Goal: Task Accomplishment & Management: Manage account settings

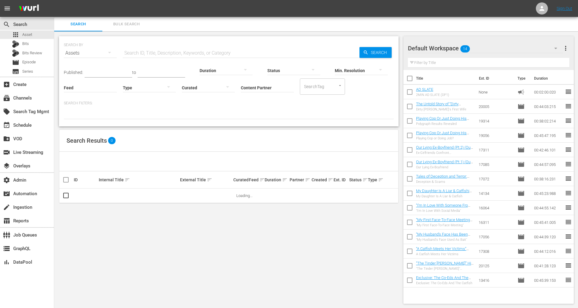
click at [132, 23] on span "Bulk Search" at bounding box center [126, 24] width 41 height 7
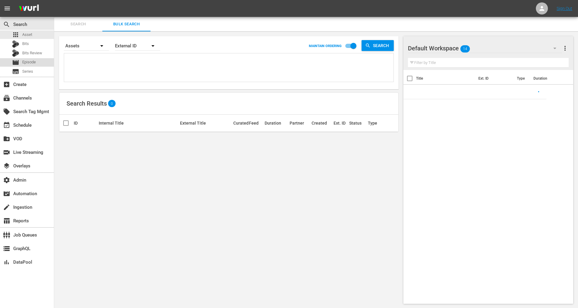
click at [34, 61] on span "Episode" at bounding box center [29, 62] width 14 height 6
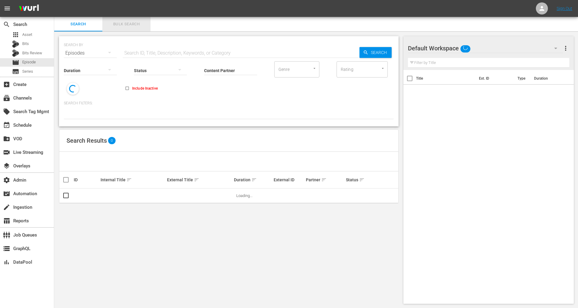
click at [129, 28] on button "Bulk Search" at bounding box center [126, 24] width 48 height 14
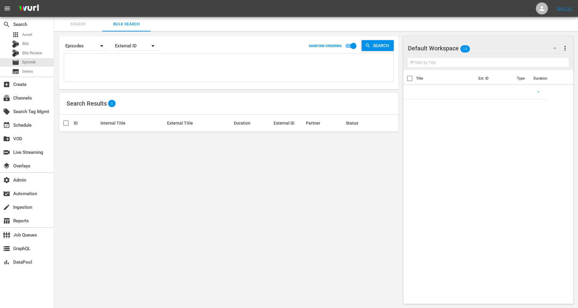
click at [133, 58] on textarea at bounding box center [230, 68] width 328 height 27
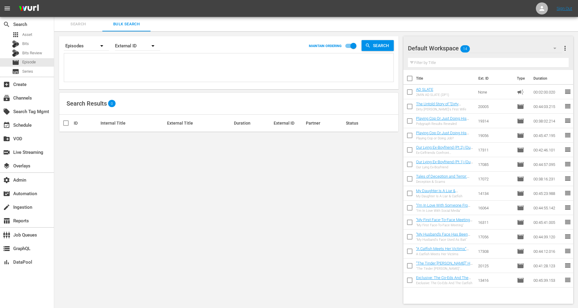
paste textarea "13416 14134 16064 16311 17056 17308 20125"
type textarea "13416 14134 16064 16311 17056 17308 20125"
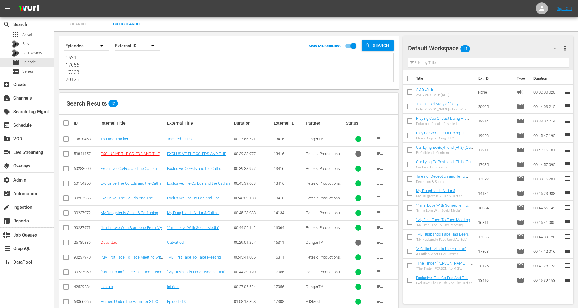
type textarea "13416 14134 16064 16311 17056 17308 20125"
click at [144, 46] on div "External ID" at bounding box center [137, 45] width 45 height 17
click at [198, 56] on div "External ID Wurl ID Title" at bounding box center [289, 154] width 578 height 308
click at [65, 168] on input "checkbox" at bounding box center [65, 169] width 7 height 7
checkbox input "true"
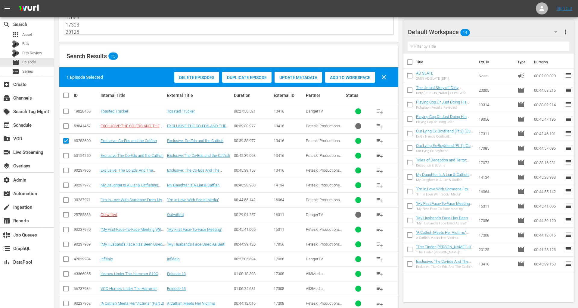
scroll to position [55, 0]
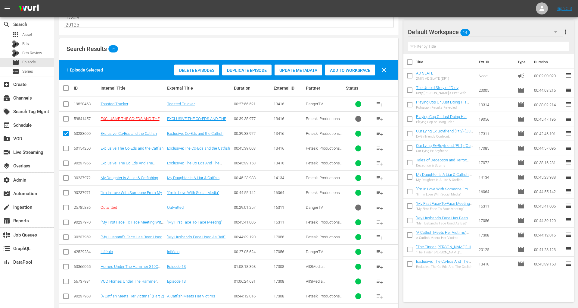
click at [65, 149] on input "checkbox" at bounding box center [65, 149] width 7 height 7
checkbox input "true"
click at [65, 163] on input "checkbox" at bounding box center [65, 164] width 7 height 7
checkbox input "true"
click at [64, 177] on input "checkbox" at bounding box center [65, 178] width 7 height 7
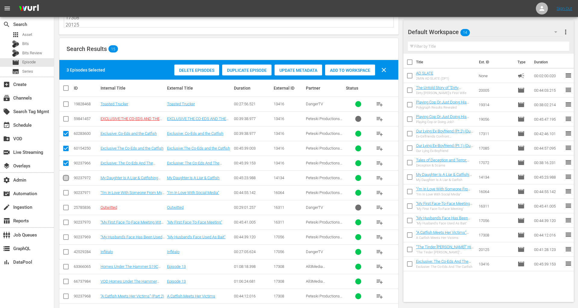
checkbox input "true"
click at [64, 193] on input "checkbox" at bounding box center [65, 193] width 7 height 7
checkbox input "true"
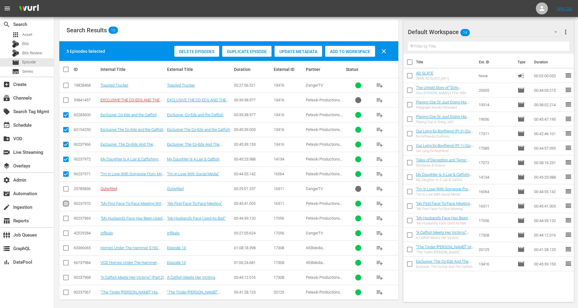
click at [66, 203] on input "checkbox" at bounding box center [65, 204] width 7 height 7
checkbox input "true"
click at [66, 216] on input "checkbox" at bounding box center [65, 219] width 7 height 7
checkbox input "true"
click at [67, 276] on input "checkbox" at bounding box center [65, 278] width 7 height 7
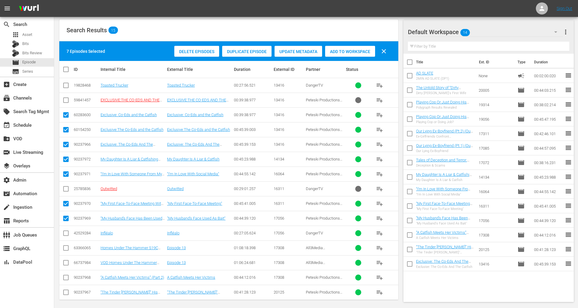
checkbox input "true"
click at [67, 290] on input "checkbox" at bounding box center [65, 293] width 7 height 7
checkbox input "true"
click at [40, 61] on div "movie Episode" at bounding box center [27, 62] width 54 height 8
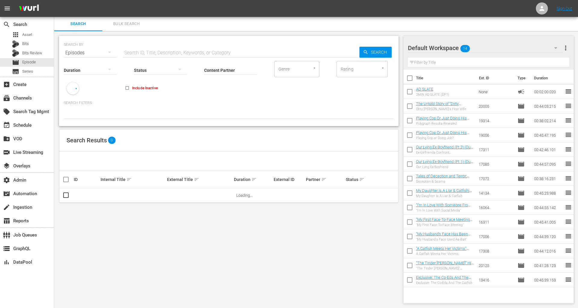
click at [216, 68] on input "Content Partner" at bounding box center [230, 71] width 53 height 22
click at [225, 82] on div "Peteski Productions Inc (404)" at bounding box center [253, 86] width 88 height 14
type input "Peteski Productions Inc (404)"
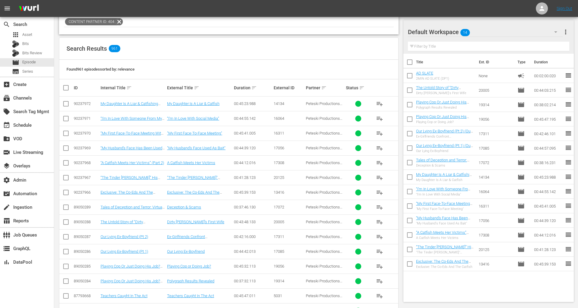
scroll to position [101, 0]
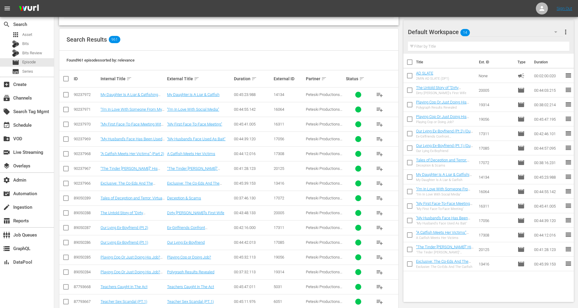
click at [66, 94] on input "checkbox" at bounding box center [65, 95] width 7 height 7
checkbox input "true"
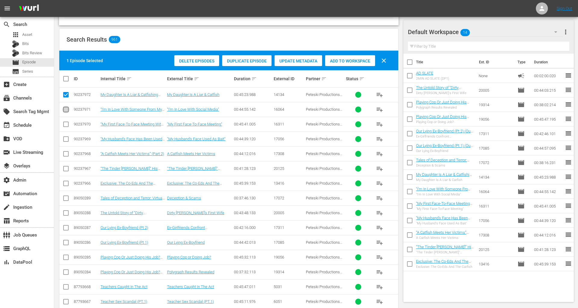
click at [66, 107] on input "checkbox" at bounding box center [65, 110] width 7 height 7
checkbox input "true"
click at [68, 122] on input "checkbox" at bounding box center [65, 125] width 7 height 7
checkbox input "true"
click at [68, 137] on input "checkbox" at bounding box center [65, 139] width 7 height 7
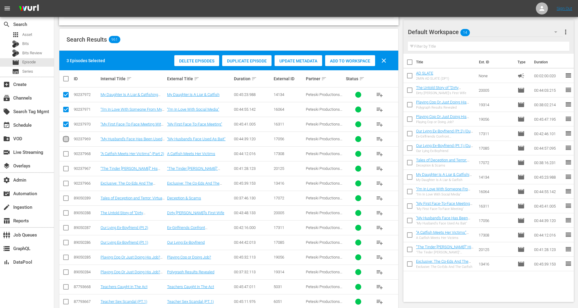
checkbox input "true"
click at [68, 154] on input "checkbox" at bounding box center [65, 154] width 7 height 7
checkbox input "true"
click at [67, 168] on input "checkbox" at bounding box center [65, 169] width 7 height 7
checkbox input "true"
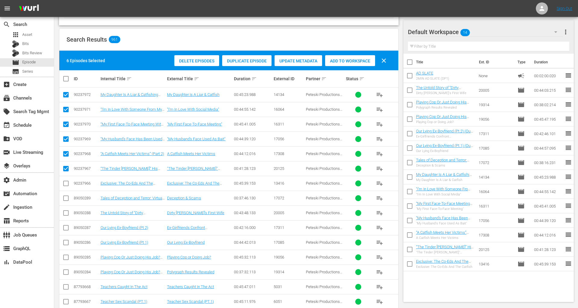
click at [68, 181] on input "checkbox" at bounding box center [65, 184] width 7 height 7
checkbox input "true"
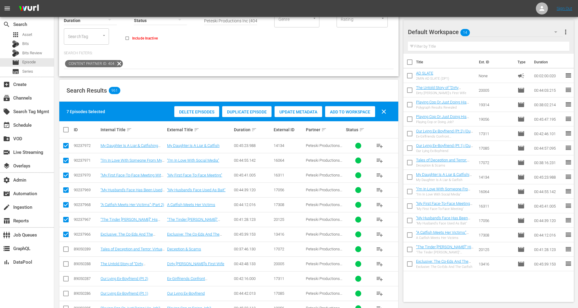
scroll to position [64, 0]
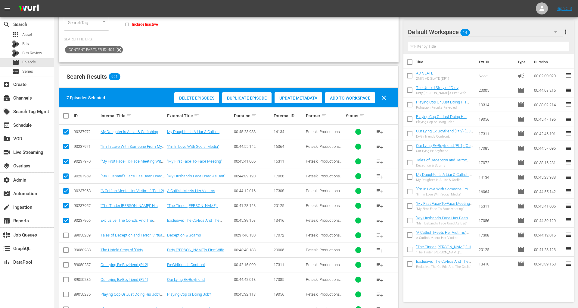
click at [412, 265] on input "checkbox" at bounding box center [410, 264] width 13 height 13
checkbox input "true"
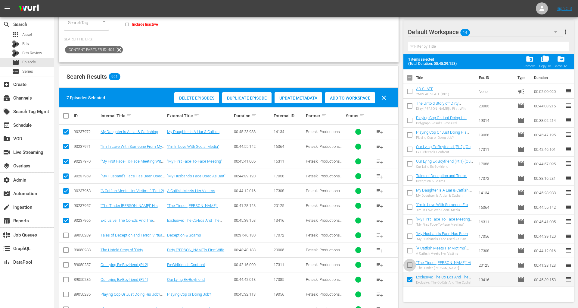
click at [412, 265] on input "checkbox" at bounding box center [410, 266] width 13 height 13
checkbox input "true"
click at [412, 251] on input "checkbox" at bounding box center [410, 251] width 13 height 13
checkbox input "true"
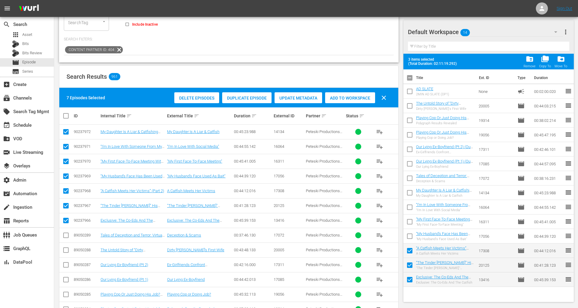
click at [412, 237] on input "checkbox" at bounding box center [410, 237] width 13 height 13
checkbox input "true"
click at [411, 223] on input "checkbox" at bounding box center [410, 222] width 13 height 13
checkbox input "true"
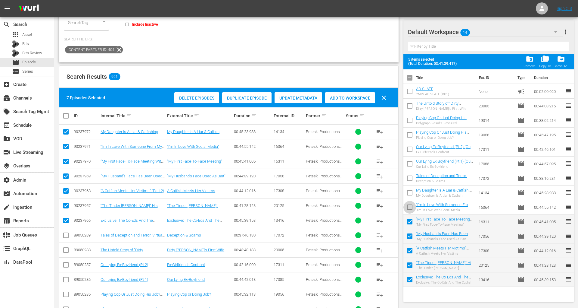
click at [409, 205] on input "checkbox" at bounding box center [410, 208] width 13 height 13
checkbox input "true"
click at [408, 194] on input "checkbox" at bounding box center [410, 193] width 13 height 13
checkbox input "true"
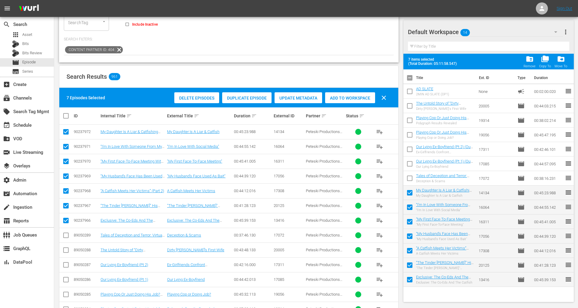
click at [567, 33] on span "more_vert" at bounding box center [565, 31] width 7 height 7
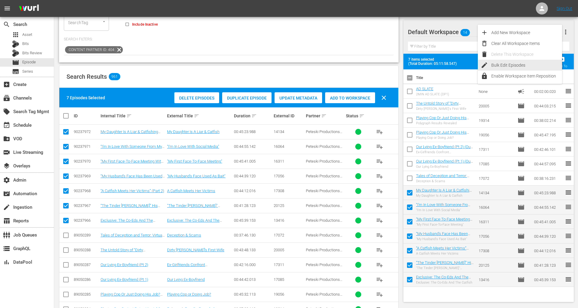
click at [541, 66] on div "Bulk Edit Episodes" at bounding box center [527, 65] width 71 height 11
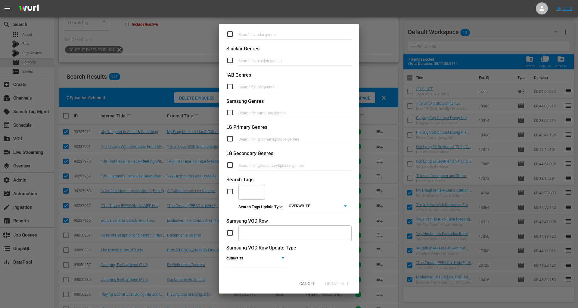
scroll to position [163, 0]
click at [252, 193] on input "text" at bounding box center [247, 191] width 12 height 11
paste input "DrPhil-DT"
type input "DrPhil-DT"
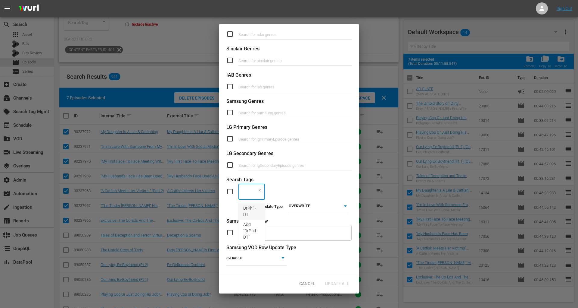
click at [251, 209] on span "DrPhil-DT" at bounding box center [251, 211] width 17 height 13
click at [232, 193] on input "checkbox" at bounding box center [233, 191] width 12 height 7
checkbox input "true"
click at [342, 286] on div "Update All" at bounding box center [338, 282] width 34 height 11
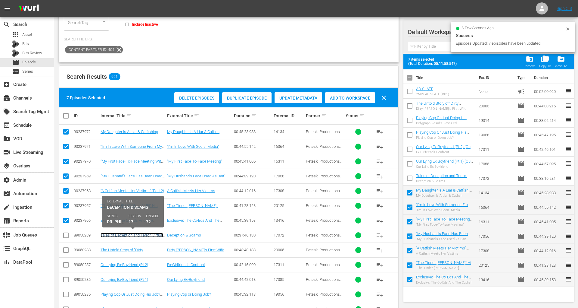
click at [136, 234] on link "Tales of Deception and Terror: Virtual Kidnapping and A Deadly Love Scam, Decei…" at bounding box center [132, 240] width 63 height 14
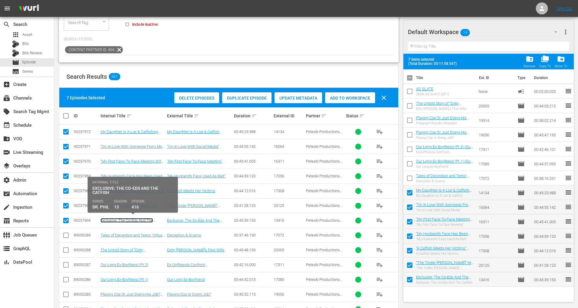
click at [138, 218] on link "Exclusive: The Co-Eds And The Catfish" at bounding box center [127, 222] width 52 height 9
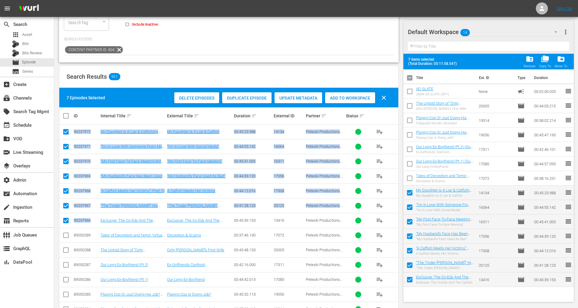
drag, startPoint x: 74, startPoint y: 132, endPoint x: 92, endPoint y: 217, distance: 86.6
click at [92, 217] on tbody "90237972 My Daughter Is A Liar & Catfishing Boys Online My Daughter Is A Liar &…" at bounding box center [228, 279] width 339 height 310
copy tbody "90237972 My Daughter Is A Liar & Catfishing Boys Online My Daughter Is A Liar &…"
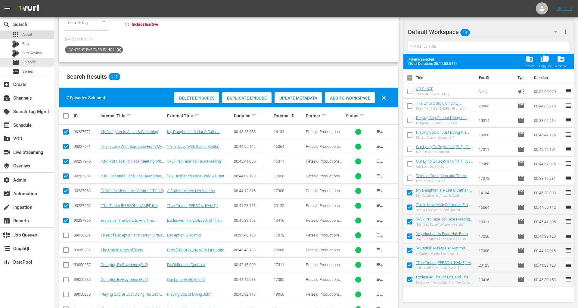
click at [31, 36] on span "Asset" at bounding box center [27, 35] width 10 height 6
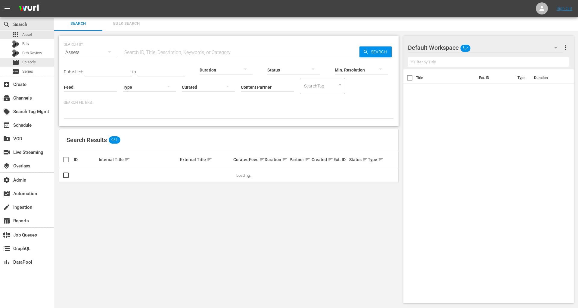
scroll to position [0, 0]
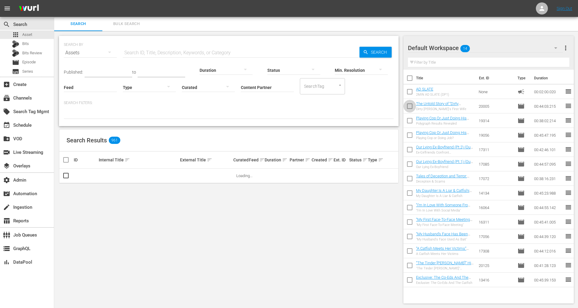
click at [411, 106] on input "checkbox" at bounding box center [410, 107] width 13 height 13
checkbox input "true"
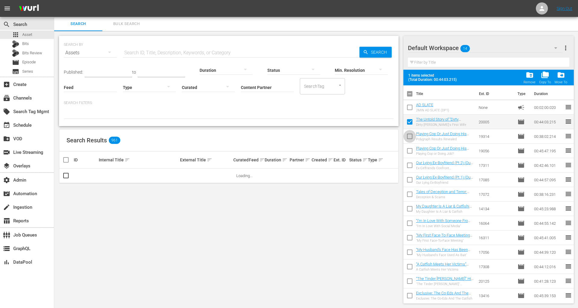
click at [410, 141] on input "checkbox" at bounding box center [410, 137] width 13 height 13
checkbox input "true"
click at [409, 150] on input "checkbox" at bounding box center [410, 152] width 13 height 13
checkbox input "true"
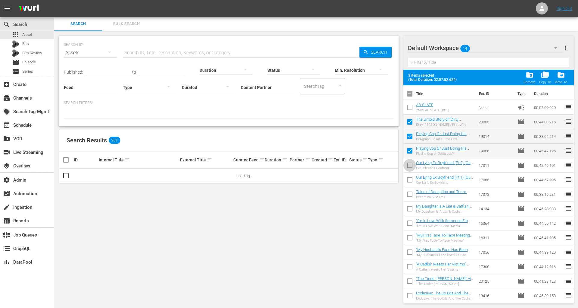
click at [409, 163] on input "checkbox" at bounding box center [410, 166] width 13 height 13
checkbox input "true"
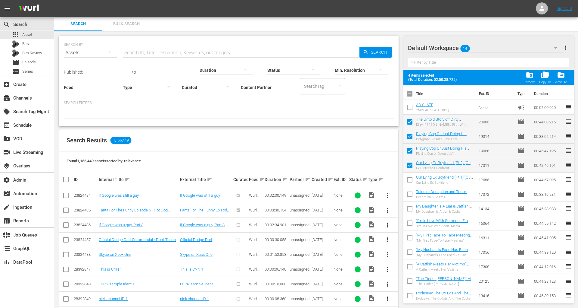
click at [410, 181] on input "checkbox" at bounding box center [410, 180] width 13 height 13
checkbox input "true"
click at [410, 193] on input "checkbox" at bounding box center [410, 195] width 13 height 13
checkbox input "true"
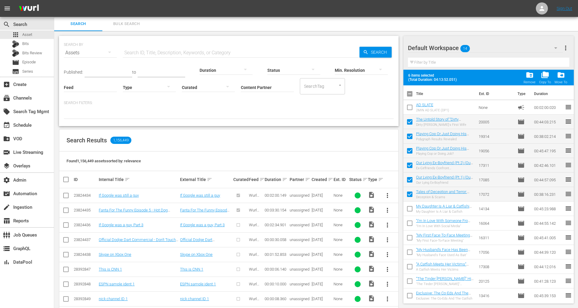
click at [410, 205] on input "checkbox" at bounding box center [410, 209] width 13 height 13
checkbox input "true"
click at [410, 226] on input "checkbox" at bounding box center [410, 224] width 13 height 13
checkbox input "true"
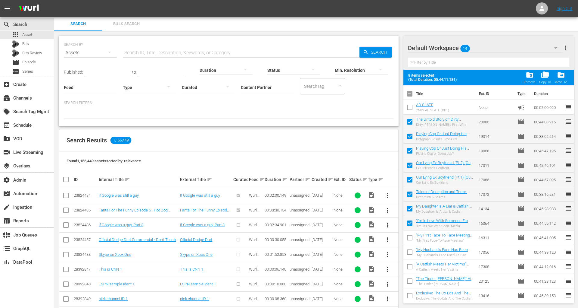
click at [410, 239] on input "checkbox" at bounding box center [410, 238] width 13 height 13
checkbox input "true"
click at [410, 251] on input "checkbox" at bounding box center [410, 253] width 13 height 13
checkbox input "true"
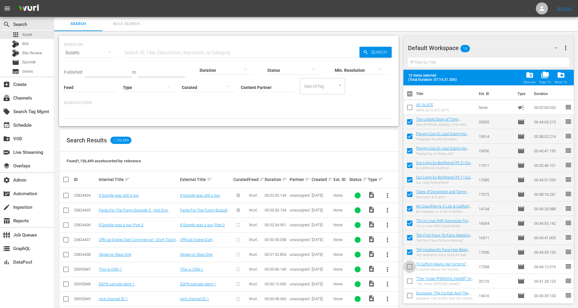
click at [410, 267] on input "checkbox" at bounding box center [410, 267] width 13 height 13
checkbox input "true"
click at [410, 280] on input "checkbox" at bounding box center [410, 282] width 13 height 13
checkbox input "true"
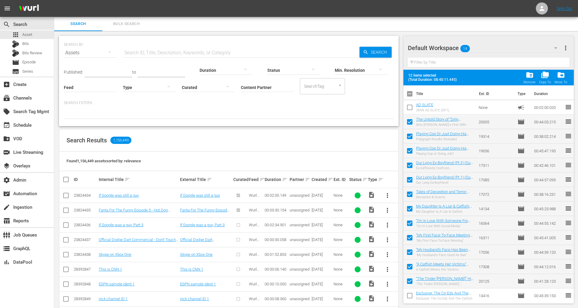
click at [410, 300] on input "checkbox" at bounding box center [410, 296] width 13 height 13
checkbox input "true"
click at [529, 71] on span "folder_delete" at bounding box center [530, 75] width 8 height 8
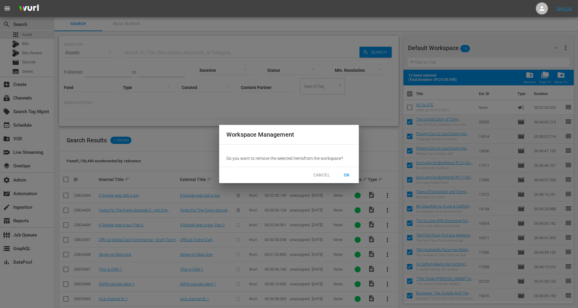
click at [351, 175] on span "OK" at bounding box center [347, 175] width 10 height 8
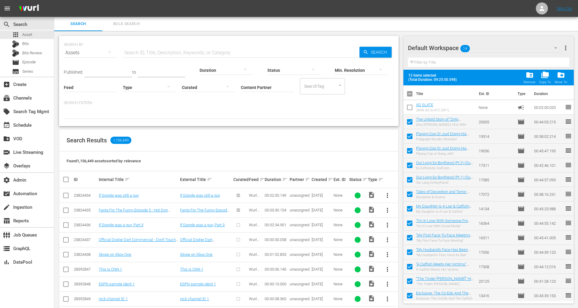
checkbox input "false"
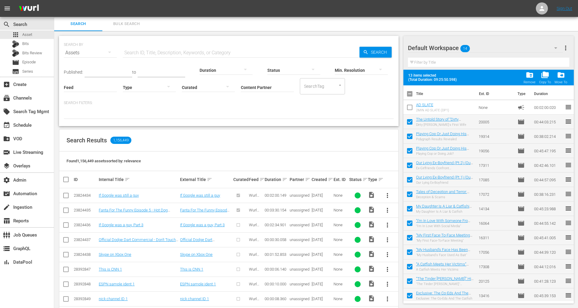
checkbox input "false"
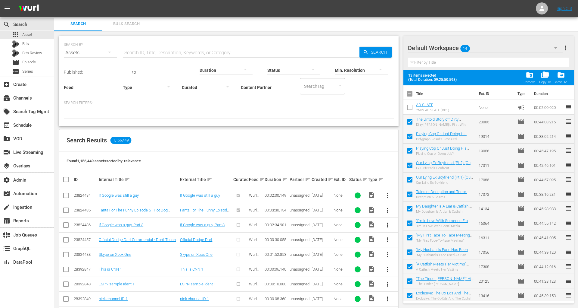
checkbox input "false"
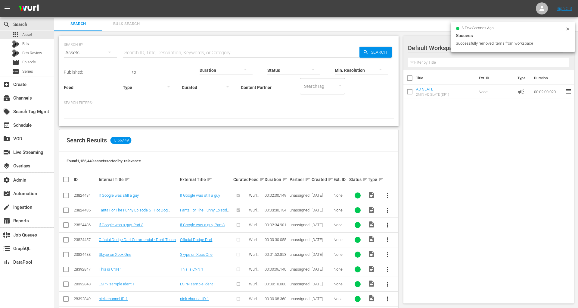
scroll to position [0, 0]
click at [432, 27] on div "Search Bulk Search" at bounding box center [316, 24] width 524 height 14
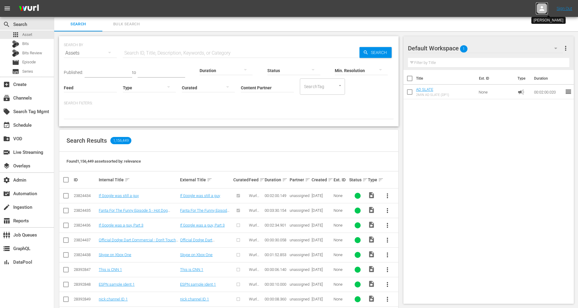
click at [539, 10] on icon at bounding box center [542, 8] width 7 height 7
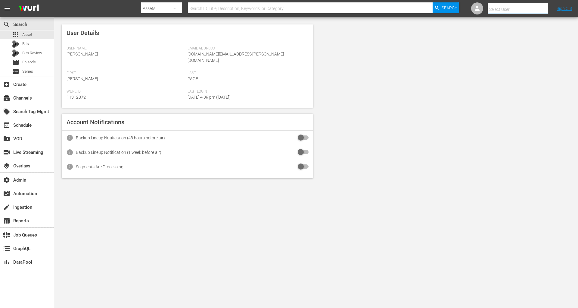
click at [539, 10] on input "text" at bounding box center [526, 9] width 77 height 14
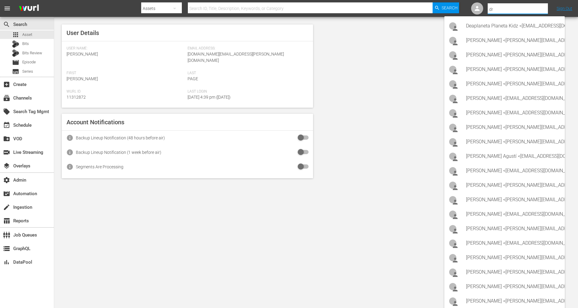
type input "d"
type input "p"
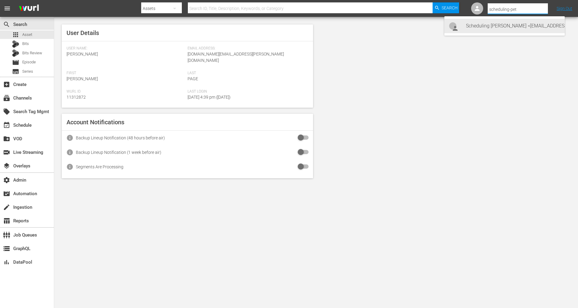
click at [537, 24] on div "Scheduling Peteski <Scheduling-peteski@wurl.com>" at bounding box center [513, 26] width 94 height 14
type input "Scheduling Peteski (11314475)"
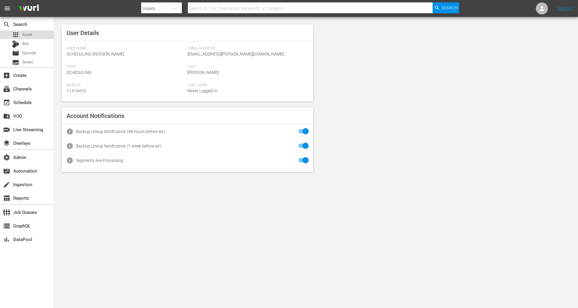
click at [43, 33] on div "apps Asset" at bounding box center [27, 34] width 54 height 8
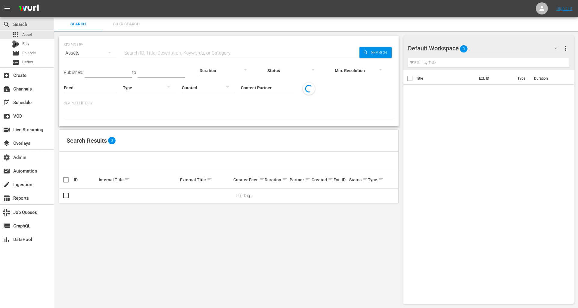
click at [526, 53] on div "Default Workspace 0" at bounding box center [485, 48] width 155 height 17
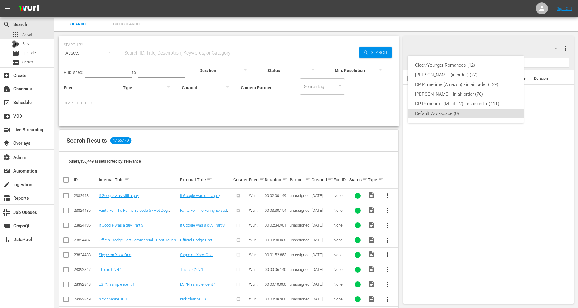
click at [496, 142] on div "Older/Younger Romances (12) Steve (in order) (77) DP Primetime (Amazon) - in ai…" at bounding box center [289, 154] width 578 height 308
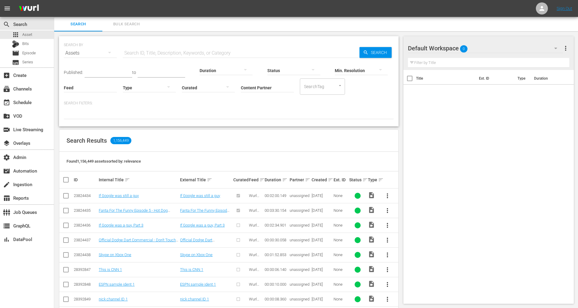
click at [556, 46] on icon "button" at bounding box center [556, 48] width 7 height 7
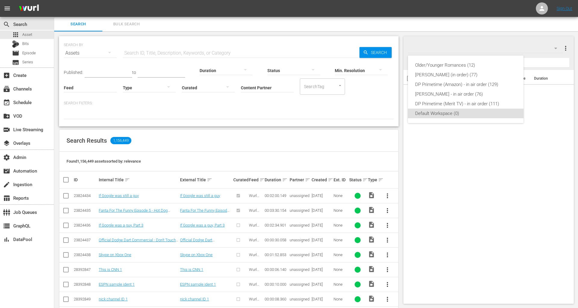
click at [566, 46] on div "Older/Younger Romances (12) Steve (in order) (77) DP Primetime (Amazon) - in ai…" at bounding box center [289, 154] width 578 height 308
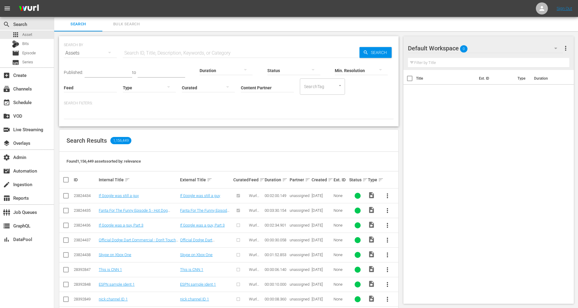
click at [566, 46] on div "Older/Younger Romances (12) Steve (in order) (77) DP Primetime (Amazon) - in ai…" at bounding box center [289, 154] width 578 height 308
click at [566, 49] on span "more_vert" at bounding box center [565, 48] width 7 height 7
click at [549, 51] on div "Add New Workspace" at bounding box center [527, 48] width 71 height 11
click at [445, 65] on input "text" at bounding box center [489, 63] width 162 height 10
paste input "Traitors & Backstabbers"
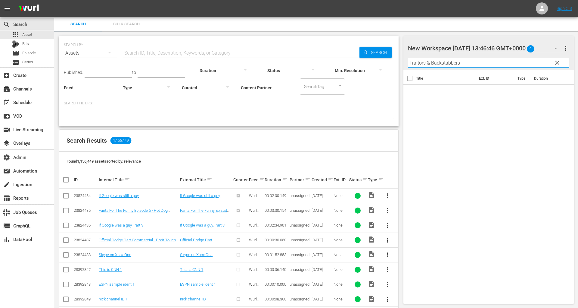
type input "Traitors & Backstabbers"
click at [512, 48] on div "New Workspace Tue Sep 16 2025 13:46:46 GMT+0000 0" at bounding box center [485, 48] width 155 height 17
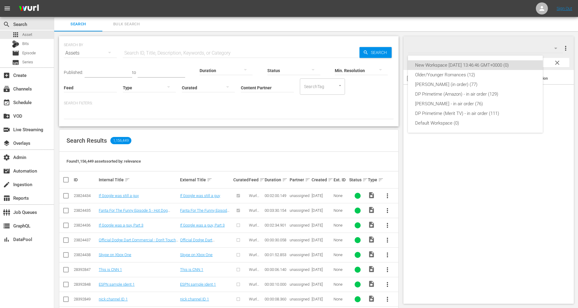
click at [507, 63] on div "New Workspace Tue Sep 16 2025 13:46:46 GMT+0000 (0)" at bounding box center [475, 65] width 121 height 10
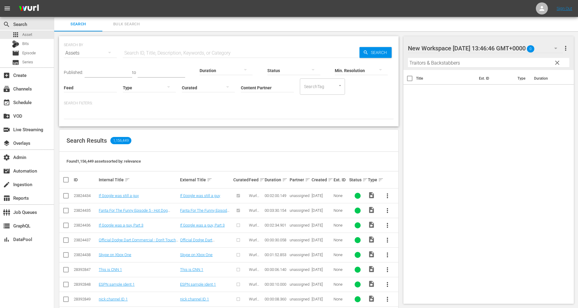
click at [533, 42] on div "New Workspace Tue Sep 16 2025 13:46:46 GMT+0000 0" at bounding box center [485, 48] width 155 height 17
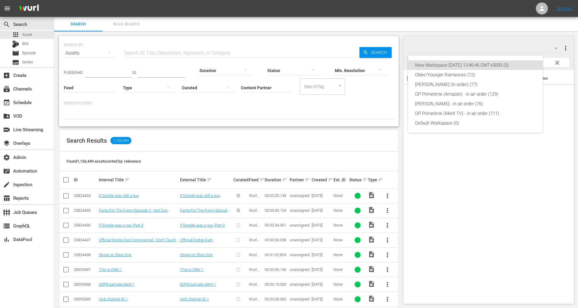
click at [567, 48] on div "New Workspace Tue Sep 16 2025 13:46:46 GMT+0000 (0) Older/Younger Romances (12)…" at bounding box center [289, 154] width 578 height 308
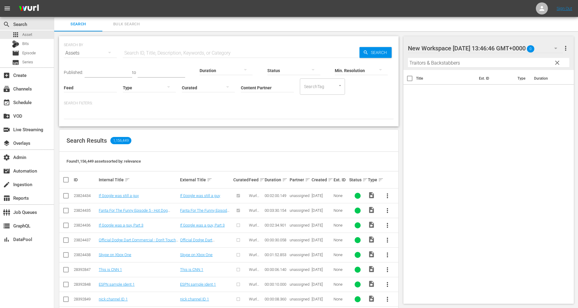
click at [566, 47] on div "New Workspace Tue Sep 16 2025 13:46:46 GMT+0000 (0) Older/Younger Romances (12)…" at bounding box center [289, 154] width 578 height 308
click at [566, 47] on span "more_vert" at bounding box center [565, 48] width 7 height 7
click at [517, 48] on div "Add New Workspace" at bounding box center [527, 48] width 71 height 11
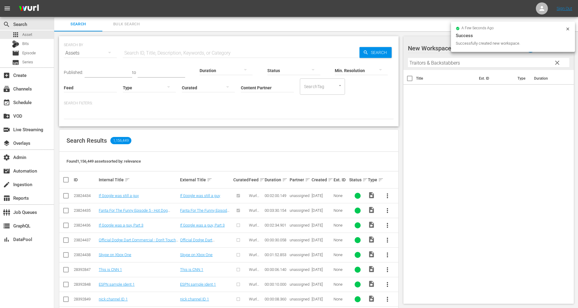
click at [437, 50] on div at bounding box center [459, 48] width 102 height 15
click at [438, 49] on input "New Workspace Tue Sep 16 2025 13:47:06 GMT+0000" at bounding box center [486, 48] width 156 height 14
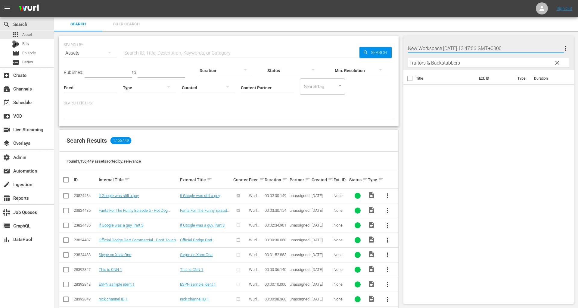
type input "Traitors & Backstabbers"
click at [484, 114] on div "Title Ext. ID Type Duration" at bounding box center [489, 185] width 171 height 231
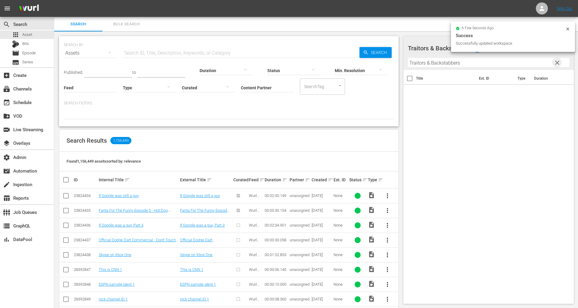
click at [557, 63] on span "clear" at bounding box center [557, 62] width 7 height 7
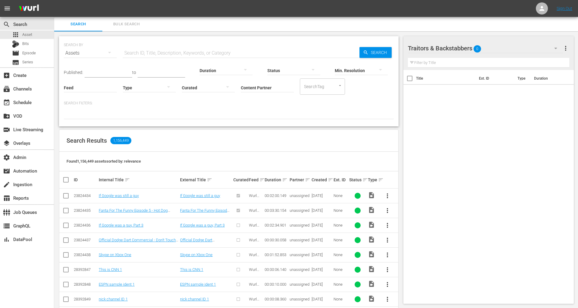
click at [251, 87] on input "Content Partner" at bounding box center [267, 88] width 53 height 22
click at [130, 24] on span "Bulk Search" at bounding box center [126, 24] width 41 height 7
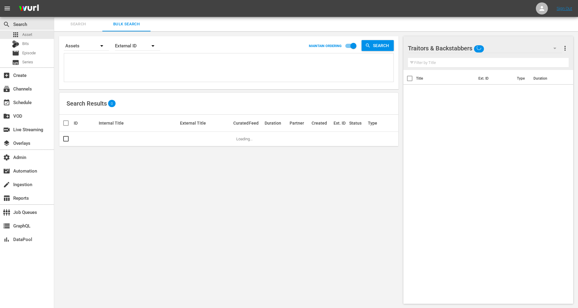
click at [131, 65] on textarea at bounding box center [230, 68] width 328 height 27
paste textarea "5032 6061 8110 10036 10307 11074"
type textarea "5032 6061 8110 10036 10307 11074"
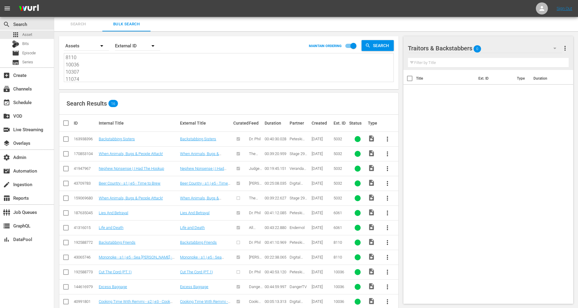
type textarea "5032 6061 8110 10036 10307 11074"
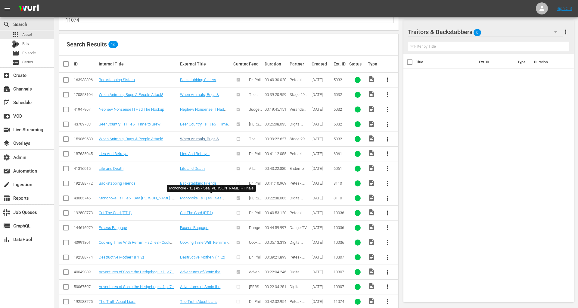
scroll to position [68, 0]
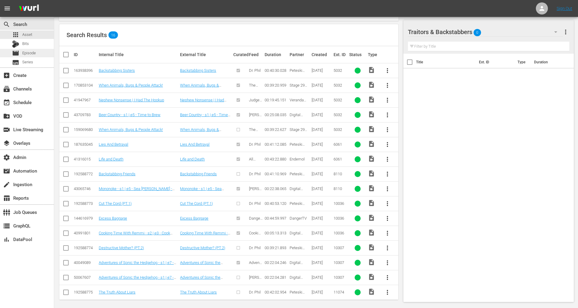
click at [38, 52] on div "movie Episode" at bounding box center [27, 53] width 54 height 8
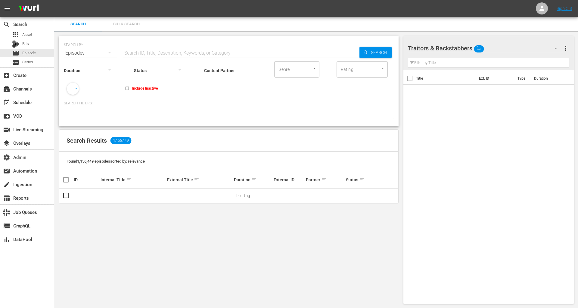
click at [128, 29] on button "Bulk Search" at bounding box center [126, 24] width 48 height 14
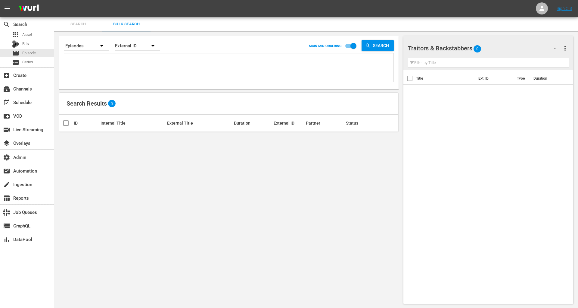
click at [147, 66] on textarea at bounding box center [230, 68] width 328 height 27
paste textarea "5032 6061 8110 10036 10307 11074"
type textarea "5032 6061 8110 10036 10307 11074"
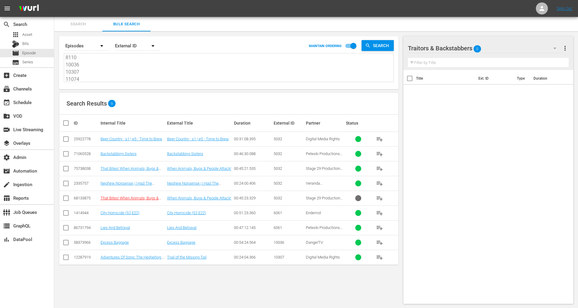
type textarea "5032 6061 8110 10036 10307 11074"
click at [122, 74] on textarea "5032 6061 8110 10036 10307 11074" at bounding box center [230, 68] width 328 height 27
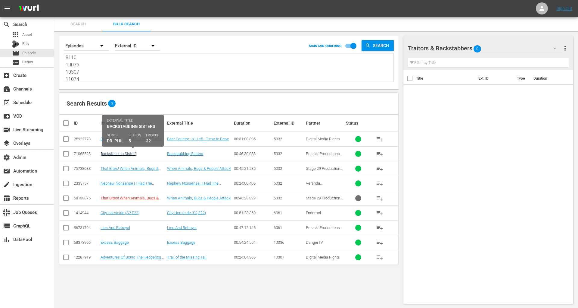
click at [113, 154] on link "Backstabbing Sisters" at bounding box center [119, 153] width 36 height 5
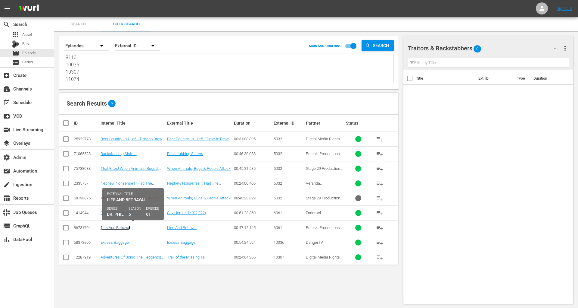
click at [125, 227] on link "Lies And Betrayal" at bounding box center [116, 227] width 30 height 5
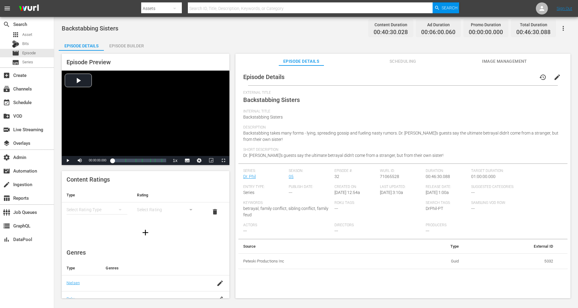
click at [387, 78] on div "Episode Details history edit" at bounding box center [403, 76] width 329 height 17
click at [520, 27] on icon "button" at bounding box center [563, 28] width 7 height 7
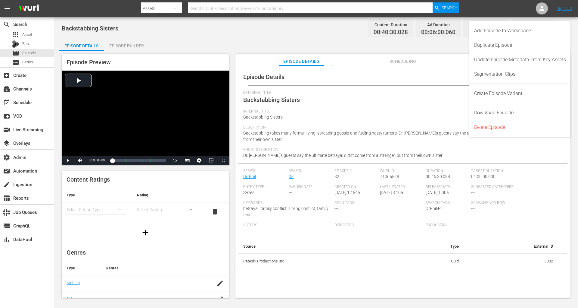
click at [318, 44] on div "Episode Details Episode Builder Episode Preview Video Player is loading. Play V…" at bounding box center [316, 171] width 515 height 264
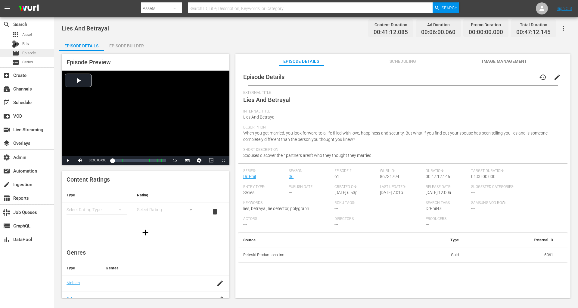
click at [40, 52] on div "movie Episode" at bounding box center [27, 53] width 54 height 8
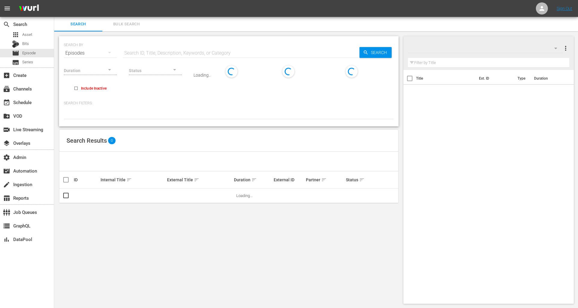
click at [192, 56] on input "text" at bounding box center [241, 53] width 237 height 14
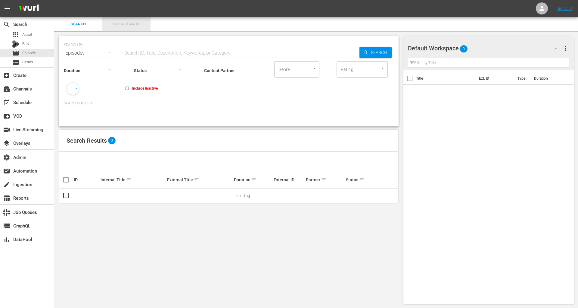
click at [130, 27] on button "Bulk Search" at bounding box center [126, 24] width 48 height 14
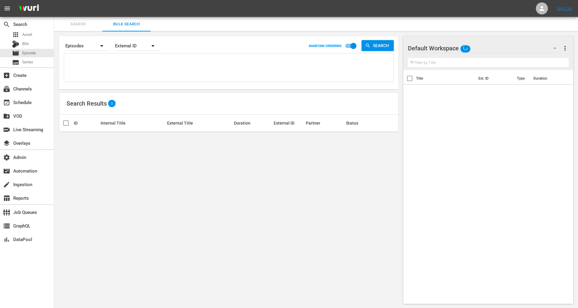
click at [130, 64] on textarea at bounding box center [230, 68] width 328 height 27
paste textarea "5032 6061 8110 10036 10307 11074"
type textarea "5032 6061 8110 10036 10307 11074"
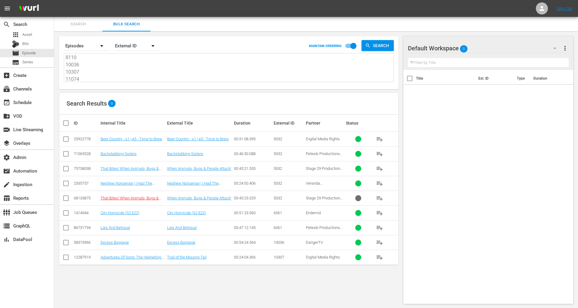
type textarea "5032 6061 8110 10036 10307 11074"
click at [65, 154] on input "checkbox" at bounding box center [65, 154] width 7 height 7
checkbox input "true"
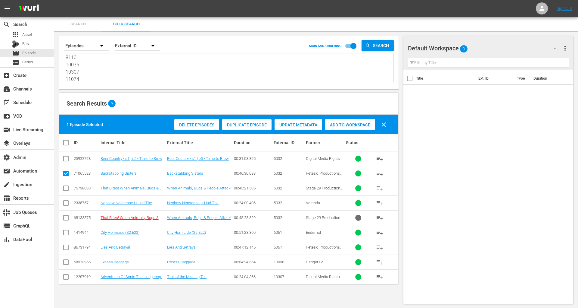
click at [63, 246] on input "checkbox" at bounding box center [65, 248] width 7 height 7
checkbox input "true"
click at [358, 125] on span "Add to Workspace" at bounding box center [350, 124] width 50 height 5
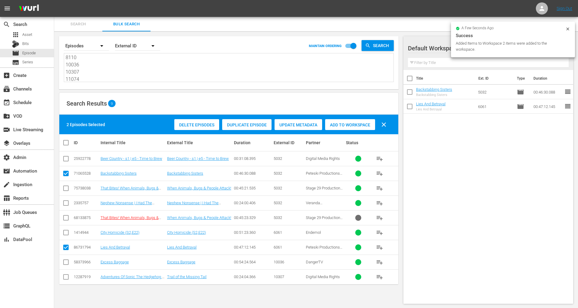
click at [430, 47] on div at bounding box center [429, 48] width 43 height 15
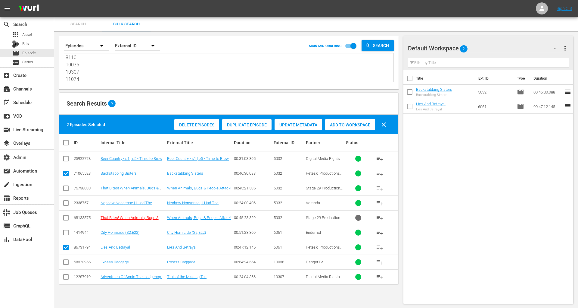
click at [520, 29] on div "Search Bulk Search" at bounding box center [316, 24] width 524 height 14
click at [520, 49] on icon "button" at bounding box center [555, 49] width 3 height 2
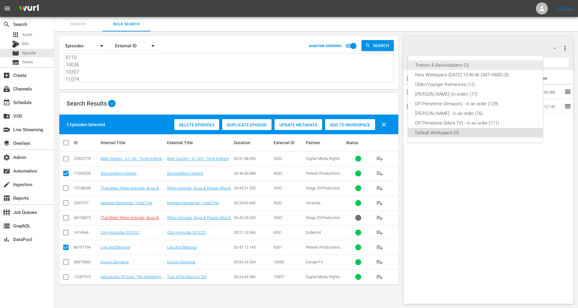
click at [516, 63] on div "Traitors & Backstabbers (0)" at bounding box center [475, 65] width 121 height 10
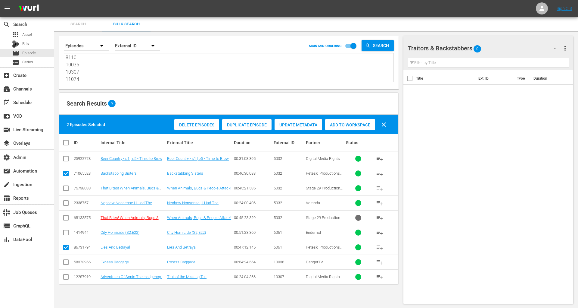
click at [516, 63] on input "text" at bounding box center [488, 63] width 161 height 10
click at [341, 123] on span "Add to Workspace" at bounding box center [350, 124] width 50 height 5
click at [122, 243] on td "Lies And Betrayal" at bounding box center [133, 247] width 67 height 15
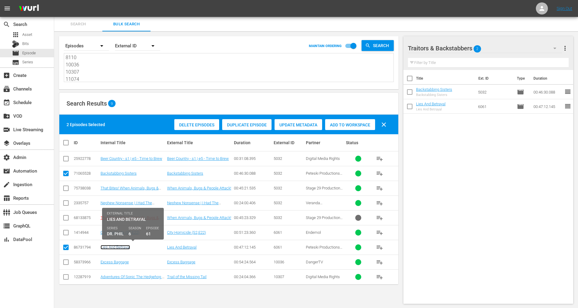
click at [121, 245] on link "Lies And Betrayal" at bounding box center [116, 247] width 30 height 5
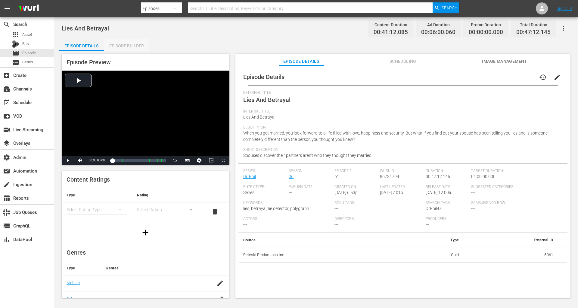
click at [128, 45] on div "Episode Builder" at bounding box center [126, 46] width 45 height 14
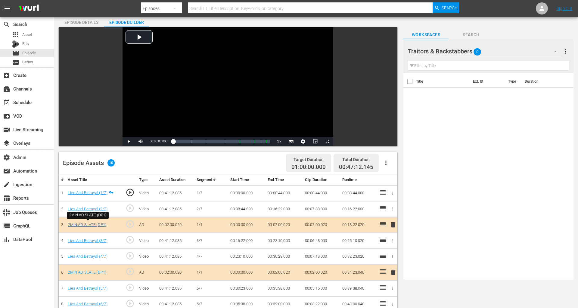
scroll to position [27, 0]
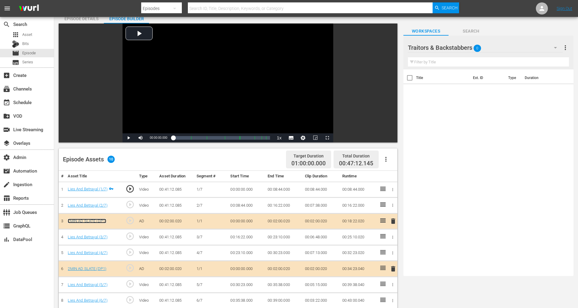
click at [90, 219] on link "2MIN AD SLATE (DP1)" at bounding box center [87, 220] width 39 height 5
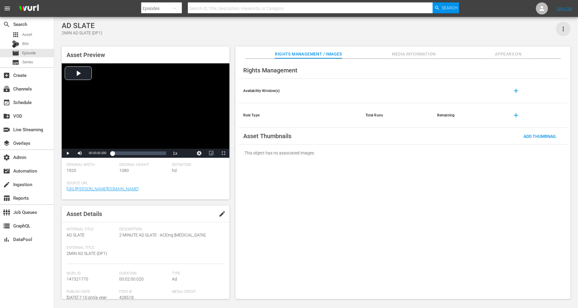
click at [520, 27] on icon "button" at bounding box center [563, 29] width 1 height 5
click at [520, 29] on div "Add To Workspace" at bounding box center [537, 31] width 58 height 14
click at [37, 39] on div "apps Asset Bits movie Episode subtitles Series" at bounding box center [27, 48] width 54 height 36
click at [36, 35] on div "apps Asset" at bounding box center [27, 34] width 54 height 8
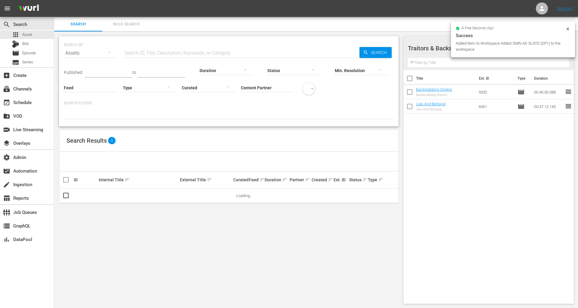
click at [124, 23] on span "Bulk Search" at bounding box center [126, 24] width 41 height 7
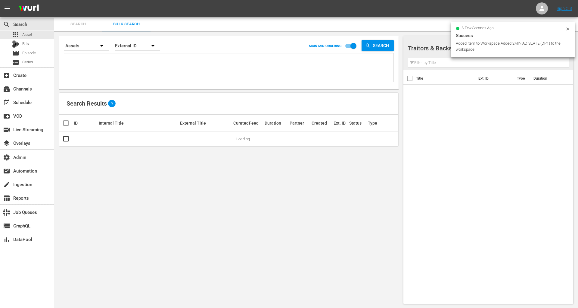
click at [122, 65] on textarea at bounding box center [230, 68] width 328 height 27
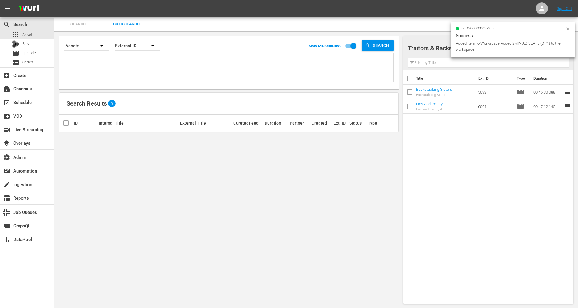
paste textarea "5032 6061 8110 10036 10307 11074"
type textarea "5032 6061 8110 10036 10307 11074"
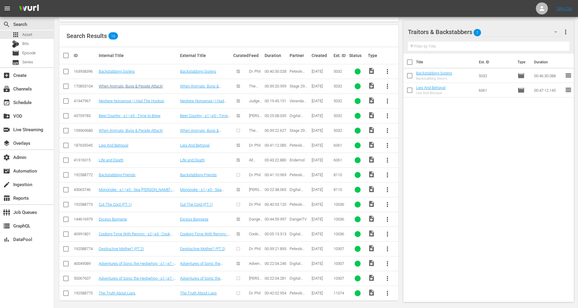
scroll to position [68, 0]
type textarea "5032 6061 8110 10036 10307 11074"
click at [65, 173] on input "checkbox" at bounding box center [65, 174] width 7 height 7
checkbox input "true"
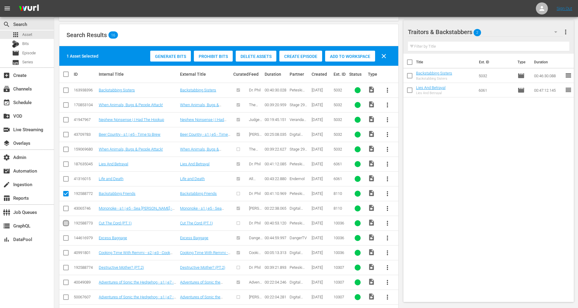
click at [66, 223] on input "checkbox" at bounding box center [65, 224] width 7 height 7
checkbox input "true"
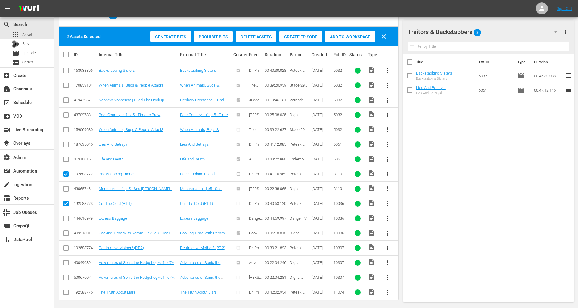
click at [344, 36] on span "Add to Workspace" at bounding box center [350, 36] width 50 height 5
click at [46, 35] on div "apps Asset" at bounding box center [27, 34] width 54 height 8
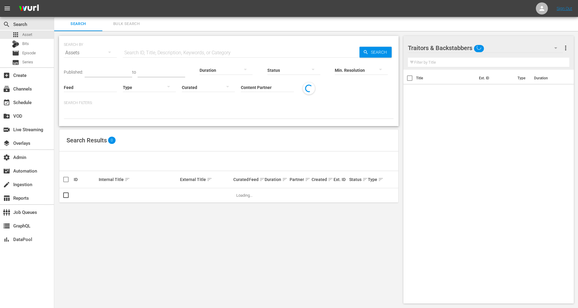
click at [138, 51] on input "text" at bounding box center [241, 52] width 237 height 14
paste input "10307"
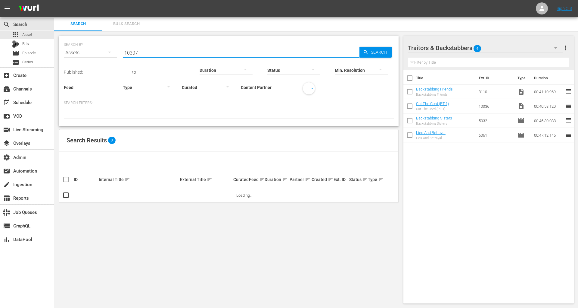
type input "10307"
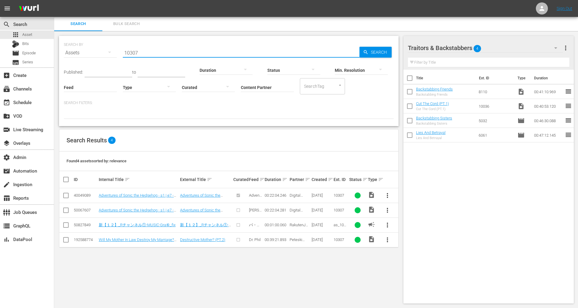
click at [67, 240] on input "checkbox" at bounding box center [65, 240] width 7 height 7
checkbox input "true"
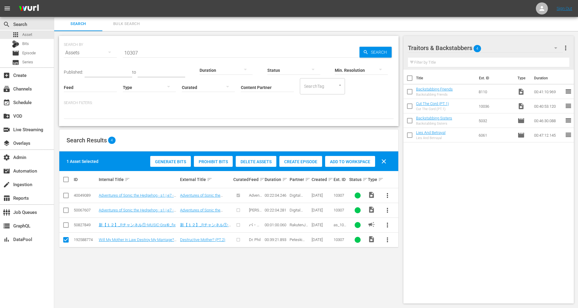
click at [352, 161] on span "Add to Workspace" at bounding box center [350, 161] width 50 height 5
click at [131, 52] on input "10307" at bounding box center [241, 52] width 237 height 14
paste input "1074"
type input "11074"
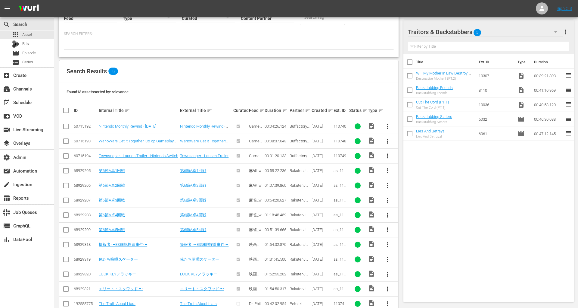
scroll to position [81, 0]
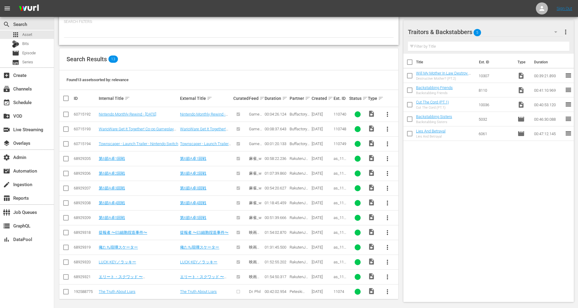
click at [66, 277] on input "checkbox" at bounding box center [65, 292] width 7 height 7
checkbox input "true"
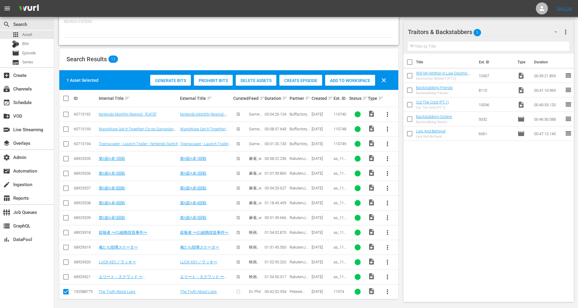
click at [367, 82] on span "Add to Workspace" at bounding box center [350, 80] width 50 height 5
click at [84, 277] on div "192588775" at bounding box center [85, 291] width 23 height 5
copy div "192588775"
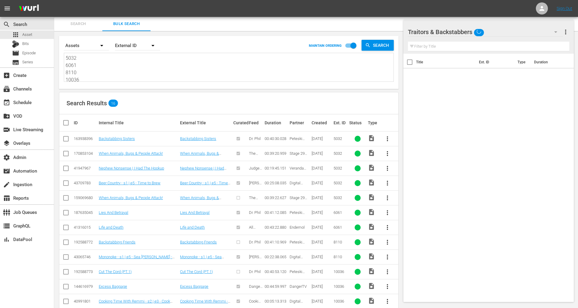
scroll to position [68, 0]
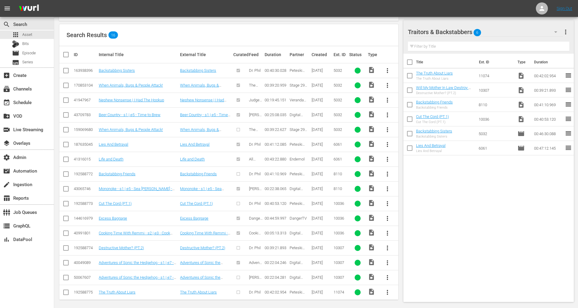
click at [82, 76] on td "163938396" at bounding box center [85, 70] width 25 height 15
click at [80, 68] on div "163938396" at bounding box center [85, 70] width 23 height 5
copy div "163938396"
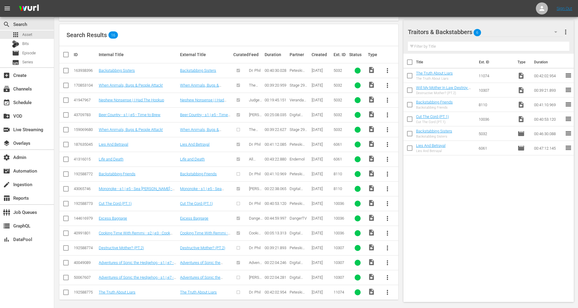
click at [87, 144] on div "187635045" at bounding box center [85, 144] width 23 height 5
copy div "187635045"
click at [471, 164] on div "Title Ext. ID Type Duration The Truth About Liars The Truth About Liars 11074 v…" at bounding box center [489, 177] width 171 height 246
click at [411, 74] on input "checkbox" at bounding box center [410, 76] width 13 height 13
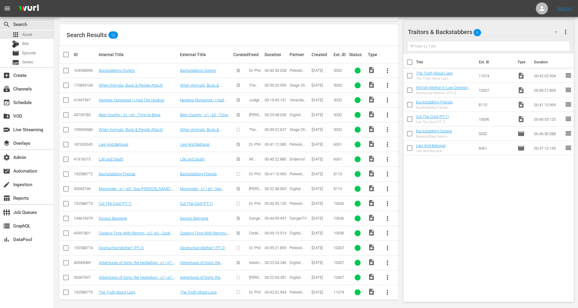
checkbox input "true"
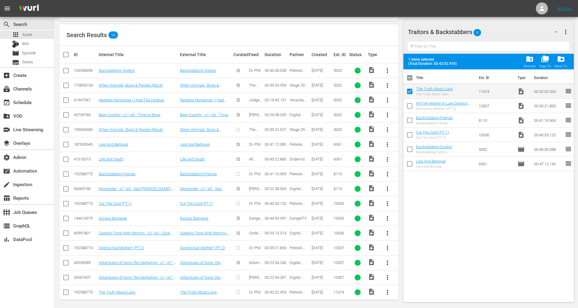
click at [410, 106] on input "checkbox" at bounding box center [410, 107] width 13 height 13
checkbox input "true"
click at [410, 122] on input "checkbox" at bounding box center [410, 121] width 13 height 13
checkbox input "true"
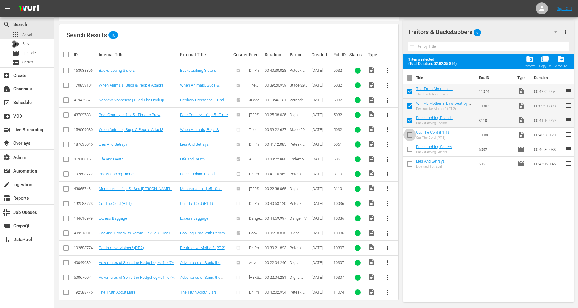
click at [410, 133] on input "checkbox" at bounding box center [410, 136] width 13 height 13
checkbox input "true"
click at [520, 32] on span "more_vert" at bounding box center [565, 31] width 7 height 7
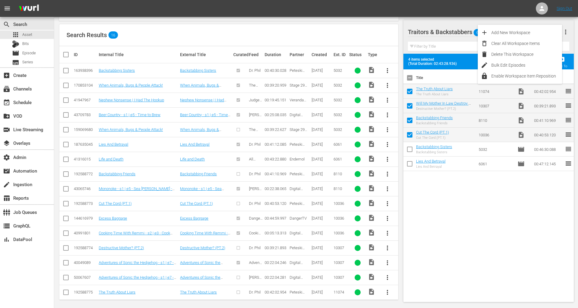
click at [520, 200] on div "Title Ext. ID Type Duration The Truth About Liars The Truth About Liars 11074 v…" at bounding box center [489, 184] width 171 height 230
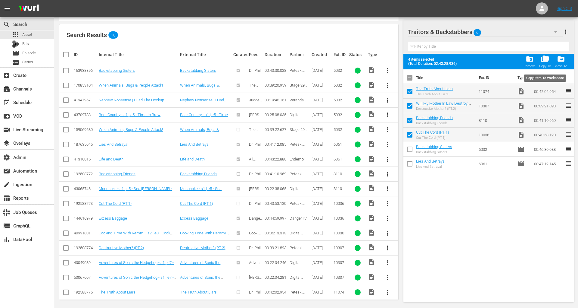
click at [520, 60] on span "folder_copy" at bounding box center [545, 59] width 8 height 8
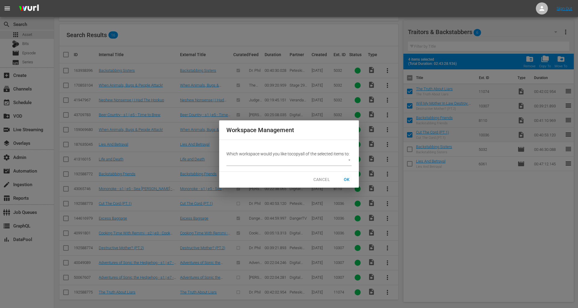
click at [325, 177] on span "CANCEL" at bounding box center [322, 180] width 17 height 8
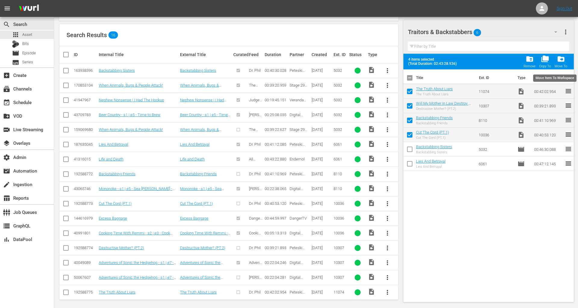
click at [520, 67] on span "drive_file_move Move To" at bounding box center [561, 61] width 16 height 17
click at [520, 63] on div "drive_file_move Move To" at bounding box center [561, 61] width 13 height 13
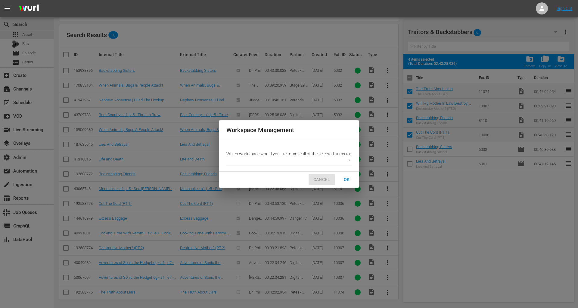
click at [324, 181] on span "CANCEL" at bounding box center [322, 180] width 17 height 8
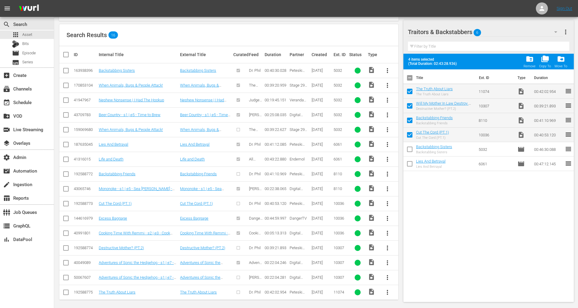
click at [411, 93] on input "checkbox" at bounding box center [410, 92] width 13 height 13
checkbox input "false"
click at [410, 108] on input "checkbox" at bounding box center [410, 107] width 13 height 13
checkbox input "false"
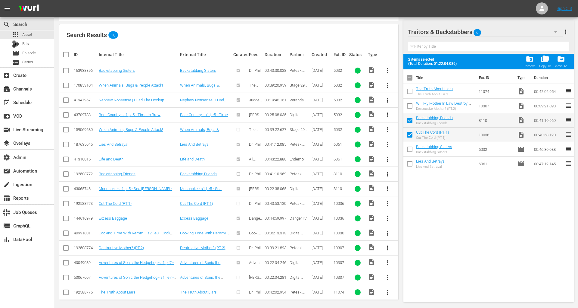
click at [410, 119] on input "checkbox" at bounding box center [410, 121] width 13 height 13
checkbox input "false"
click at [410, 135] on input "checkbox" at bounding box center [410, 136] width 13 height 13
checkbox input "false"
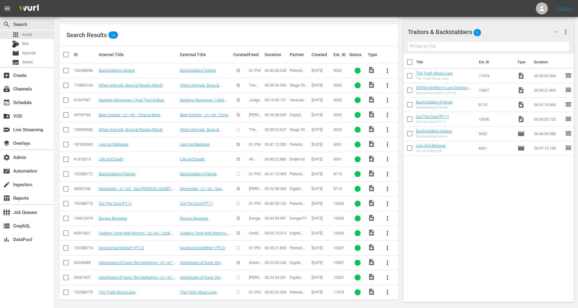
click at [481, 76] on td "11074" at bounding box center [496, 75] width 39 height 14
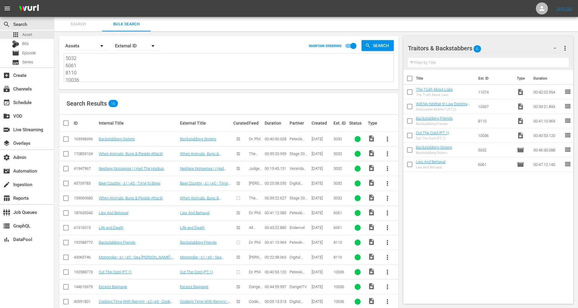
click at [87, 57] on textarea "5032 6061 8110 10036 10307 11074" at bounding box center [230, 68] width 328 height 27
drag, startPoint x: 82, startPoint y: 66, endPoint x: 58, endPoint y: 59, distance: 25.2
click at [58, 59] on div "Search By Assets Order By External ID MAINTAIN ORDERING Search 5032 6061 8110 1…" at bounding box center [228, 205] width 349 height 348
type textarea "8110 10036 10307 11074"
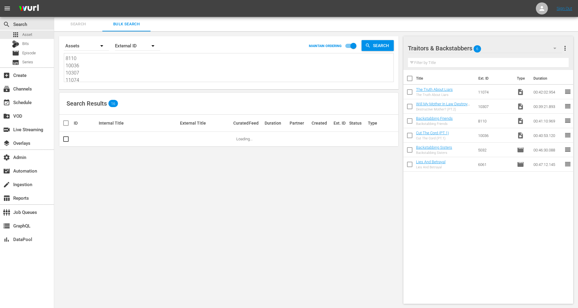
type textarea "8110 10036 10307 11074"
click at [65, 65] on div "8110 10036 10307 11074 8110 10036 10307 11074" at bounding box center [229, 67] width 330 height 28
click at [66, 66] on textarea "8110 10036 10307 11074" at bounding box center [230, 68] width 328 height 27
type textarea "8110 10036 10307 11074"
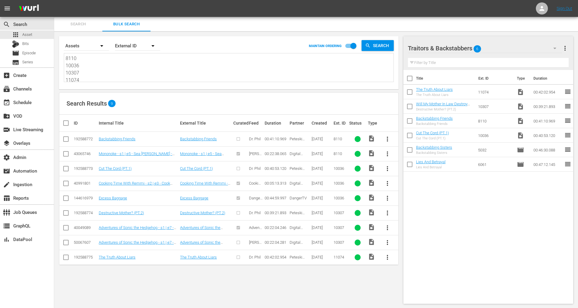
click at [84, 65] on textarea "8110 10036 10307 11074" at bounding box center [230, 68] width 328 height 27
click at [84, 73] on textarea "8110 10036 10307 11074" at bounding box center [230, 68] width 328 height 27
click at [85, 80] on textarea "8110 10036 10307 11074" at bounding box center [230, 68] width 328 height 27
type textarea "8110 10036 10307 11074"
click at [67, 137] on input "checkbox" at bounding box center [65, 139] width 7 height 7
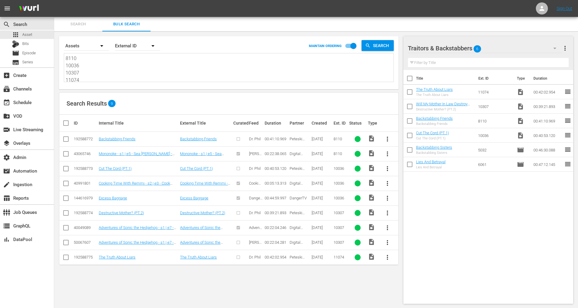
checkbox input "true"
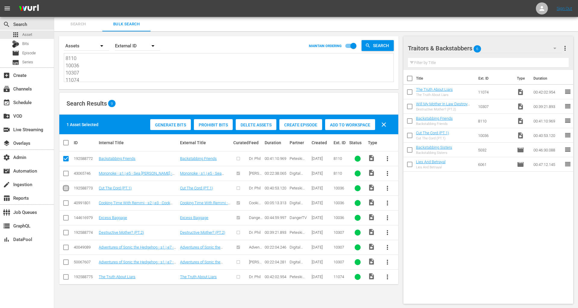
click at [64, 186] on input "checkbox" at bounding box center [65, 189] width 7 height 7
checkbox input "true"
click at [65, 230] on input "checkbox" at bounding box center [65, 233] width 7 height 7
checkbox input "true"
click at [67, 276] on input "checkbox" at bounding box center [65, 277] width 7 height 7
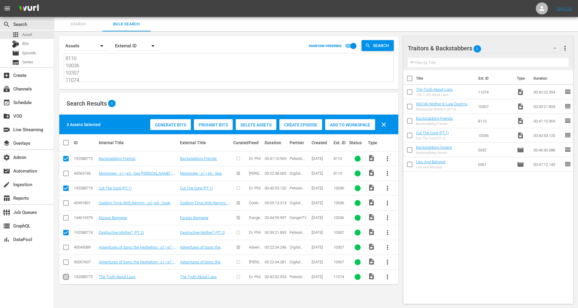
checkbox input "true"
click at [302, 127] on div "Create Episode" at bounding box center [301, 124] width 43 height 11
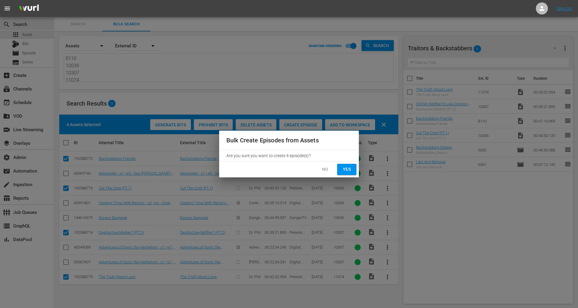
click at [347, 164] on button "Yes" at bounding box center [346, 169] width 19 height 11
checkbox input "false"
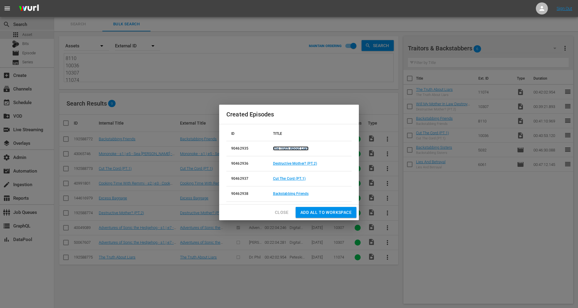
click at [287, 147] on link "The Truth About Liars" at bounding box center [291, 148] width 36 height 4
click at [287, 160] on td "Destructive Mother? (PT.2)" at bounding box center [309, 163] width 83 height 15
click at [287, 163] on link "Destructive Mother? (PT.2)" at bounding box center [295, 163] width 44 height 4
click at [290, 177] on link "Cut The Cord (PT.1)" at bounding box center [289, 178] width 33 height 4
click at [290, 192] on link "Backstabbing Friends" at bounding box center [291, 193] width 36 height 4
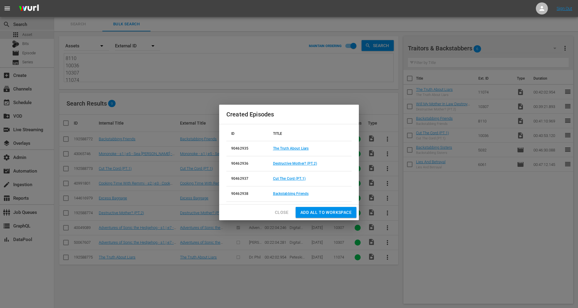
click at [240, 149] on td "90462935" at bounding box center [248, 148] width 42 height 15
copy td "90462935"
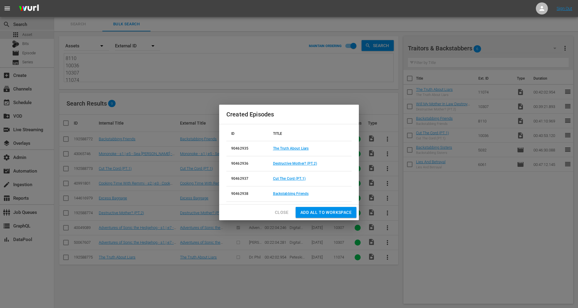
click at [240, 164] on td "90462936" at bounding box center [248, 163] width 42 height 15
copy td "90462936"
click at [245, 178] on td "90462937" at bounding box center [248, 178] width 42 height 15
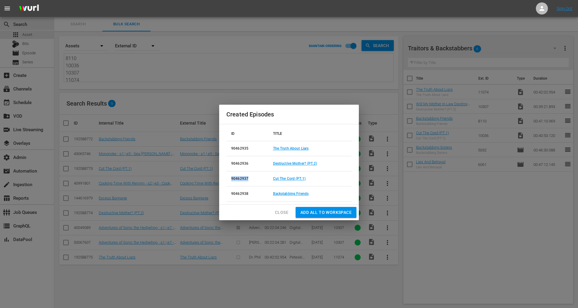
copy td "90462937"
click at [243, 193] on td "90462938" at bounding box center [248, 193] width 42 height 15
copy td "90462938"
click at [283, 213] on span "Close" at bounding box center [282, 212] width 14 height 8
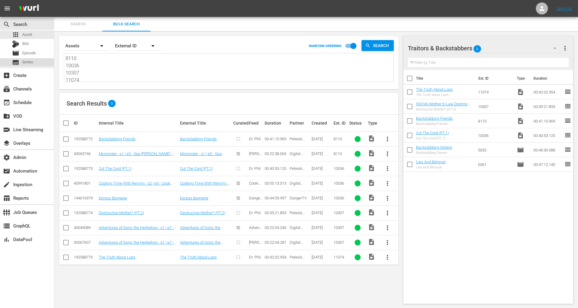
click at [32, 59] on div "subtitles Series" at bounding box center [22, 62] width 21 height 8
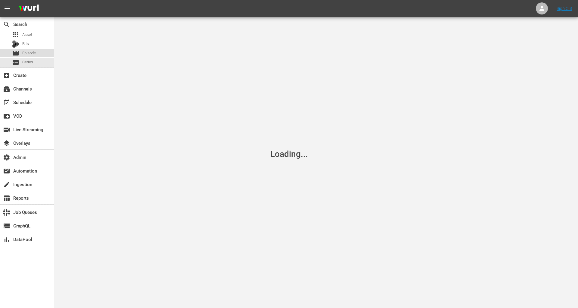
click at [32, 53] on span "Episode" at bounding box center [29, 53] width 14 height 6
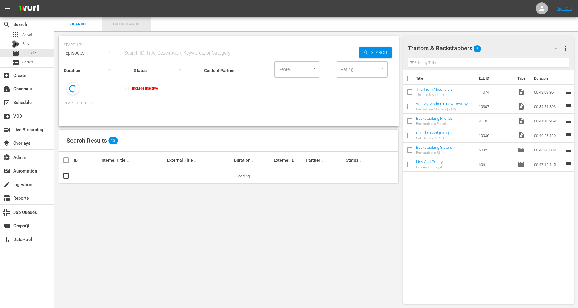
click at [122, 24] on span "Bulk Search" at bounding box center [126, 24] width 41 height 7
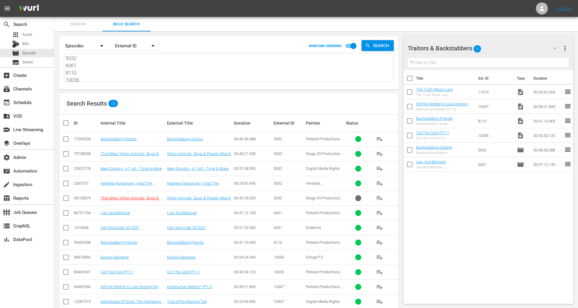
click at [146, 73] on textarea "5032 6061 8110 10036 10307 11074" at bounding box center [230, 68] width 328 height 27
paste textarea "90462938 90462937 90462936 90462935"
type textarea "90462938 90462937 90462936 90462935"
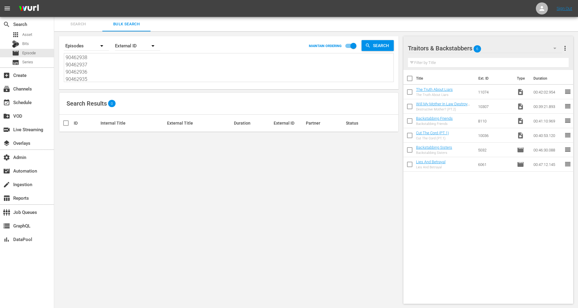
type textarea "90462938 90462937 90462936 90462935"
click at [146, 46] on button "button" at bounding box center [153, 46] width 14 height 14
drag, startPoint x: 141, startPoint y: 67, endPoint x: 141, endPoint y: 73, distance: 6.6
click at [141, 73] on div "External ID Wurl ID Title" at bounding box center [134, 72] width 39 height 39
click at [141, 73] on div "Wurl ID" at bounding box center [134, 72] width 24 height 10
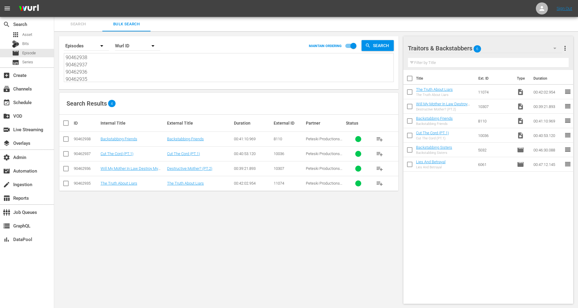
click at [66, 121] on input "checkbox" at bounding box center [68, 122] width 12 height 7
checkbox input "true"
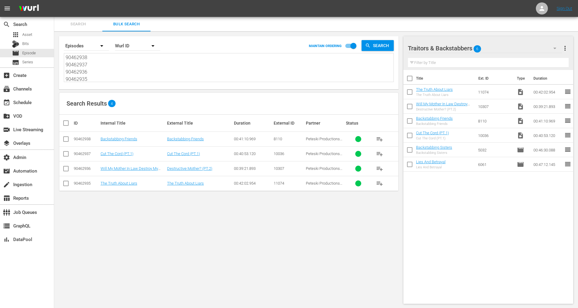
checkbox input "true"
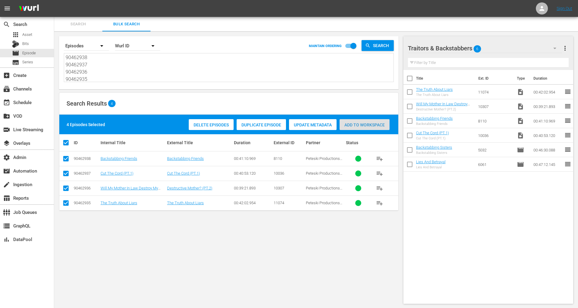
click at [352, 127] on div "Add to Workspace" at bounding box center [365, 124] width 50 height 11
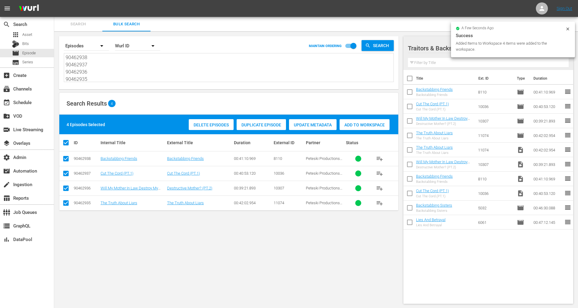
click at [411, 149] on input "checkbox" at bounding box center [410, 151] width 13 height 13
checkbox input "true"
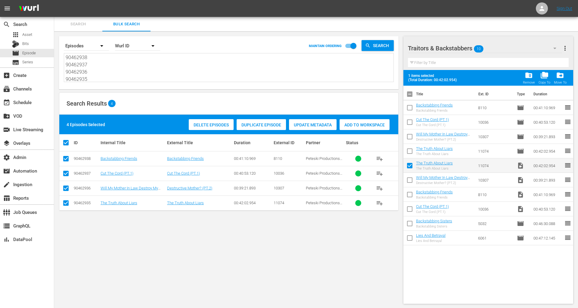
click at [411, 181] on input "checkbox" at bounding box center [410, 181] width 13 height 13
checkbox input "true"
click at [411, 191] on input "checkbox" at bounding box center [410, 195] width 13 height 13
checkbox input "true"
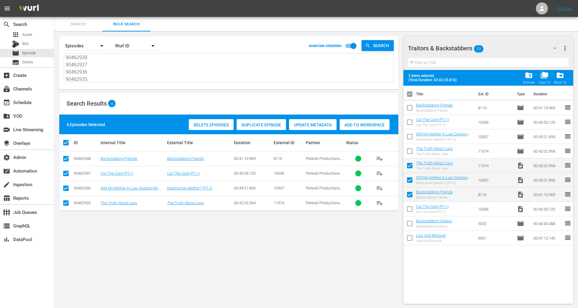
click at [411, 208] on input "checkbox" at bounding box center [410, 210] width 13 height 13
checkbox input "true"
click at [520, 78] on span "folder_delete" at bounding box center [529, 75] width 8 height 8
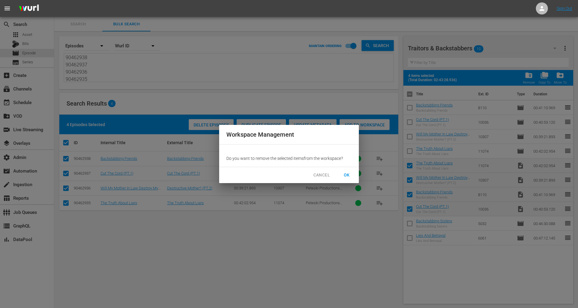
click at [348, 174] on span "OK" at bounding box center [347, 175] width 10 height 8
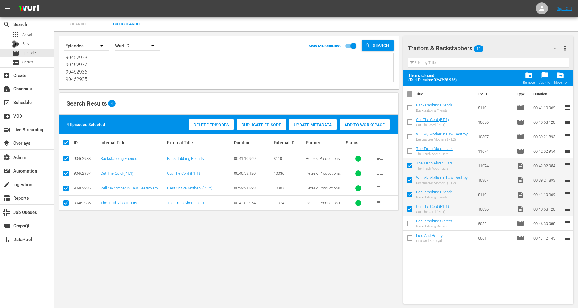
checkbox input "false"
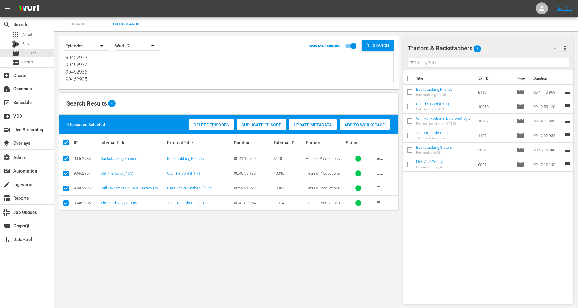
click at [38, 39] on div "apps Asset Bits movie Episode subtitles Series" at bounding box center [27, 48] width 54 height 36
click at [38, 36] on div "apps Asset" at bounding box center [27, 34] width 54 height 8
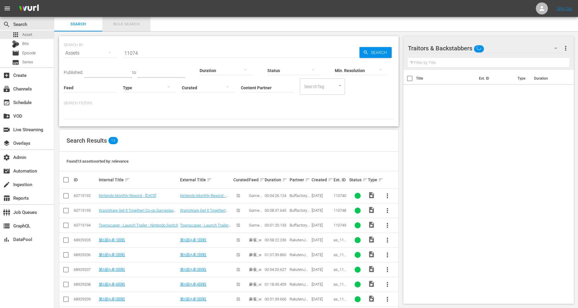
click at [129, 24] on span "Bulk Search" at bounding box center [126, 24] width 41 height 7
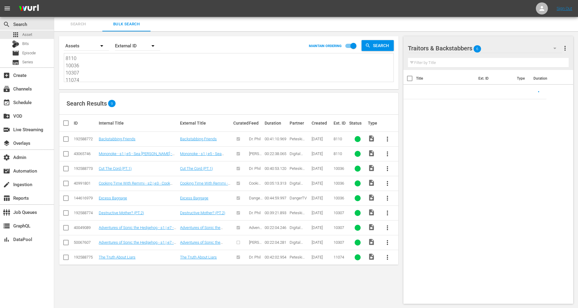
click at [85, 22] on span "Search" at bounding box center [78, 24] width 41 height 7
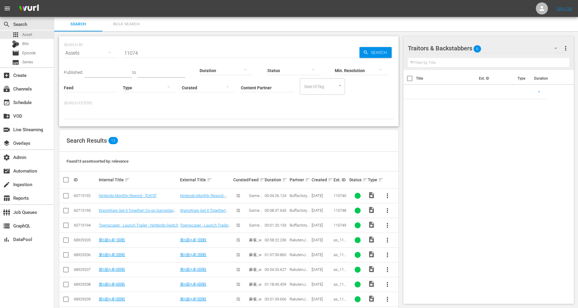
click at [132, 52] on input "11074" at bounding box center [241, 53] width 237 height 14
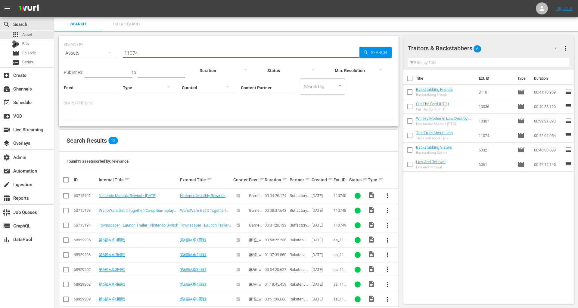
click at [132, 52] on input "11074" at bounding box center [241, 53] width 237 height 14
paste input "Best of Dr Phil Wurl Traitors and Backstabbers Stunt CC 30 v1.3"
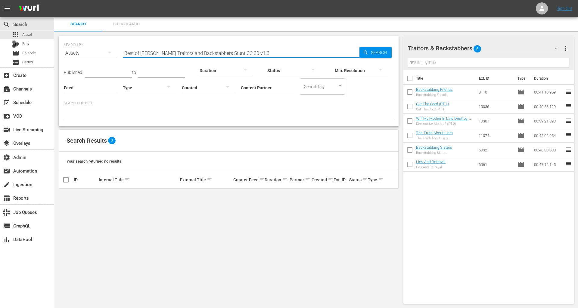
drag, startPoint x: 224, startPoint y: 53, endPoint x: 416, endPoint y: 33, distance: 193.8
click at [416, 33] on div "Search Bulk Search SEARCH BY Search By Assets Search ID, Title, Description, Ke…" at bounding box center [316, 162] width 524 height 291
click at [216, 104] on p "Search Filters:" at bounding box center [229, 103] width 330 height 5
drag, startPoint x: 222, startPoint y: 54, endPoint x: 307, endPoint y: 53, distance: 85.3
click at [307, 53] on input "Best of Dr Phil Wurl Traitors and Backstabbers Stunt CC 30 v1.3" at bounding box center [241, 53] width 237 height 14
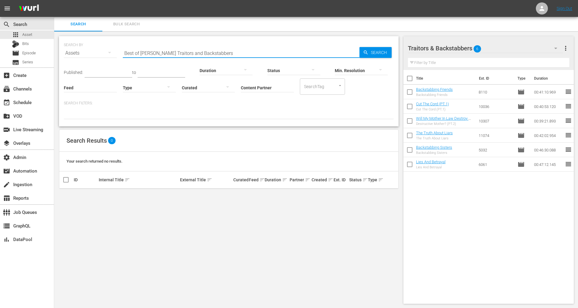
type input "Best of Dr Phil Wurl Traitors and Backstabbers"
click at [102, 55] on div "Assets" at bounding box center [90, 53] width 53 height 17
click at [102, 54] on div "Channels Series Episodes Bits Assets" at bounding box center [289, 154] width 578 height 308
drag, startPoint x: 241, startPoint y: 53, endPoint x: 37, endPoint y: 48, distance: 203.7
click at [54, 0] on div "search Search apps Asset Bits movie Episode subtitles Series add_box Create sub…" at bounding box center [316, 0] width 524 height 0
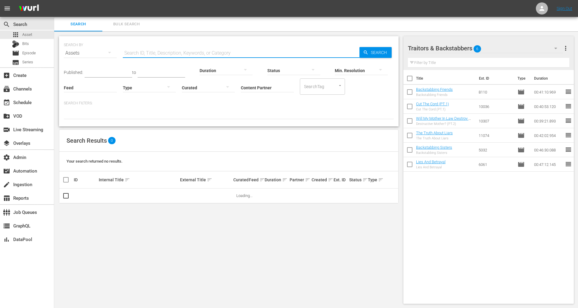
click at [250, 85] on input "Content Partner" at bounding box center [267, 88] width 53 height 22
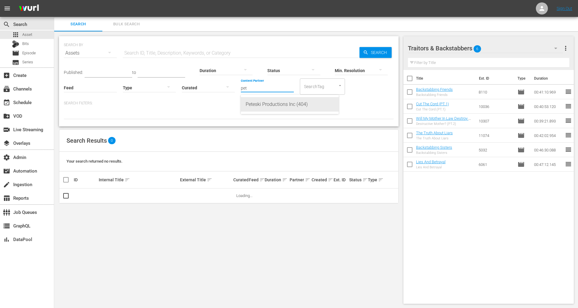
click at [253, 102] on div "Peteski Productions Inc (404)" at bounding box center [290, 104] width 88 height 14
type input "Peteski Productions Inc (404)"
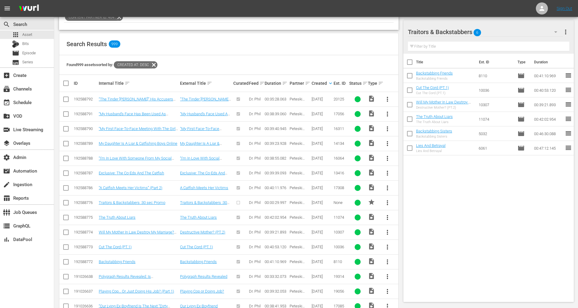
scroll to position [97, 0]
click at [65, 202] on input "checkbox" at bounding box center [65, 202] width 7 height 7
checkbox input "true"
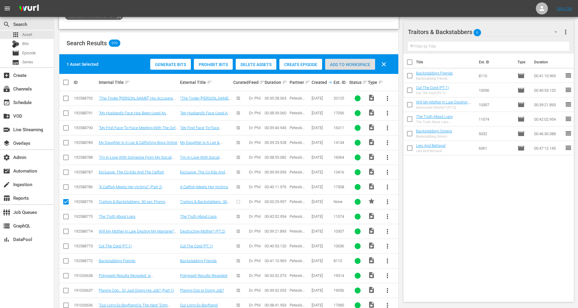
click at [350, 68] on div "Add to Workspace" at bounding box center [350, 64] width 50 height 11
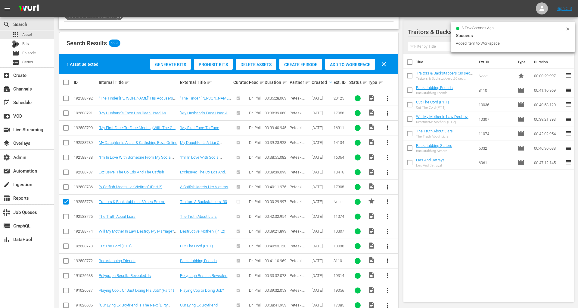
click at [151, 204] on td "Traitors & Backstabbers :30 sec Promo" at bounding box center [138, 201] width 81 height 15
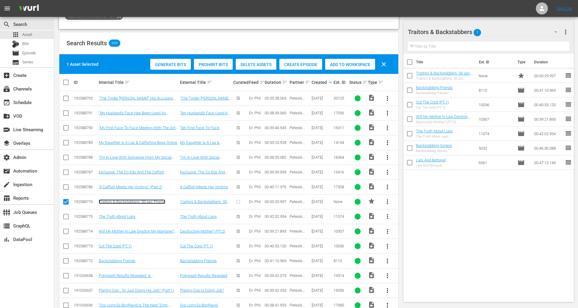
click at [151, 199] on link "Traitors & Backstabbers :30 sec Promo" at bounding box center [132, 201] width 67 height 5
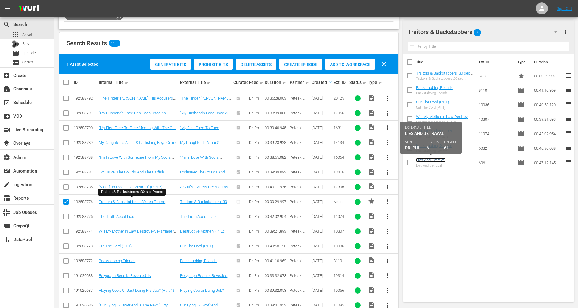
click at [440, 159] on link "Lies And Betrayal" at bounding box center [431, 160] width 30 height 5
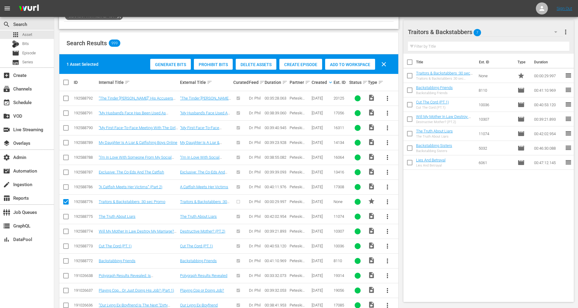
click at [520, 31] on div "Traitors & Backstabbers 7" at bounding box center [485, 31] width 155 height 17
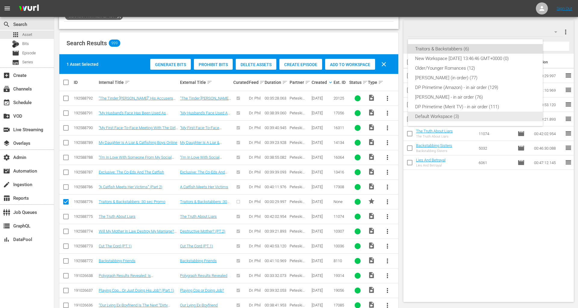
click at [476, 119] on div "Default Workspace (3)" at bounding box center [475, 116] width 121 height 10
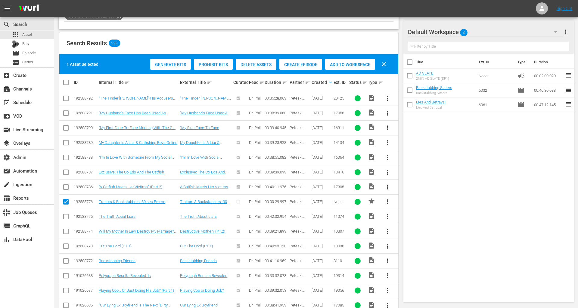
click at [412, 92] on input "checkbox" at bounding box center [410, 91] width 13 height 13
checkbox input "true"
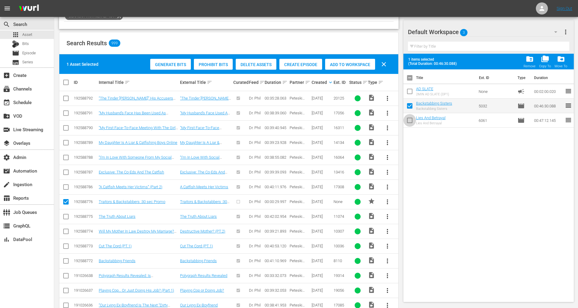
click at [412, 117] on input "checkbox" at bounding box center [410, 121] width 13 height 13
checkbox input "true"
click at [520, 59] on span "folder_delete" at bounding box center [530, 59] width 8 height 8
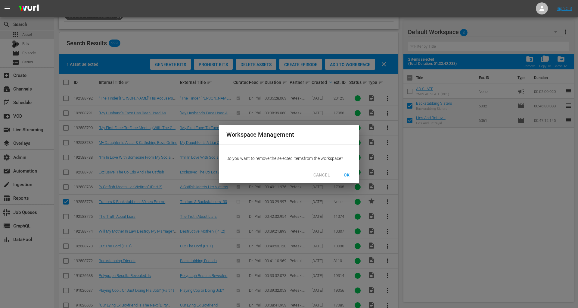
click at [348, 173] on span "OK" at bounding box center [347, 175] width 10 height 8
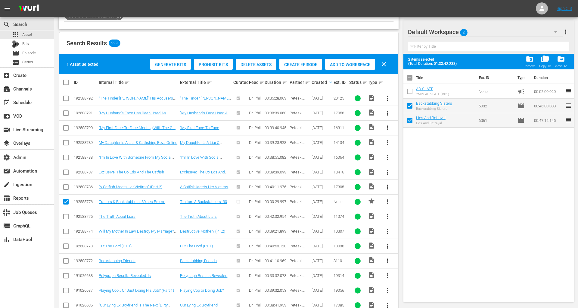
checkbox input "false"
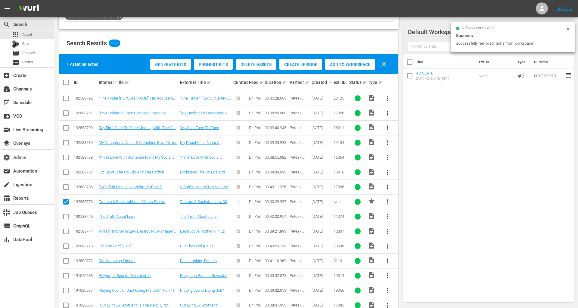
click at [337, 67] on div "Add to Workspace" at bounding box center [350, 64] width 50 height 11
click at [454, 50] on div "a few seconds ago Success Added Item to Workspace" at bounding box center [513, 37] width 124 height 30
click at [444, 34] on div at bounding box center [429, 32] width 43 height 15
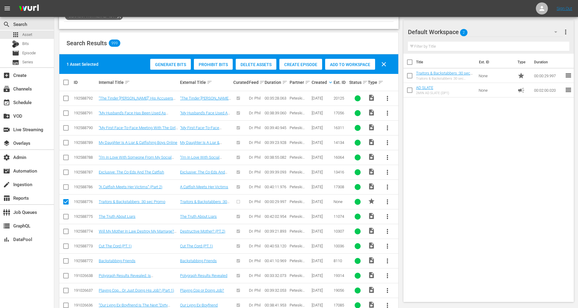
click at [479, 32] on div "Default Workspace 2" at bounding box center [485, 31] width 155 height 17
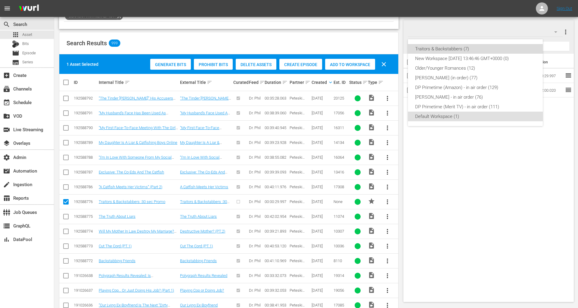
click at [460, 51] on div "Traitors & Backstabbers (7)" at bounding box center [475, 49] width 121 height 10
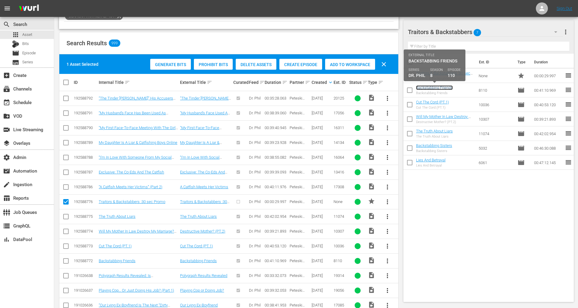
click at [436, 86] on link "Backstabbing Friends" at bounding box center [434, 87] width 37 height 5
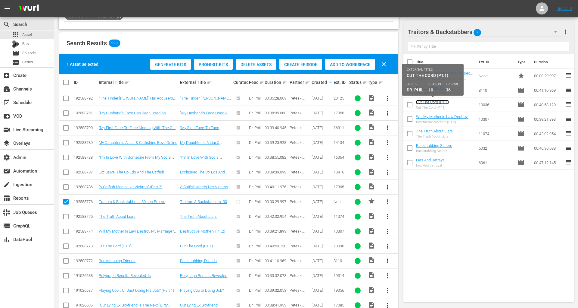
click at [436, 103] on link "Cut The Cord (PT.1)" at bounding box center [432, 102] width 33 height 5
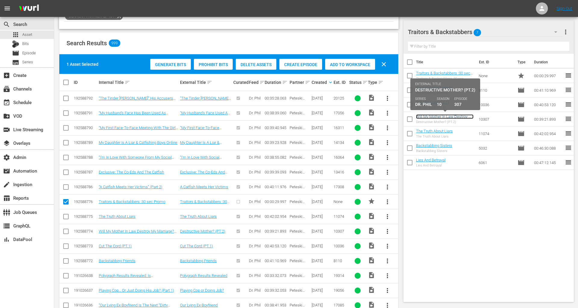
click at [437, 115] on link "Will My Mother In Law Destroy My Marriage? (PT.2)" at bounding box center [445, 118] width 58 height 9
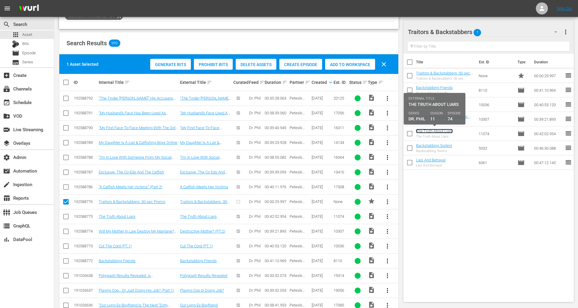
click at [437, 131] on link "The Truth About Liars" at bounding box center [434, 131] width 37 height 5
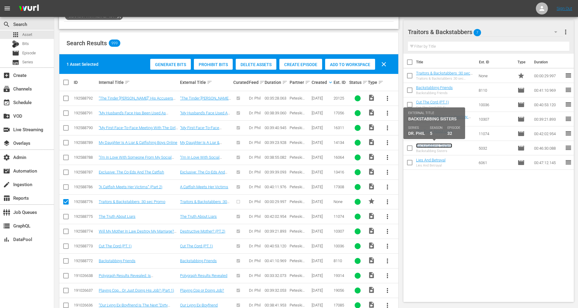
click at [434, 146] on link "Backstabbing Sisters" at bounding box center [434, 145] width 36 height 5
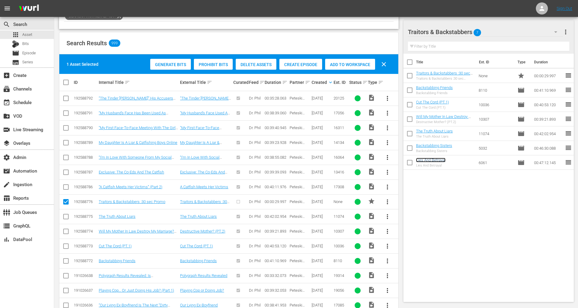
click at [432, 161] on link "Lies And Betrayal" at bounding box center [431, 160] width 30 height 5
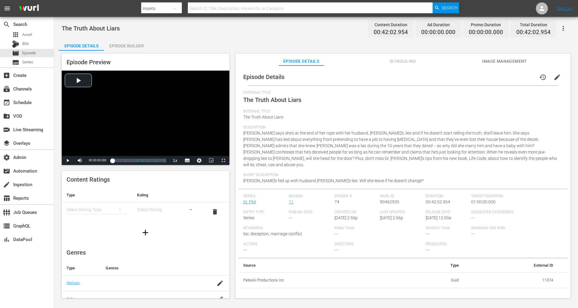
click at [143, 49] on div "Episode Builder" at bounding box center [126, 46] width 45 height 14
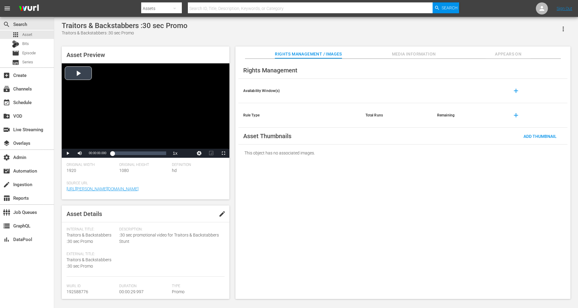
click at [77, 79] on div "Video Player" at bounding box center [146, 105] width 168 height 85
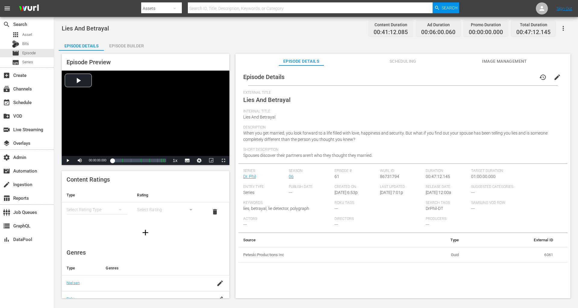
click at [130, 43] on div "Episode Builder" at bounding box center [126, 46] width 45 height 14
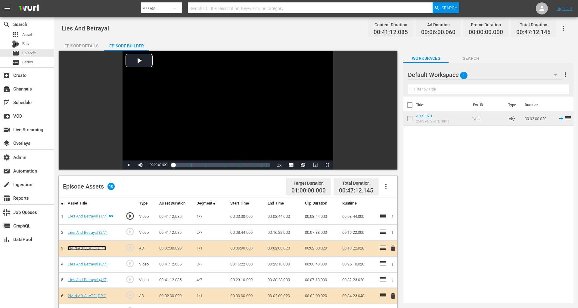
click at [94, 247] on link "2MIN AD SLATE (DP1)" at bounding box center [87, 248] width 39 height 5
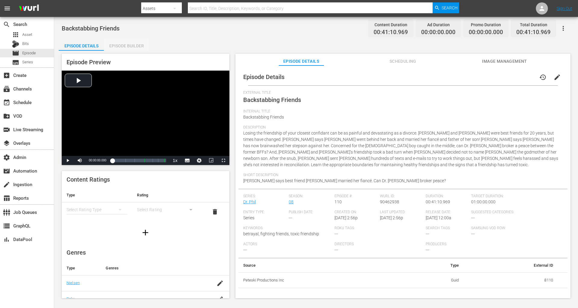
click at [134, 42] on div "Episode Builder" at bounding box center [126, 46] width 45 height 14
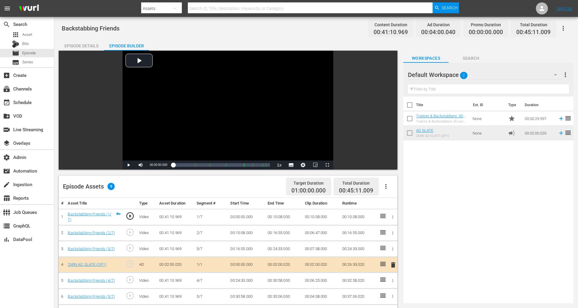
drag, startPoint x: 429, startPoint y: 88, endPoint x: 468, endPoint y: 306, distance: 221.7
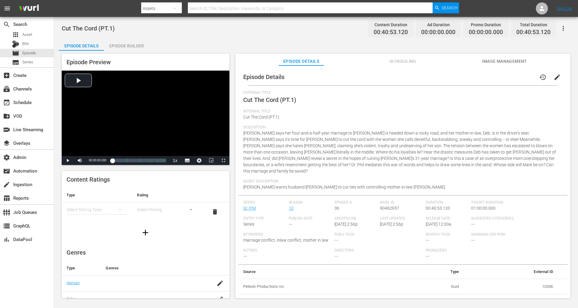
click at [136, 41] on div "Episode Builder" at bounding box center [126, 46] width 45 height 14
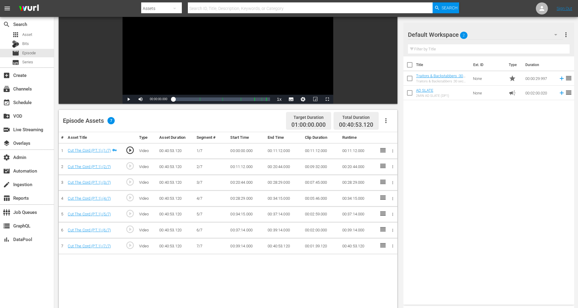
scroll to position [70, 0]
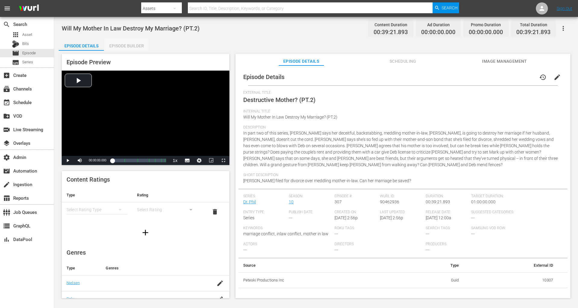
click at [133, 48] on div "Episode Builder" at bounding box center [126, 46] width 45 height 14
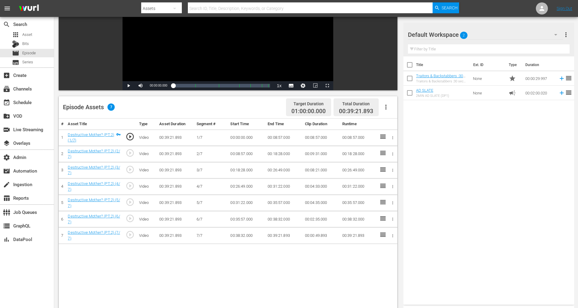
scroll to position [82, 0]
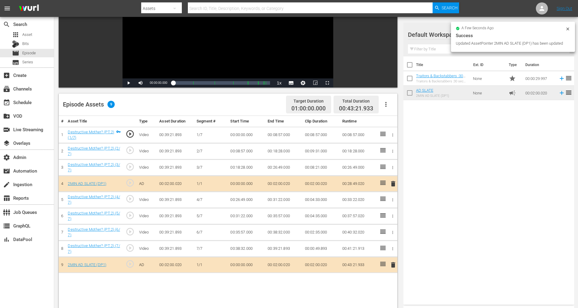
click at [384, 179] on icon at bounding box center [383, 182] width 7 height 7
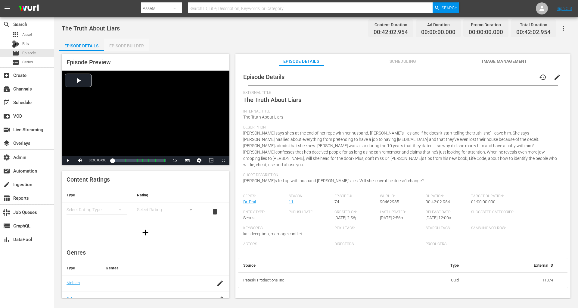
click at [130, 42] on div "Episode Builder" at bounding box center [126, 46] width 45 height 14
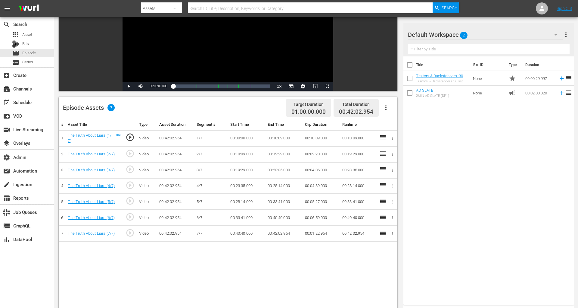
scroll to position [110, 0]
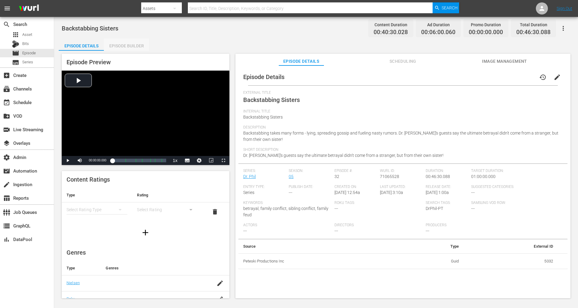
click at [131, 47] on div "Episode Builder" at bounding box center [126, 46] width 45 height 14
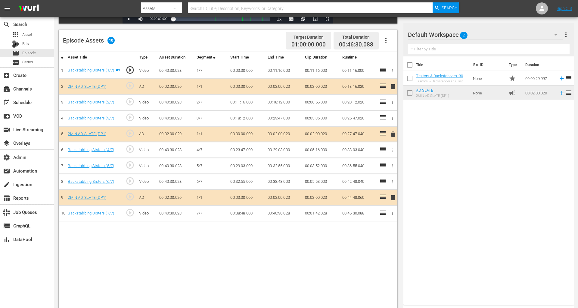
scroll to position [157, 0]
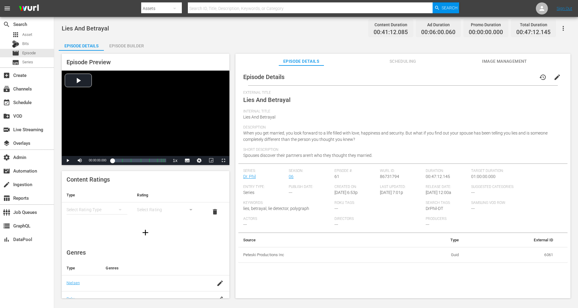
click at [130, 46] on div "Episode Builder" at bounding box center [126, 46] width 45 height 14
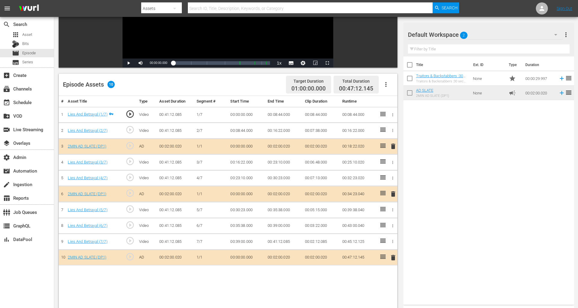
scroll to position [104, 0]
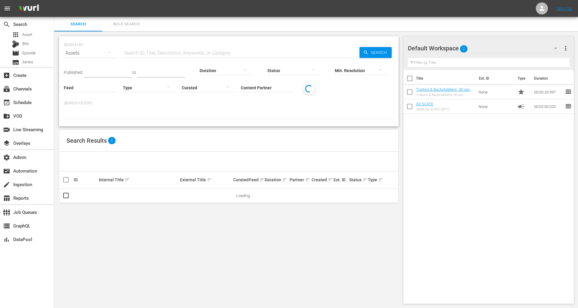
click at [513, 50] on div "Default Workspace 2" at bounding box center [485, 48] width 155 height 17
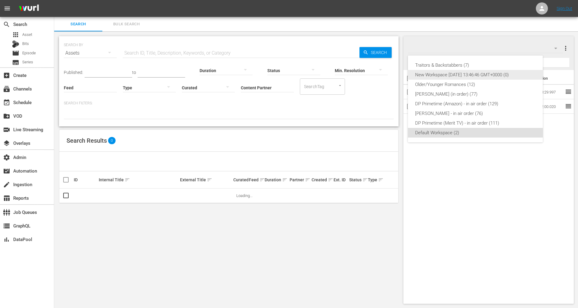
click at [481, 69] on div "Traitors & Backstabbers (7)" at bounding box center [475, 65] width 121 height 10
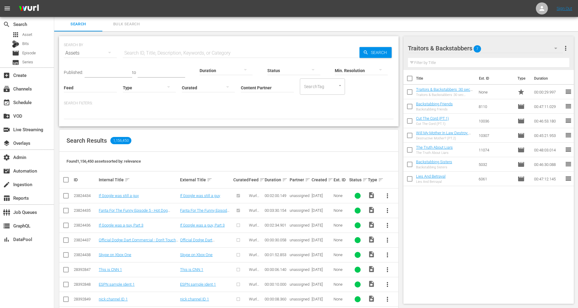
click at [409, 108] on input "checkbox" at bounding box center [410, 107] width 13 height 13
checkbox input "true"
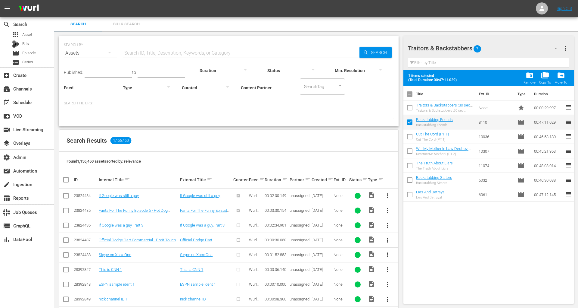
click at [409, 135] on input "checkbox" at bounding box center [410, 137] width 13 height 13
checkbox input "true"
click at [409, 152] on input "checkbox" at bounding box center [410, 152] width 13 height 13
checkbox input "true"
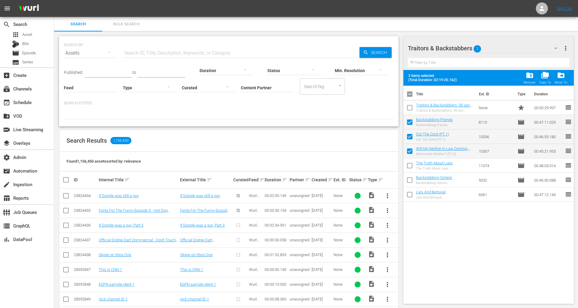
click at [409, 167] on input "checkbox" at bounding box center [410, 166] width 13 height 13
checkbox input "true"
click at [409, 181] on input "checkbox" at bounding box center [410, 181] width 13 height 13
checkbox input "true"
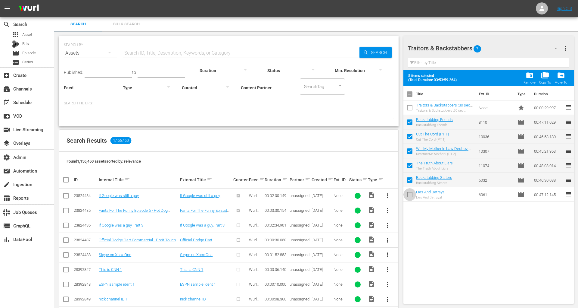
click at [409, 195] on input "checkbox" at bounding box center [410, 195] width 13 height 13
checkbox input "true"
click at [567, 46] on span "more_vert" at bounding box center [565, 48] width 7 height 7
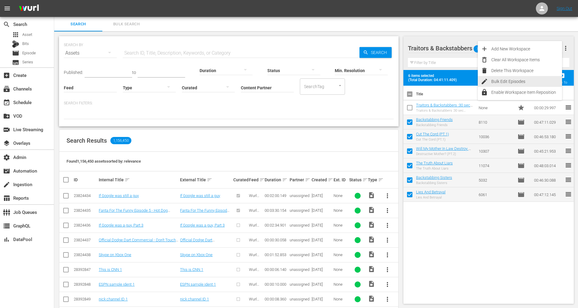
click at [527, 80] on div "Bulk Edit Episodes" at bounding box center [527, 81] width 71 height 11
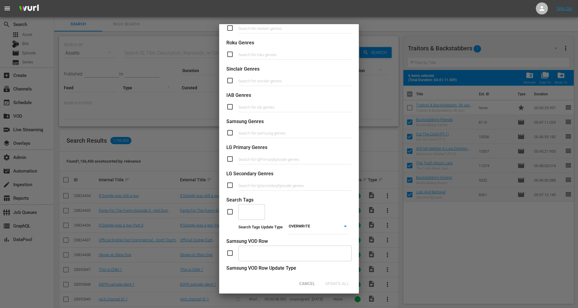
scroll to position [163, 0]
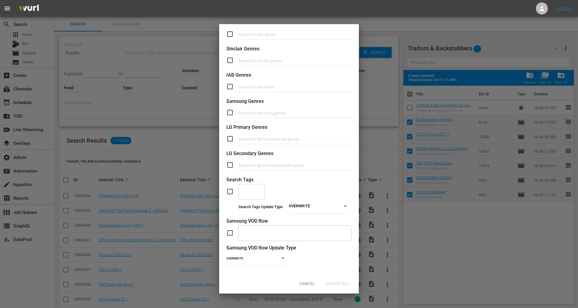
click at [229, 190] on input "checkbox" at bounding box center [233, 191] width 12 height 7
checkbox input "true"
click at [255, 191] on div "​" at bounding box center [252, 191] width 27 height 16
paste input "DrPhil-DT"
type input "DrPhil-DT"
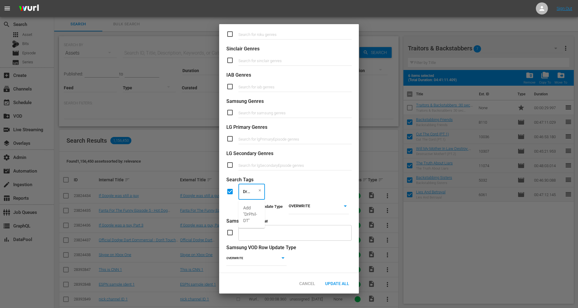
scroll to position [0, 9]
click at [250, 215] on span "Add "DrPhil-DT"" at bounding box center [251, 214] width 17 height 19
click at [330, 283] on span "Update All" at bounding box center [338, 283] width 34 height 5
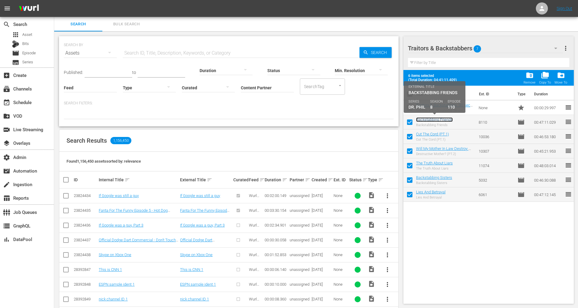
click at [432, 120] on link "Backstabbing Friends" at bounding box center [434, 119] width 37 height 5
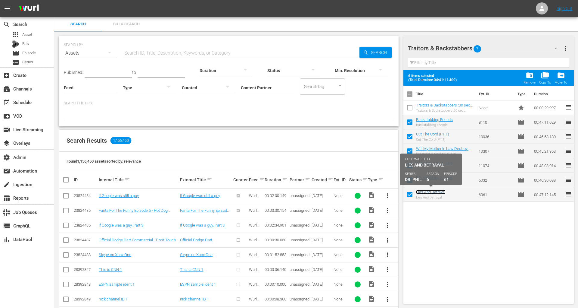
click at [434, 191] on link "Lies And Betrayal" at bounding box center [431, 191] width 30 height 5
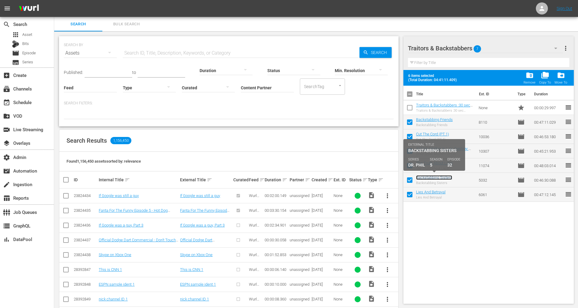
click at [438, 177] on link "Backstabbing Sisters" at bounding box center [434, 177] width 36 height 5
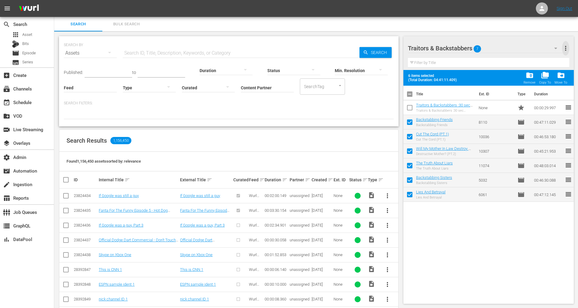
click at [569, 45] on span "more_vert" at bounding box center [565, 48] width 7 height 7
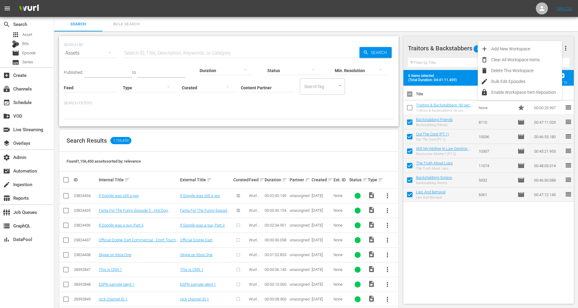
click at [569, 45] on span "more_vert" at bounding box center [565, 48] width 7 height 7
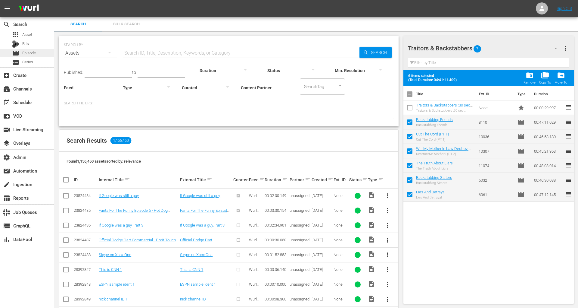
click at [34, 52] on span "Episode" at bounding box center [29, 53] width 14 height 6
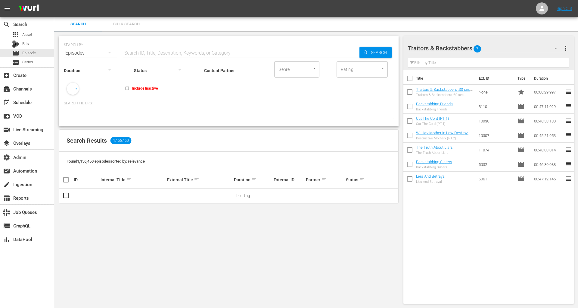
click at [135, 28] on button "Bulk Search" at bounding box center [126, 24] width 48 height 14
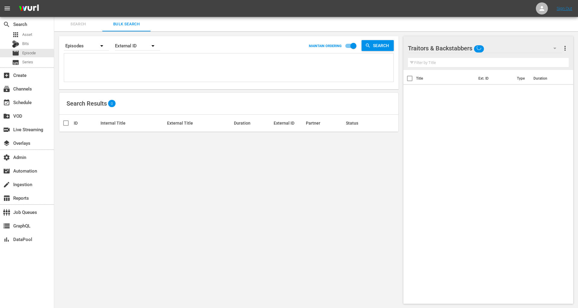
click at [124, 67] on textarea at bounding box center [230, 68] width 328 height 27
paste textarea "71065528 86731794 90462938 90462937 90462936 90462935"
type textarea "71065528 86731794 90462938 90462937 90462936 90462935"
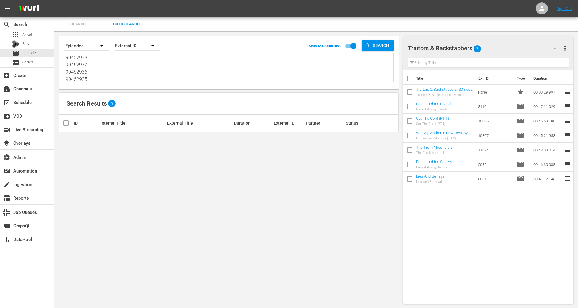
type textarea "71065528 86731794 90462938 90462937 90462936 90462935"
click at [133, 49] on div "External ID" at bounding box center [137, 45] width 45 height 17
click at [132, 70] on div "Wurl ID" at bounding box center [134, 72] width 24 height 10
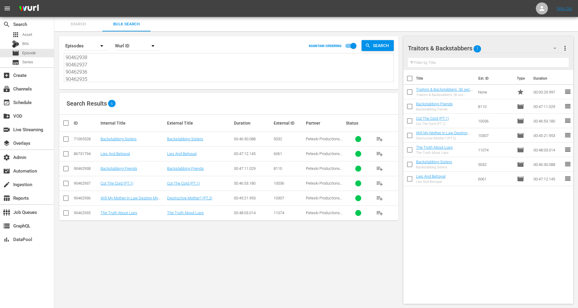
click at [67, 121] on input "checkbox" at bounding box center [68, 122] width 12 height 7
checkbox input "true"
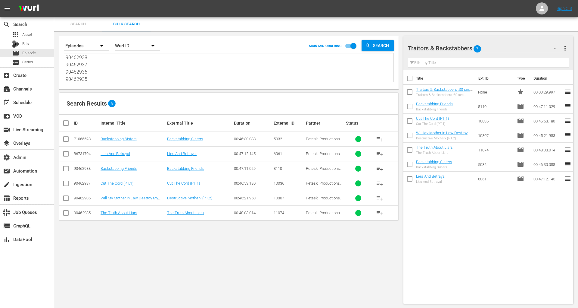
checkbox input "true"
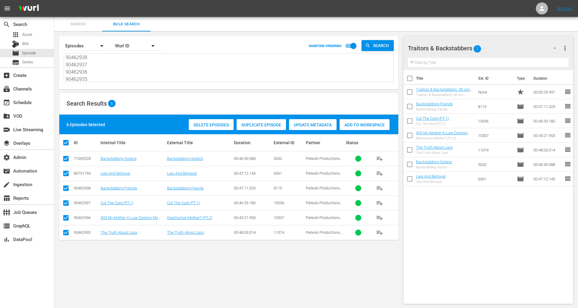
click at [252, 127] on div "Duplicate Episode" at bounding box center [261, 124] width 49 height 11
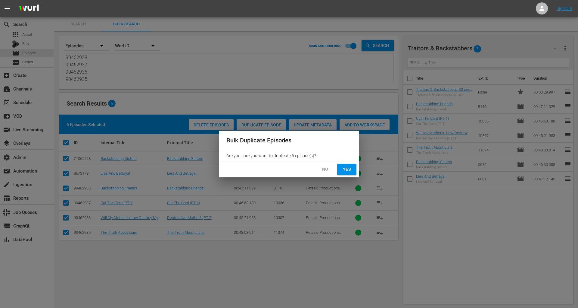
click at [353, 168] on button "Yes" at bounding box center [346, 169] width 19 height 11
checkbox input "false"
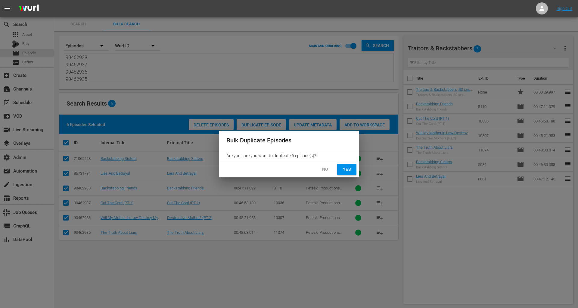
checkbox input "false"
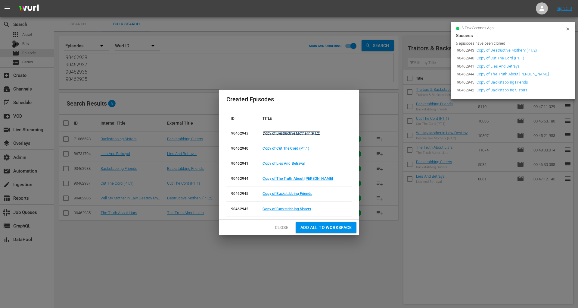
click at [312, 133] on link "Copy of Destructive Mother? (PT.2)" at bounding box center [292, 133] width 58 height 4
click at [315, 224] on span "Add all to Workspace" at bounding box center [326, 228] width 51 height 8
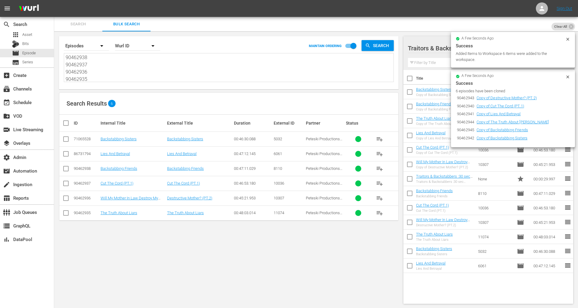
click at [409, 90] on input "checkbox" at bounding box center [410, 93] width 13 height 13
checkbox input "true"
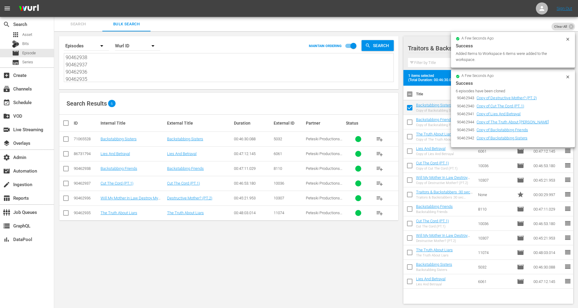
click at [409, 120] on input "checkbox" at bounding box center [410, 123] width 13 height 13
checkbox input "true"
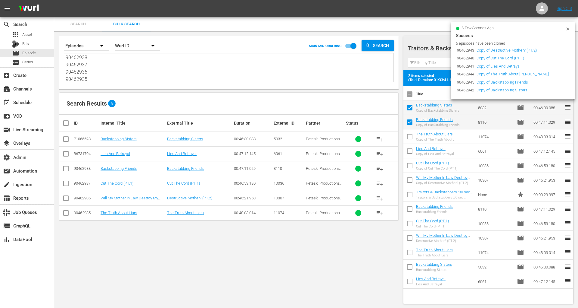
click at [410, 137] on input "checkbox" at bounding box center [410, 137] width 13 height 13
checkbox input "true"
click at [410, 152] on input "checkbox" at bounding box center [410, 152] width 13 height 13
checkbox input "true"
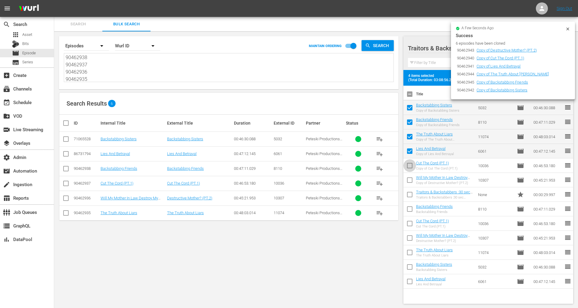
click at [410, 163] on input "checkbox" at bounding box center [410, 166] width 13 height 13
checkbox input "true"
click at [410, 175] on input "checkbox" at bounding box center [410, 181] width 13 height 13
checkbox input "true"
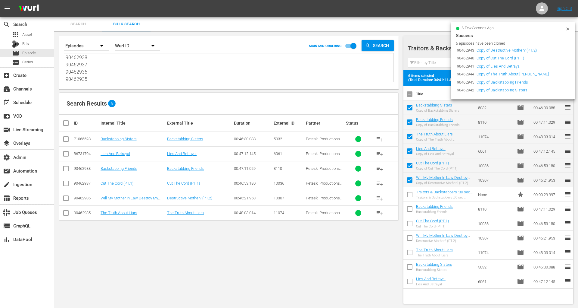
click at [569, 29] on icon at bounding box center [568, 29] width 5 height 5
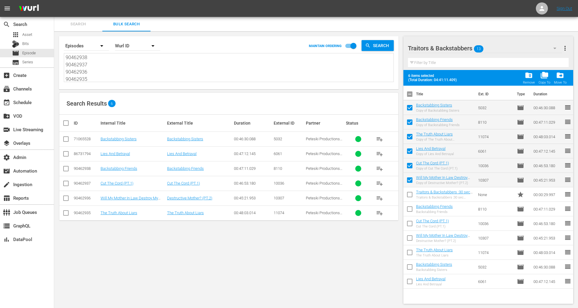
click at [565, 43] on button "more_vert" at bounding box center [565, 48] width 7 height 14
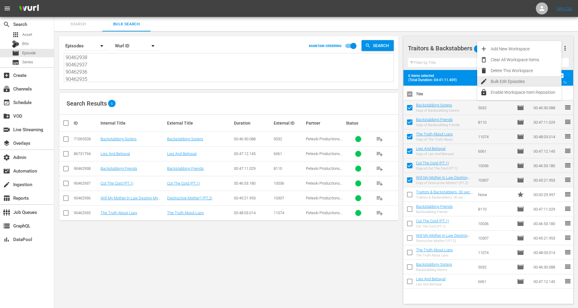
click at [512, 77] on div "Bulk Edit Episodes" at bounding box center [526, 81] width 71 height 11
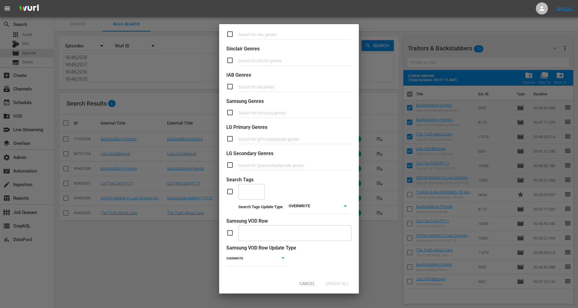
scroll to position [0, 0]
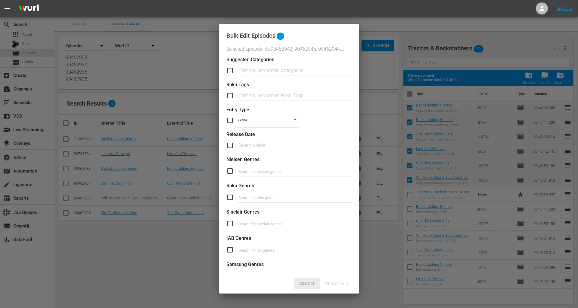
click at [310, 283] on span "Cancel" at bounding box center [308, 283] width 26 height 5
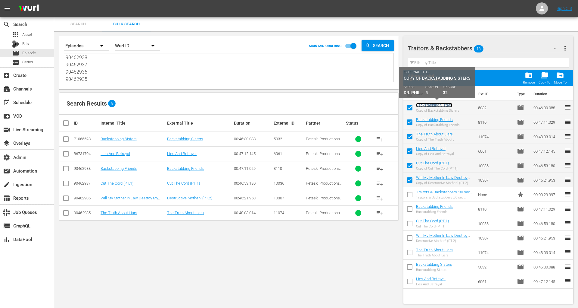
click at [440, 105] on link "Backstabbing Sisters" at bounding box center [434, 105] width 36 height 5
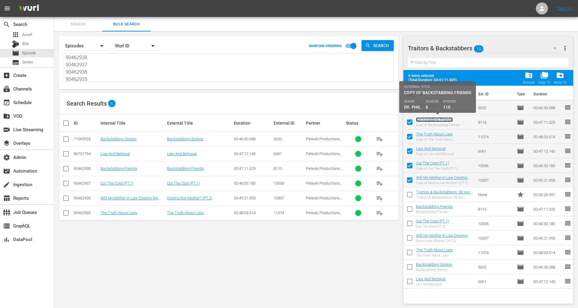
click at [440, 118] on link "Backstabbing Friends" at bounding box center [434, 119] width 37 height 5
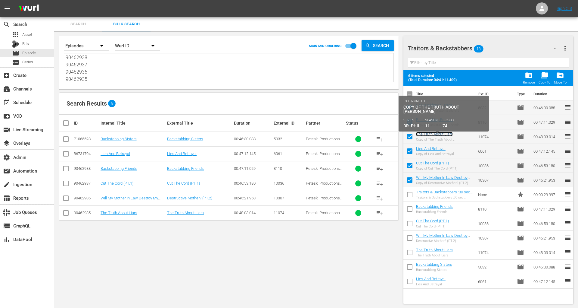
click at [440, 134] on link "The Truth About Liars" at bounding box center [434, 134] width 37 height 5
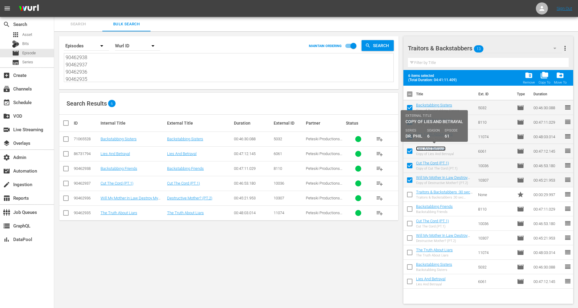
click at [440, 149] on link "Lies And Betrayal" at bounding box center [431, 148] width 30 height 5
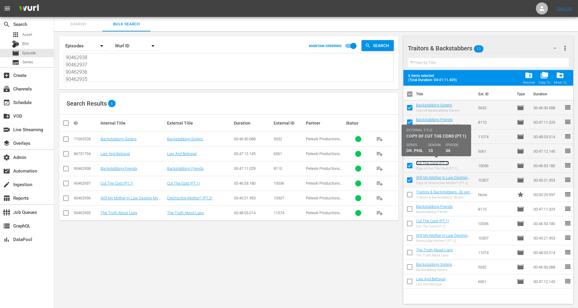
click at [440, 163] on link "Cut The Cord (PT.1)" at bounding box center [432, 163] width 33 height 5
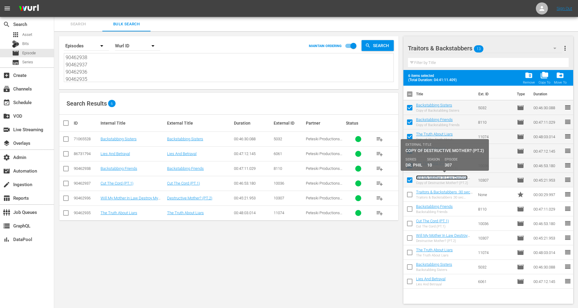
click at [440, 179] on link "Will My Mother In Law Destroy My Marriage? (PT.2)" at bounding box center [442, 179] width 52 height 9
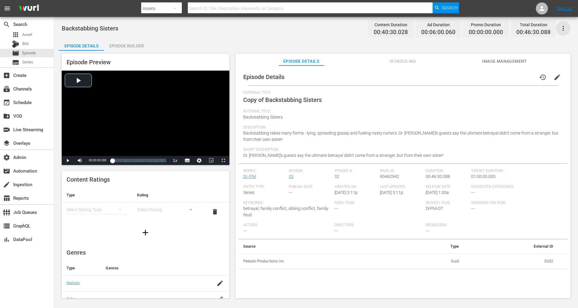
click at [520, 29] on icon "button" at bounding box center [563, 28] width 7 height 7
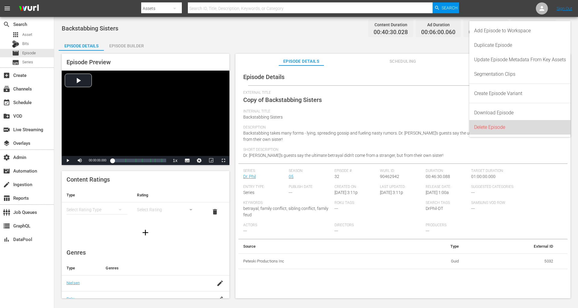
click at [500, 130] on div "Delete Episode" at bounding box center [520, 127] width 92 height 14
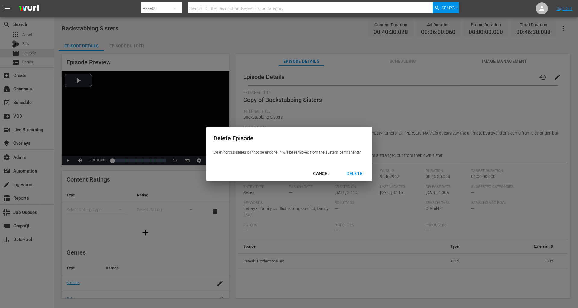
click at [357, 171] on div "DELETE" at bounding box center [354, 174] width 25 height 8
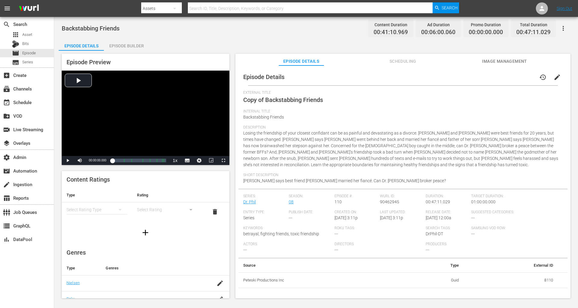
click at [520, 27] on button "button" at bounding box center [563, 28] width 14 height 14
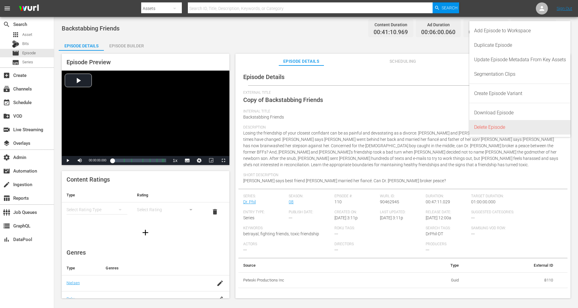
click at [514, 126] on div "Delete Episode" at bounding box center [520, 127] width 92 height 14
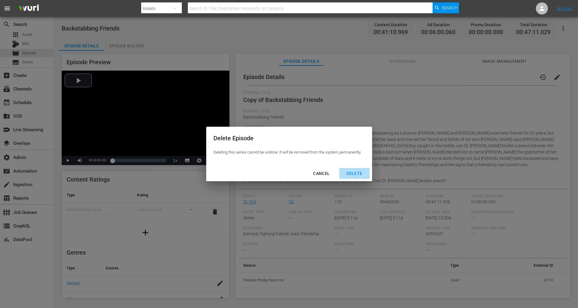
click at [352, 173] on div "DELETE" at bounding box center [354, 174] width 25 height 8
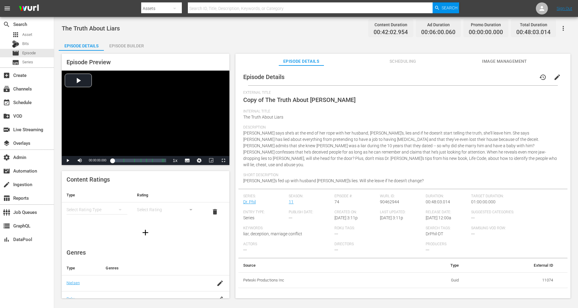
click at [520, 31] on icon "button" at bounding box center [563, 28] width 7 height 7
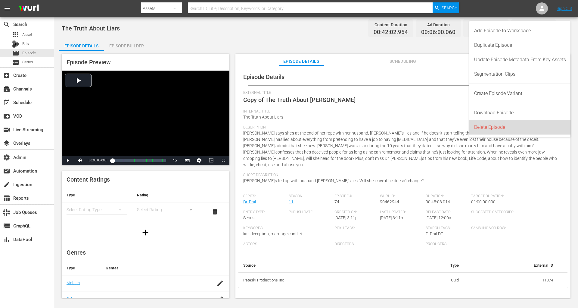
click at [519, 124] on div "Delete Episode" at bounding box center [520, 127] width 92 height 14
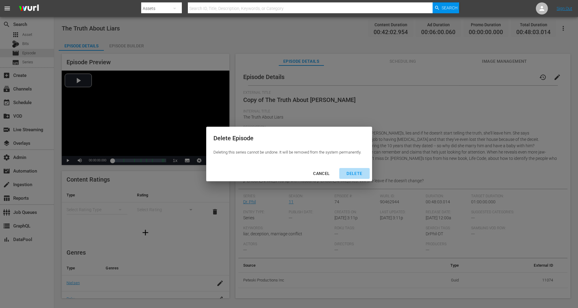
click at [362, 174] on div "DELETE" at bounding box center [354, 174] width 25 height 8
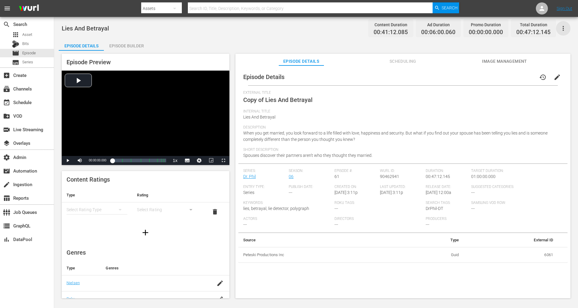
click at [520, 28] on icon "button" at bounding box center [563, 28] width 7 height 7
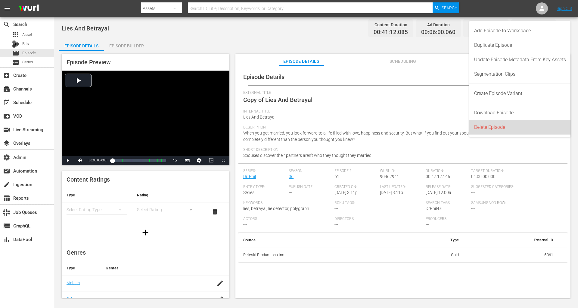
click at [500, 129] on div "Delete Episode" at bounding box center [520, 127] width 92 height 14
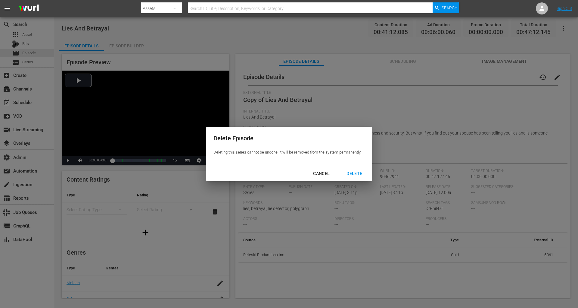
click at [355, 171] on div "DELETE" at bounding box center [354, 174] width 25 height 8
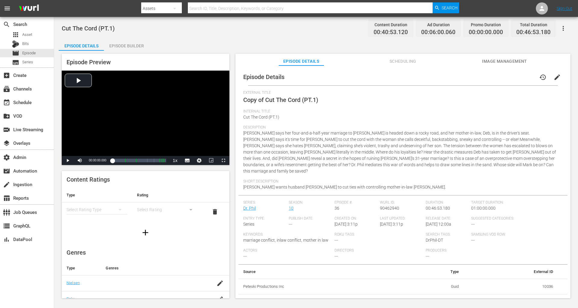
click at [520, 32] on button "button" at bounding box center [563, 28] width 14 height 14
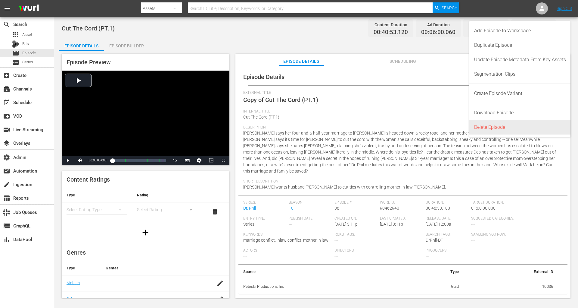
click at [519, 126] on div "Delete Episode" at bounding box center [520, 127] width 92 height 14
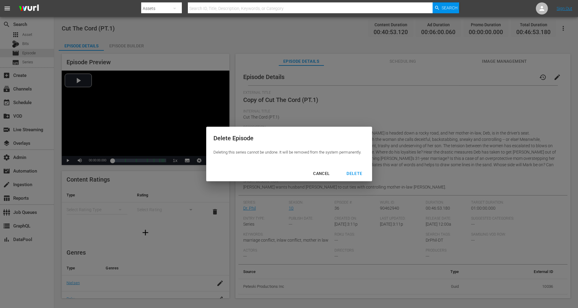
click at [353, 169] on button "DELETE" at bounding box center [355, 173] width 30 height 11
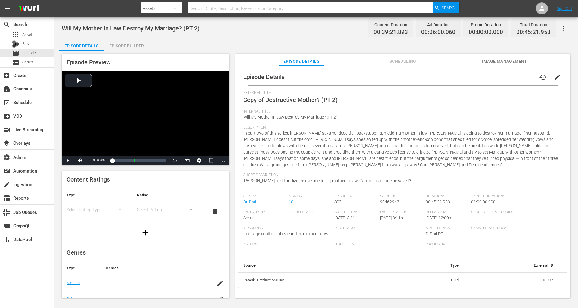
click at [520, 27] on button "button" at bounding box center [563, 28] width 14 height 14
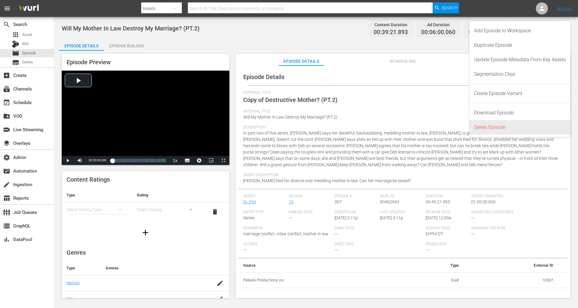
click at [495, 124] on div "Delete Episode" at bounding box center [520, 127] width 92 height 14
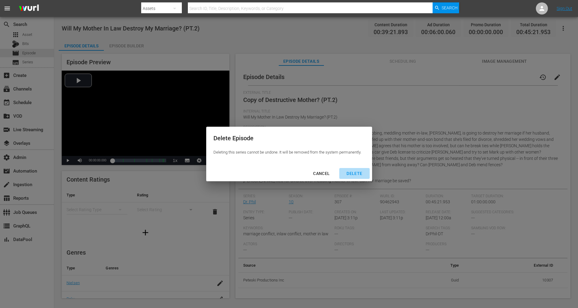
click at [354, 175] on div "DELETE" at bounding box center [354, 174] width 25 height 8
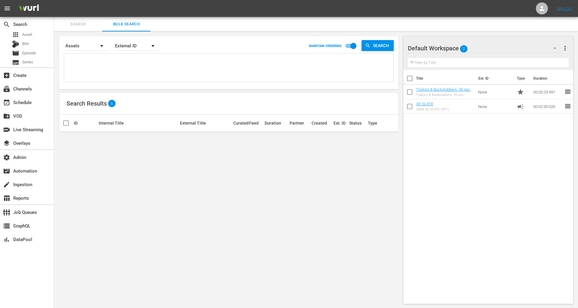
click at [456, 55] on div "Filter by Title" at bounding box center [488, 62] width 161 height 14
click at [443, 48] on div at bounding box center [429, 48] width 43 height 15
click at [479, 50] on div "Default Workspace 2" at bounding box center [485, 48] width 155 height 17
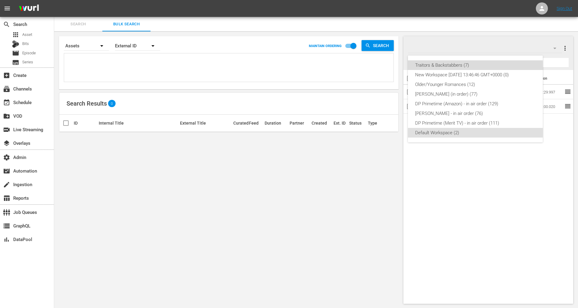
click at [446, 66] on div "Traitors & Backstabbers (7)" at bounding box center [475, 65] width 121 height 10
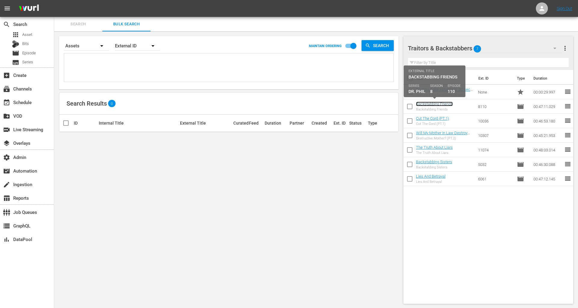
click at [439, 104] on link "Backstabbing Friends" at bounding box center [434, 104] width 37 height 5
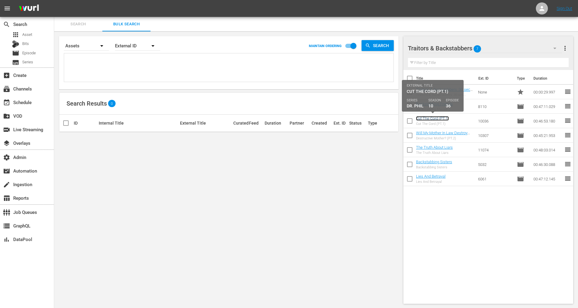
click at [436, 116] on link "Cut The Cord (PT.1)" at bounding box center [432, 118] width 33 height 5
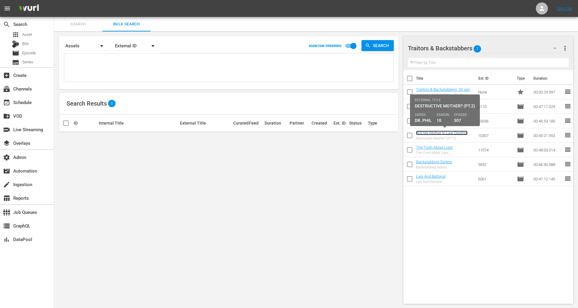
click at [436, 134] on link "Will My Mother In Law Destroy My Marriage? (PT.2)" at bounding box center [442, 134] width 52 height 9
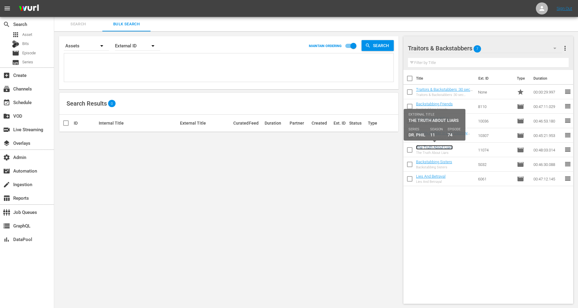
click at [435, 147] on link "The Truth About Liars" at bounding box center [434, 147] width 37 height 5
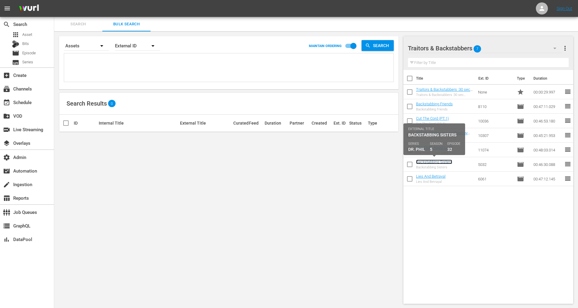
click at [434, 161] on link "Backstabbing Sisters" at bounding box center [434, 161] width 36 height 5
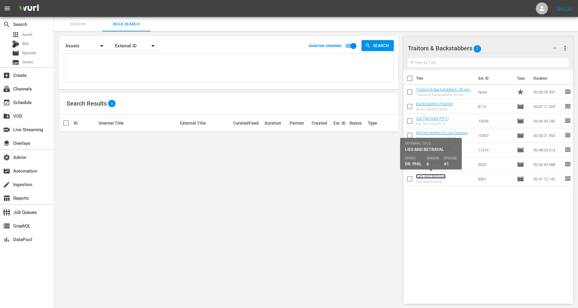
click at [434, 178] on link "Lies And Betrayal" at bounding box center [431, 176] width 30 height 5
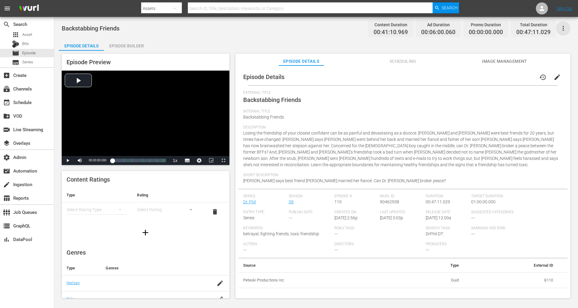
click at [520, 28] on icon "button" at bounding box center [563, 28] width 1 height 5
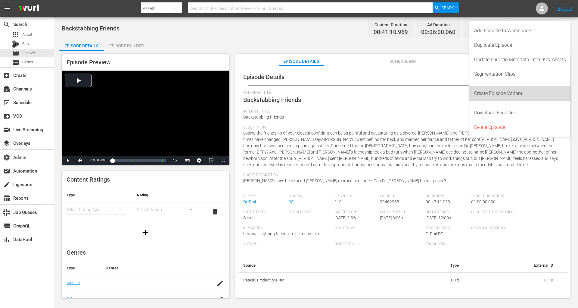
click at [520, 95] on div "Create Episode Variant" at bounding box center [520, 93] width 92 height 14
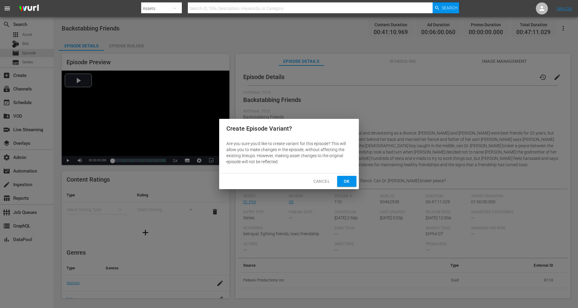
click at [346, 181] on span "Ok" at bounding box center [347, 181] width 10 height 8
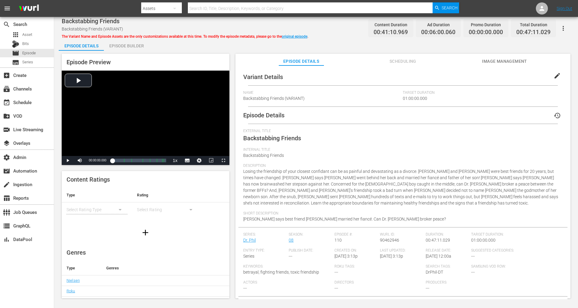
click at [340, 100] on div "Name Backstabbing Friends (VARIANT)" at bounding box center [323, 98] width 160 height 16
click at [520, 72] on button "edit" at bounding box center [557, 75] width 14 height 14
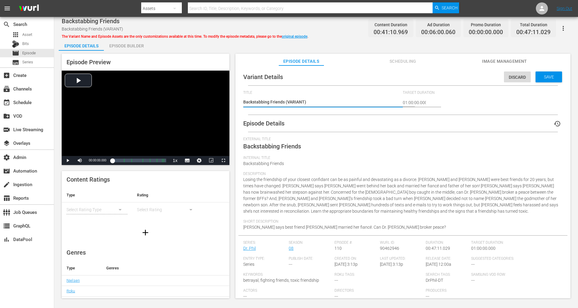
click at [287, 103] on textarea "Backstabbing Friends (VARIANT)" at bounding box center [321, 102] width 157 height 7
paste textarea "Traitors & Backstabbers"
type textarea "Backstabbing Friends (Traitors & BackstabbersVARIANT)"
type textarea "Backstabbing Friends (Traitors & Backstabbers VARIANT)"
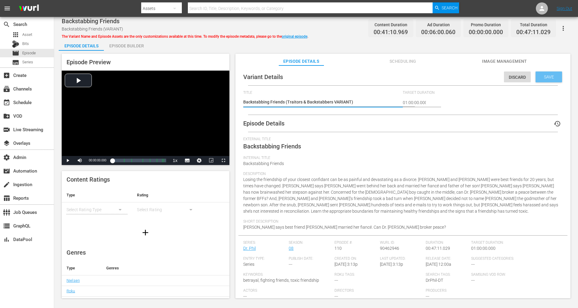
type textarea "Backstabbing Friends (Traitors & Backstabbers VARIANT)"
click at [520, 79] on span "Save" at bounding box center [550, 76] width 20 height 5
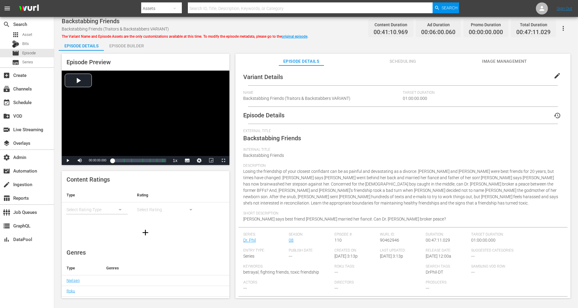
click at [130, 48] on div "Episode Builder" at bounding box center [126, 46] width 45 height 14
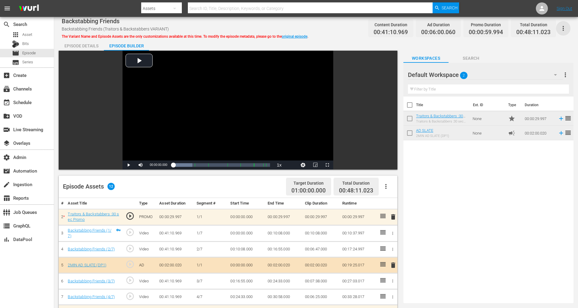
click at [520, 27] on icon "button" at bounding box center [563, 28] width 7 height 7
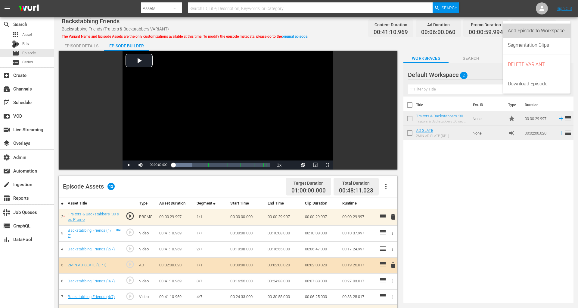
click at [520, 28] on div "Add Episode to Workspace" at bounding box center [537, 30] width 58 height 14
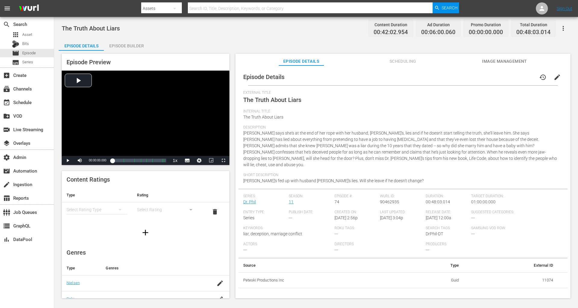
click at [520, 27] on icon "button" at bounding box center [563, 28] width 1 height 5
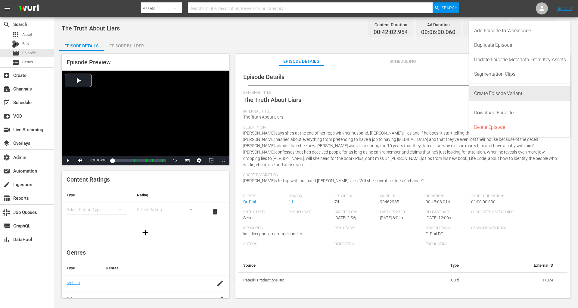
click at [509, 92] on div "Create Episode Variant" at bounding box center [520, 93] width 92 height 14
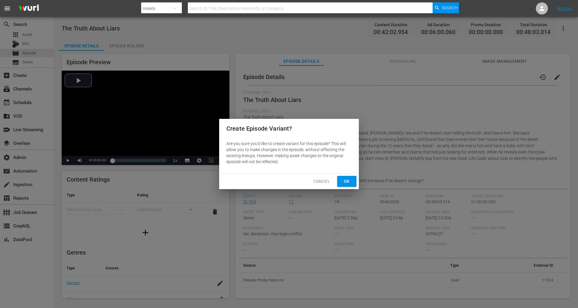
click at [347, 180] on span "Ok" at bounding box center [347, 181] width 10 height 8
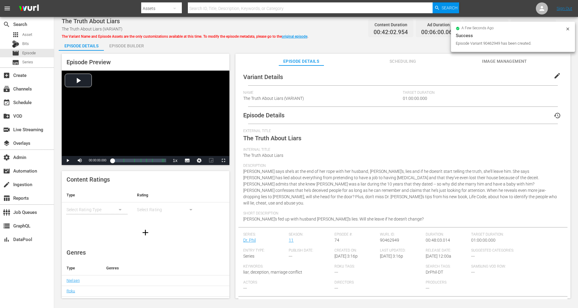
click at [520, 77] on span "edit" at bounding box center [557, 75] width 7 height 7
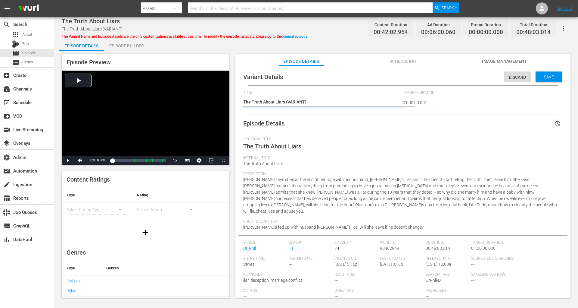
click at [287, 102] on textarea "The Truth About Liars (VARIANT)" at bounding box center [321, 102] width 157 height 7
type textarea "The Truth About Liars (Traitors & BackstabbersVARIANT)"
type textarea "The Truth About Liars (Traitors & Backstabbers VARIANT)"
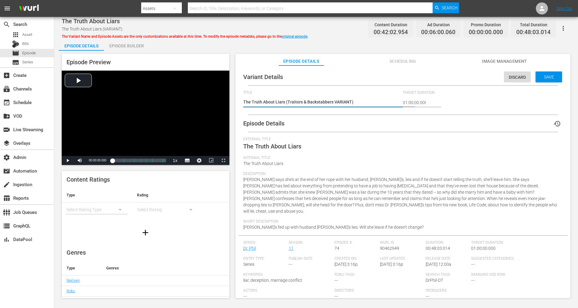
click at [520, 77] on span "Save" at bounding box center [550, 76] width 20 height 5
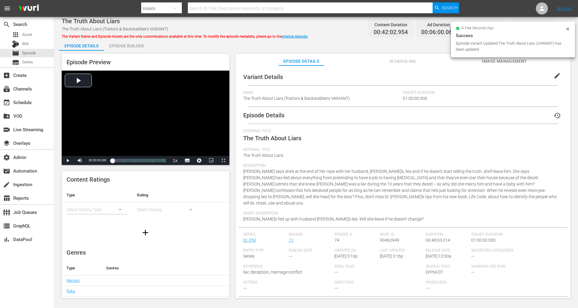
click at [122, 46] on div "Episode Builder" at bounding box center [126, 46] width 45 height 14
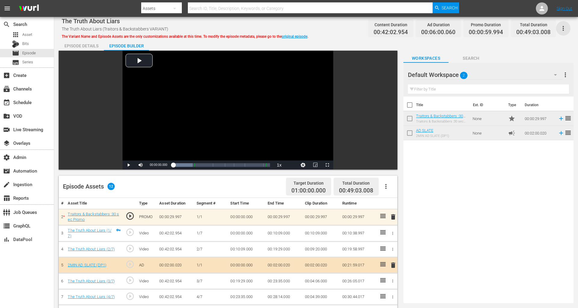
click at [520, 28] on icon "button" at bounding box center [563, 28] width 7 height 7
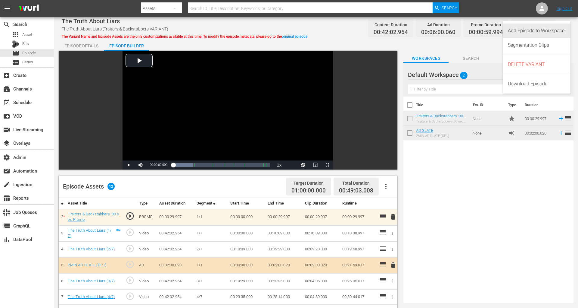
click at [520, 30] on div "Add Episode to Workspace" at bounding box center [537, 30] width 58 height 14
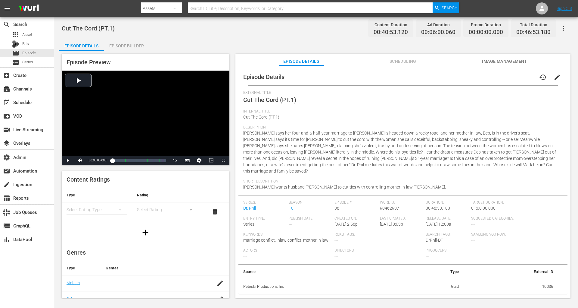
click at [520, 28] on button "button" at bounding box center [563, 28] width 14 height 14
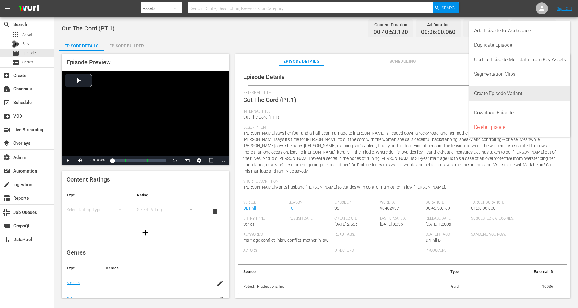
click at [509, 96] on div "Create Episode Variant" at bounding box center [520, 93] width 92 height 14
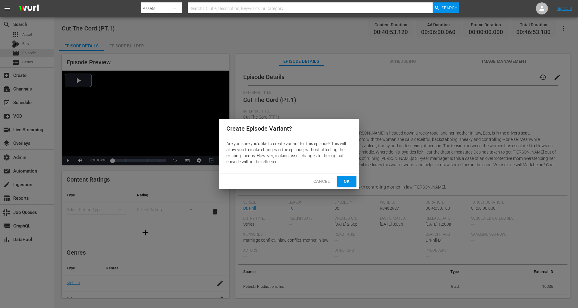
click at [349, 183] on span "Ok" at bounding box center [347, 181] width 10 height 8
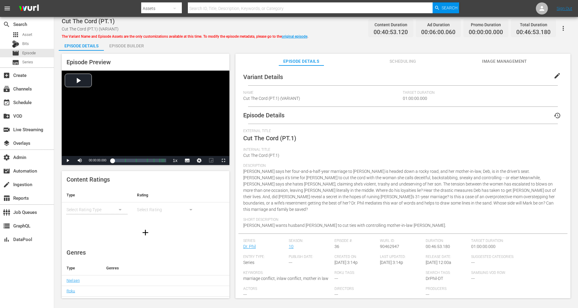
click at [520, 74] on span "edit" at bounding box center [557, 75] width 7 height 7
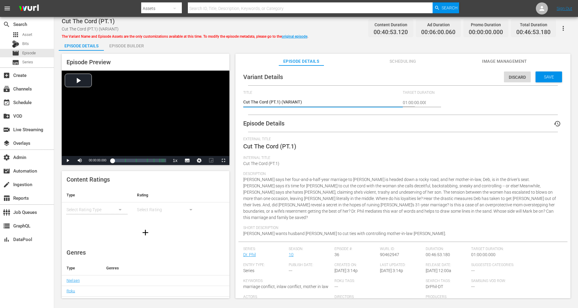
click at [283, 102] on textarea "Cut The Cord (PT.1) (VARIANT)" at bounding box center [321, 102] width 157 height 7
type textarea "Cut The Cord (PT.1) (Traitors & BackstabbersVARIANT)"
type textarea "Cut The Cord (PT.1) (Traitors & Backstabbers VARIANT)"
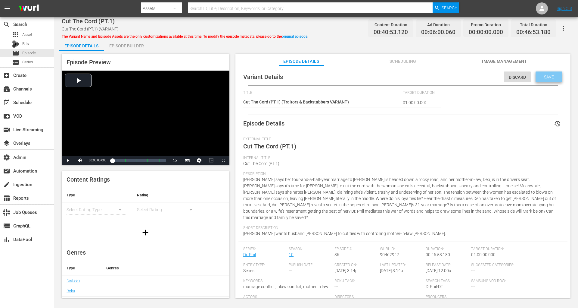
click at [520, 78] on span "Save" at bounding box center [550, 76] width 20 height 5
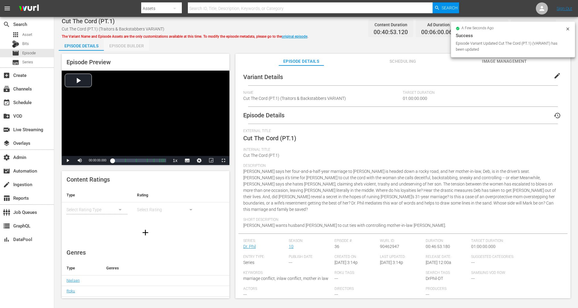
click at [145, 45] on div "Episode Builder" at bounding box center [126, 46] width 45 height 14
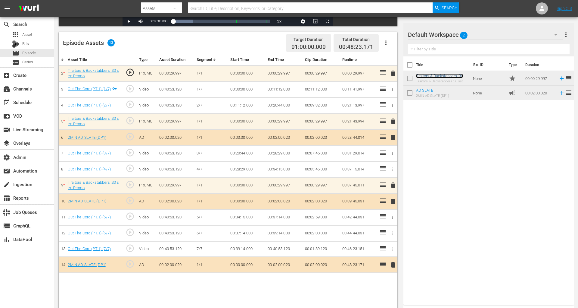
scroll to position [157, 0]
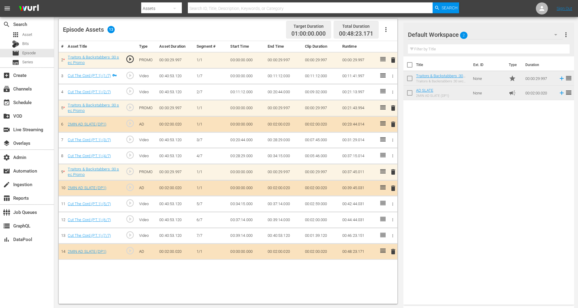
click at [395, 106] on span "delete" at bounding box center [393, 107] width 7 height 7
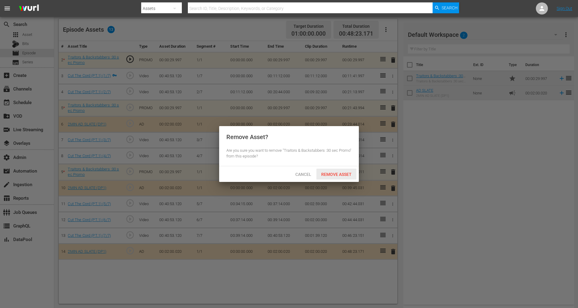
click at [336, 174] on span "Remove Asset" at bounding box center [337, 174] width 40 height 5
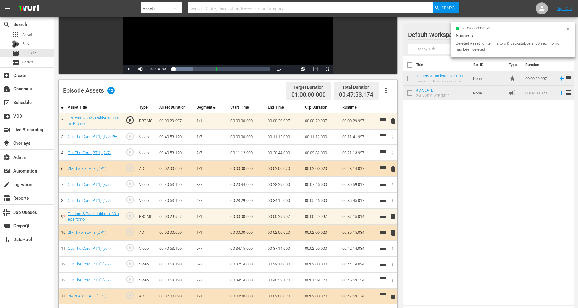
scroll to position [59, 0]
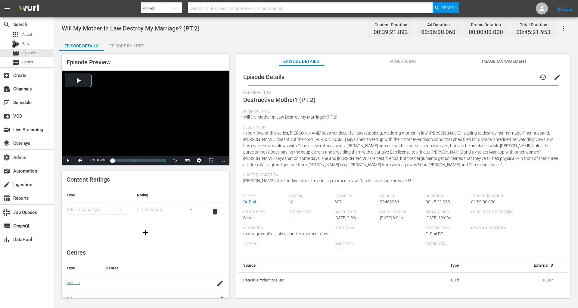
click at [520, 25] on icon "button" at bounding box center [563, 28] width 7 height 7
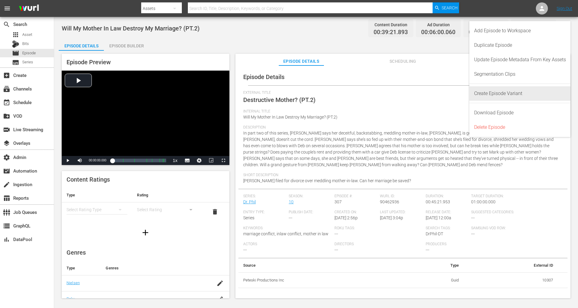
click at [492, 95] on div "Create Episode Variant" at bounding box center [520, 93] width 92 height 14
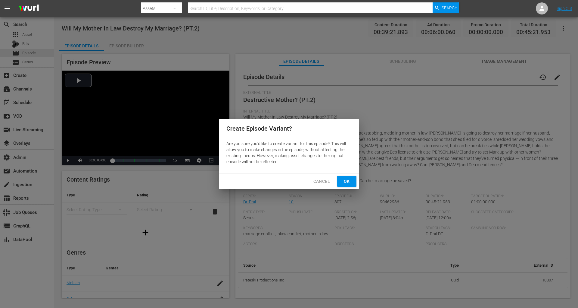
click at [351, 180] on span "Ok" at bounding box center [347, 181] width 10 height 8
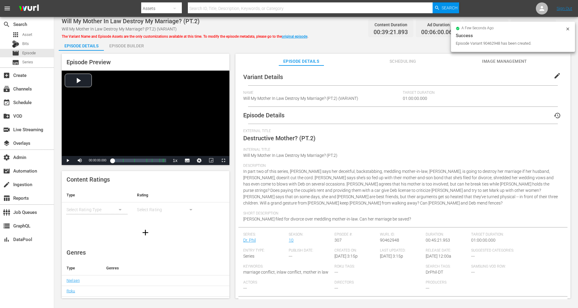
click at [520, 77] on button "edit" at bounding box center [557, 75] width 14 height 14
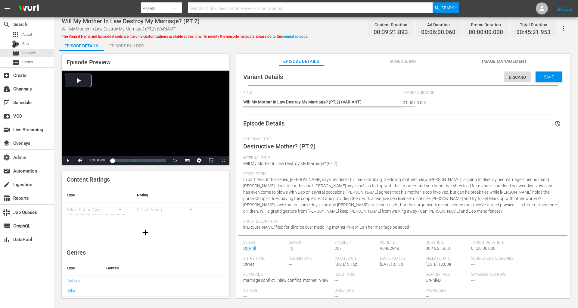
click at [343, 102] on textarea "Will My Mother In Law Destroy My Marriage? (PT.2) (VARIANT)" at bounding box center [321, 102] width 157 height 7
type textarea "Will My Mother In Law Destroy My Marriage? (PT.2) (Traitors & BackstabbersVARIA…"
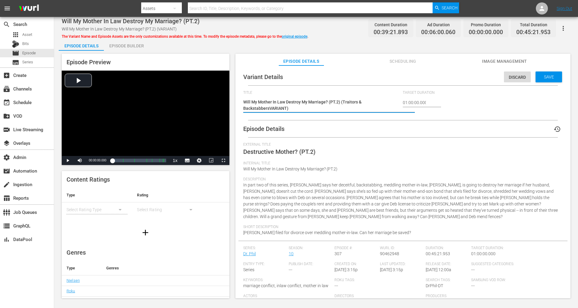
type textarea "Will My Mother In Law Destroy My Marriage? (PT.2) (Traitors & Backstabbers VARI…"
click at [520, 77] on span "Save" at bounding box center [550, 76] width 20 height 5
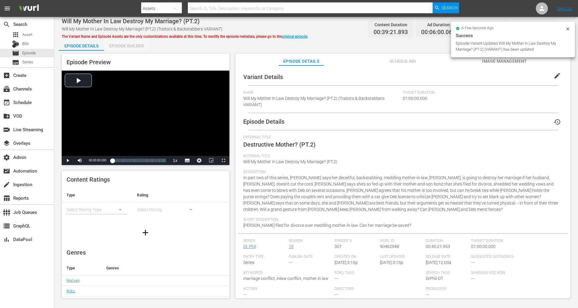
click at [142, 47] on div "Episode Builder" at bounding box center [126, 46] width 45 height 14
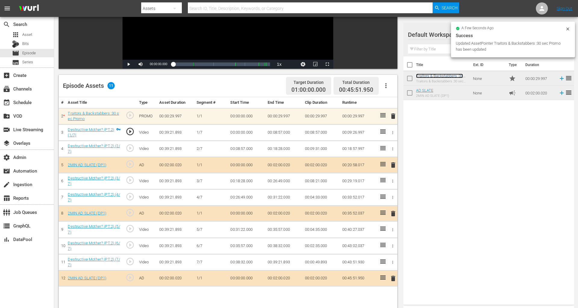
scroll to position [103, 0]
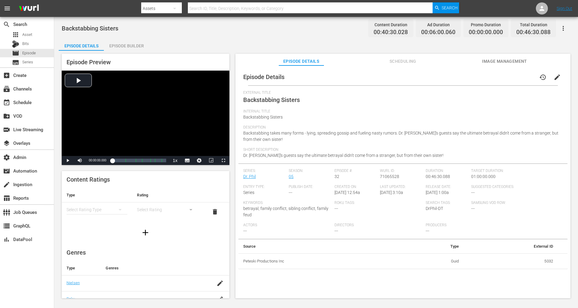
click at [520, 25] on icon "button" at bounding box center [563, 28] width 7 height 7
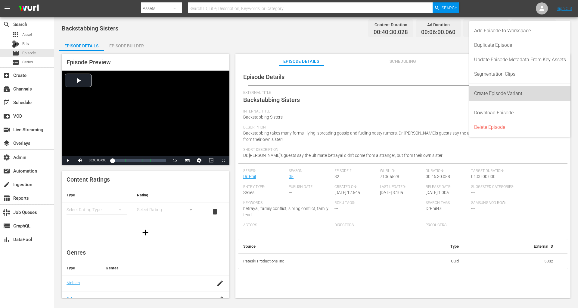
click at [504, 93] on div "Create Episode Variant" at bounding box center [520, 93] width 92 height 14
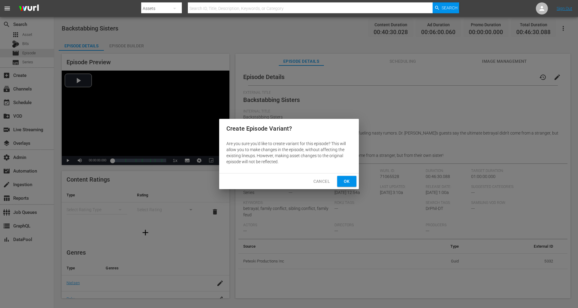
click at [339, 186] on div "Cancel Ok" at bounding box center [289, 181] width 140 height 16
click at [344, 180] on span "Ok" at bounding box center [347, 181] width 10 height 8
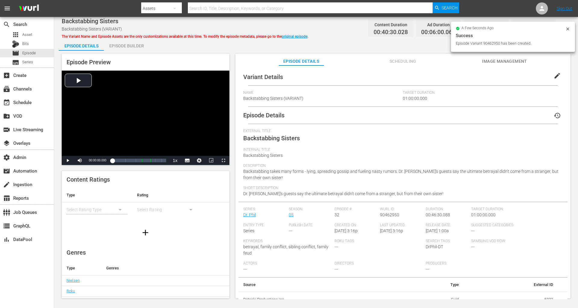
click at [520, 75] on button "edit" at bounding box center [557, 75] width 14 height 14
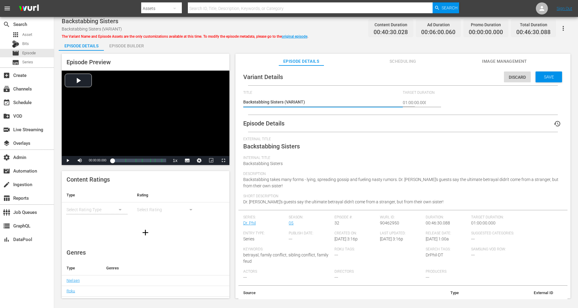
click at [286, 102] on textarea "Backstabbing Sisters (VARIANT)" at bounding box center [321, 102] width 157 height 7
type textarea "Backstabbing Sisters (Traitors & BackstabbersVARIANT)"
type textarea "Backstabbing Sisters (Traitors & Backstabbers VARIANT)"
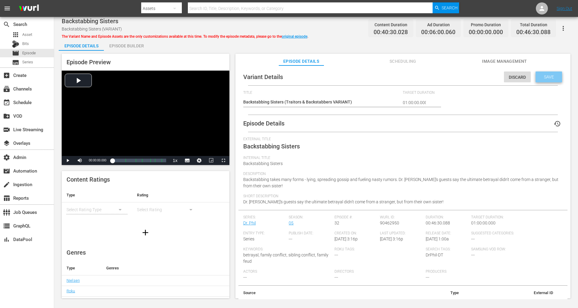
click at [520, 78] on span "Save" at bounding box center [550, 76] width 20 height 5
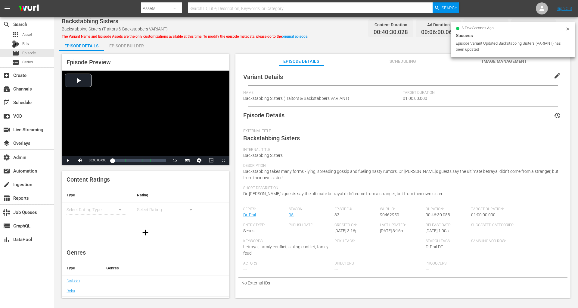
click at [133, 45] on div "Episode Builder" at bounding box center [126, 46] width 45 height 14
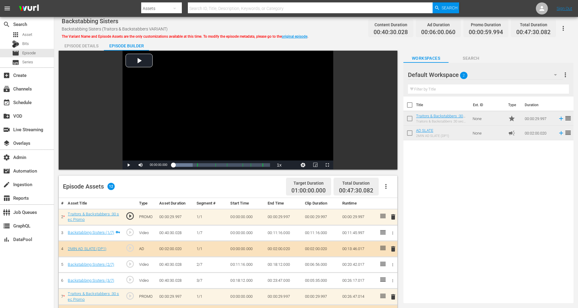
click at [520, 33] on button "button" at bounding box center [563, 28] width 14 height 14
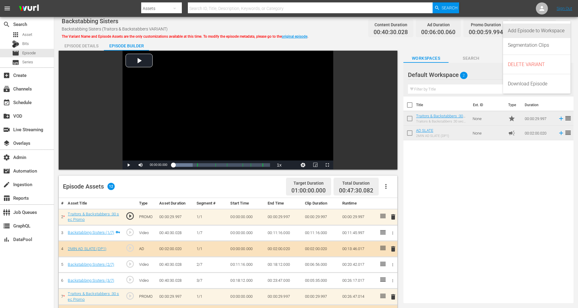
click at [516, 32] on div "Add Episode to Workspace" at bounding box center [537, 30] width 58 height 14
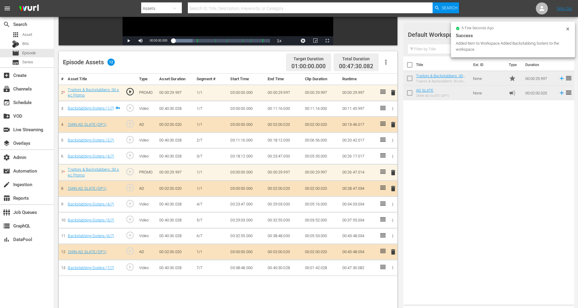
scroll to position [157, 0]
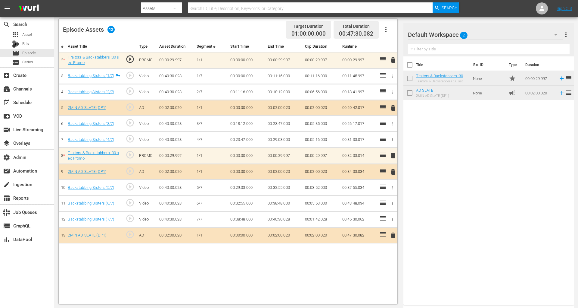
click at [520, 38] on div "Default Workspace 2 Default more_vert Filter by Title" at bounding box center [489, 40] width 171 height 34
click at [520, 35] on div "Default Workspace 2 Default more_vert Filter by Title" at bounding box center [489, 40] width 171 height 34
click at [520, 32] on span "more_vert" at bounding box center [566, 34] width 7 height 7
click at [442, 33] on div at bounding box center [429, 34] width 43 height 15
click at [520, 33] on span "more_vert" at bounding box center [566, 34] width 7 height 7
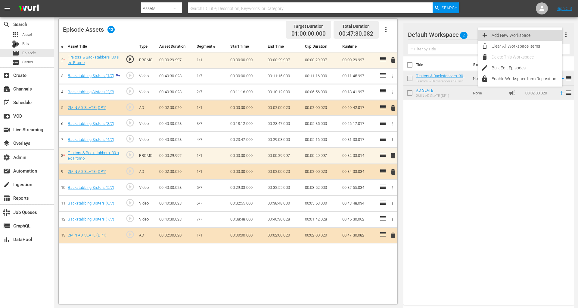
click at [520, 35] on div "Add New Workspace" at bounding box center [527, 35] width 71 height 11
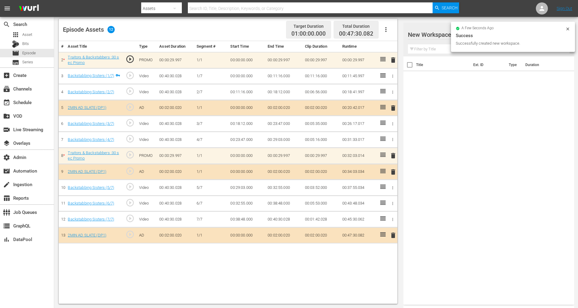
click at [432, 36] on div at bounding box center [459, 34] width 102 height 15
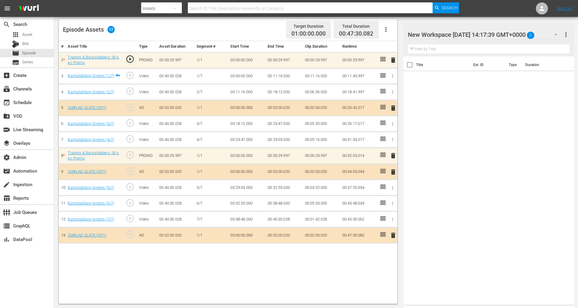
click at [520, 35] on div "New Workspace Tue Sep 16 2025 14:17:39 GMT+0000 0 New Workspace Tue Sep 16 2025…" at bounding box center [489, 40] width 171 height 34
click at [520, 32] on span "more_vert" at bounding box center [566, 34] width 7 height 7
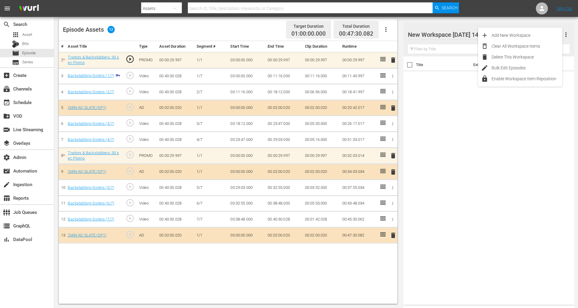
click at [520, 33] on span "more_vert" at bounding box center [566, 34] width 7 height 7
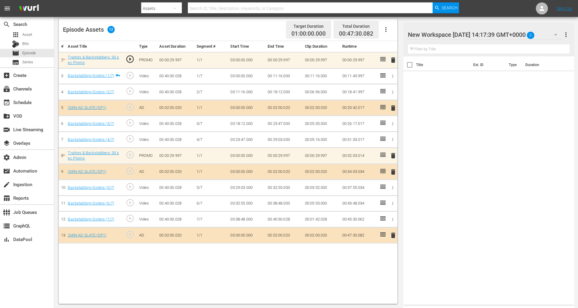
click at [480, 86] on div "Title Ext. ID Type Duration" at bounding box center [489, 179] width 171 height 246
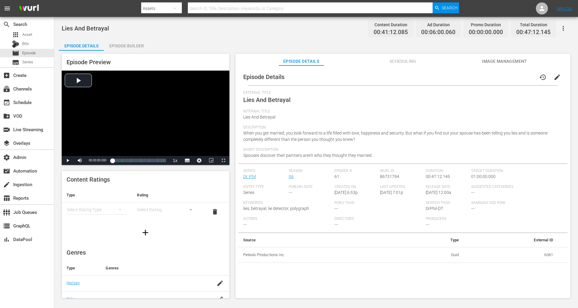
click at [520, 28] on icon "button" at bounding box center [563, 28] width 7 height 7
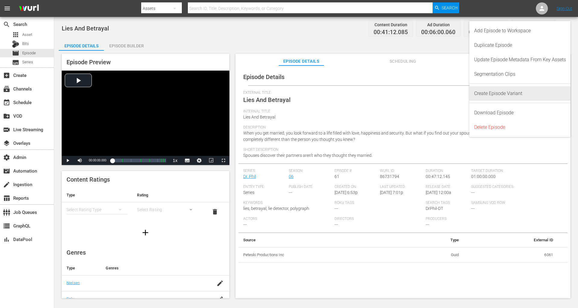
click at [517, 93] on div "Create Episode Variant" at bounding box center [520, 93] width 92 height 14
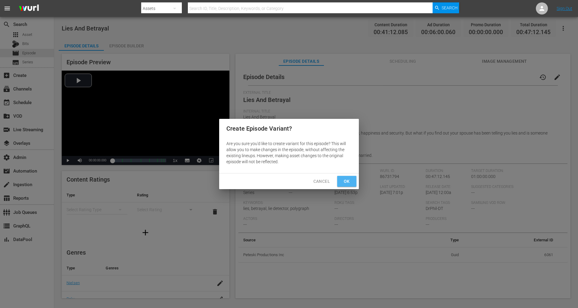
click at [340, 183] on button "Ok" at bounding box center [346, 181] width 19 height 11
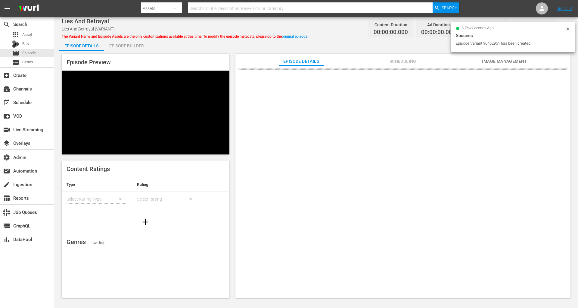
click at [127, 45] on div "Episode Builder" at bounding box center [126, 46] width 45 height 14
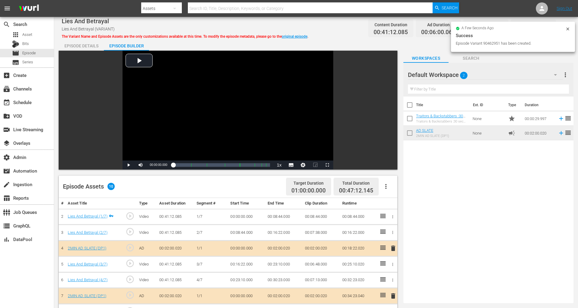
click at [80, 48] on div "Episode Details" at bounding box center [81, 46] width 45 height 14
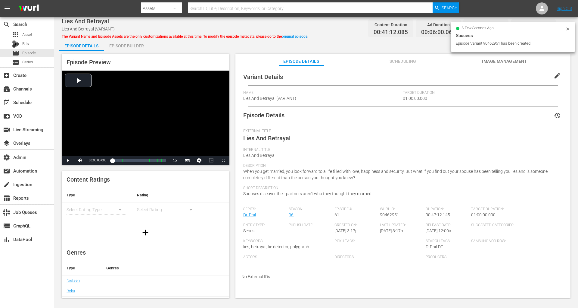
click at [520, 79] on span "edit" at bounding box center [557, 75] width 7 height 7
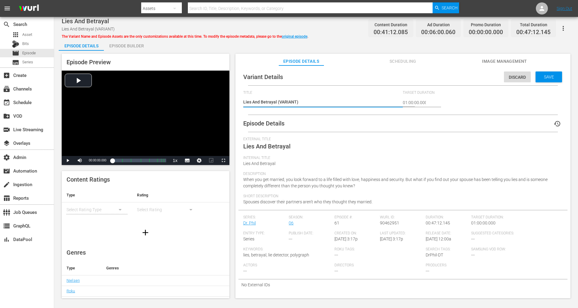
click at [279, 102] on textarea "Lies And Betrayal (VARIANT)" at bounding box center [321, 102] width 157 height 7
type textarea "Lies And Betrayal (Traitors & BackstabbersVARIANT)"
type textarea "Lies And Betrayal (Traitors & Backstabbers VARIANT)"
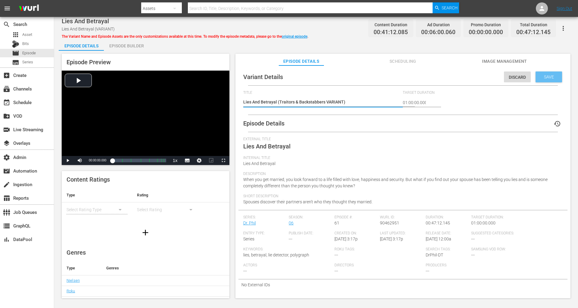
click at [520, 81] on div "Save" at bounding box center [549, 76] width 27 height 11
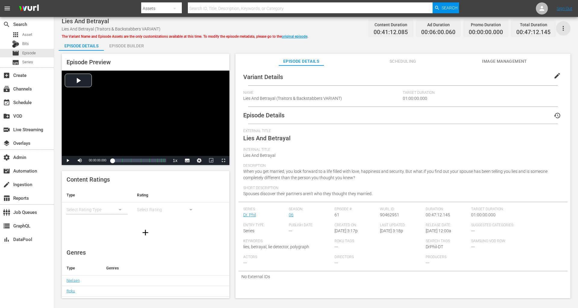
click at [520, 30] on icon "button" at bounding box center [563, 28] width 7 height 7
click at [487, 68] on div "Variant Details edit Name Lies And Betrayal (Traitors & Backstabbers VARIANT) T…" at bounding box center [403, 174] width 329 height 213
click at [118, 50] on div "Episode Builder" at bounding box center [126, 46] width 45 height 14
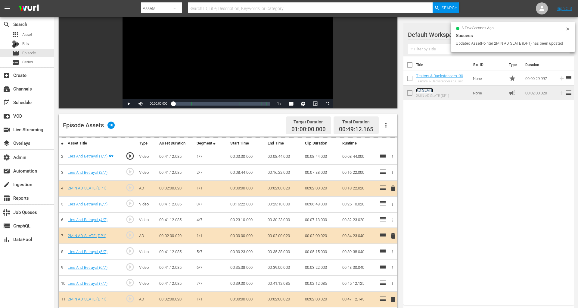
scroll to position [85, 0]
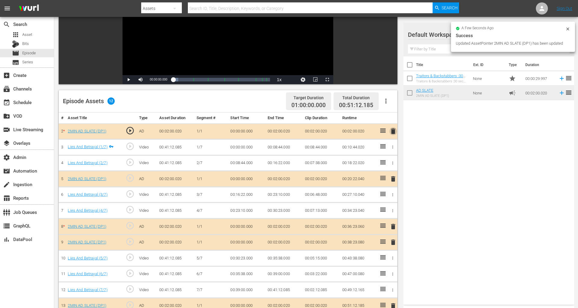
click at [393, 129] on span "delete" at bounding box center [393, 130] width 7 height 7
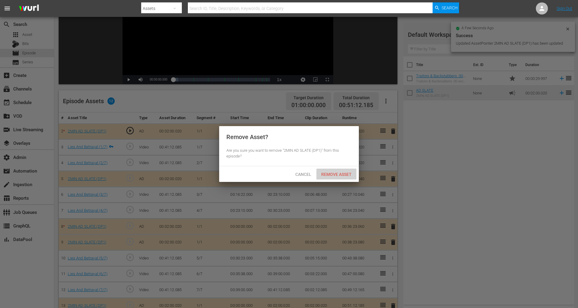
click at [320, 177] on div "Remove Asset" at bounding box center [337, 173] width 40 height 11
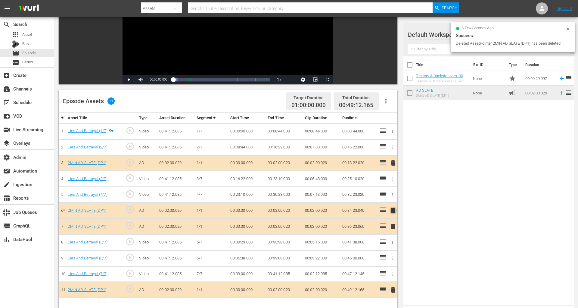
click at [390, 209] on span "delete" at bounding box center [393, 210] width 7 height 7
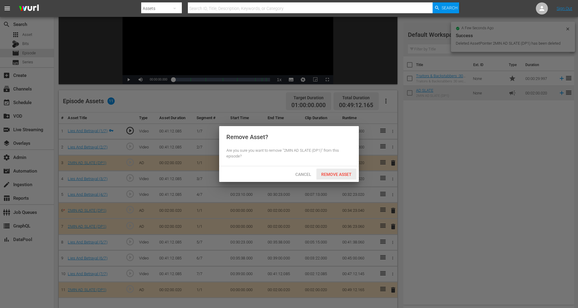
click at [346, 177] on div "Remove Asset" at bounding box center [337, 173] width 40 height 11
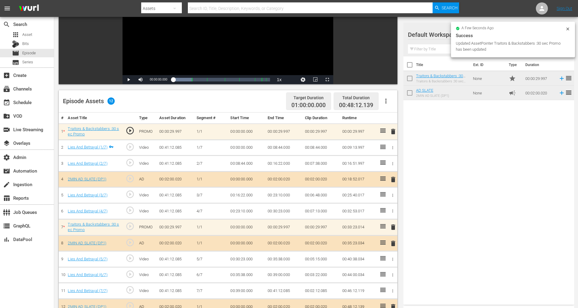
click at [520, 29] on icon at bounding box center [568, 28] width 3 height 3
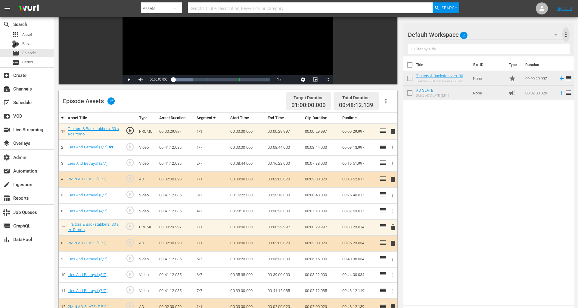
click at [520, 35] on span "more_vert" at bounding box center [566, 34] width 7 height 7
click at [520, 19] on div "Video Player is loading. Play Video Play Mute Current Time 00:00:00.000 / Durat…" at bounding box center [316, 169] width 515 height 409
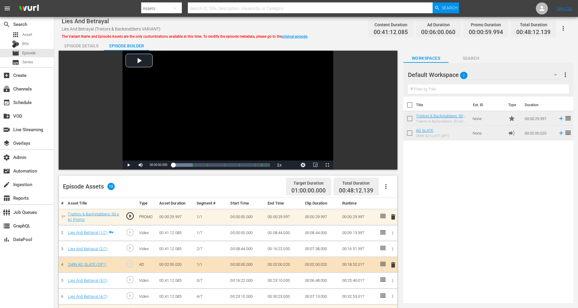
click at [520, 29] on icon "button" at bounding box center [563, 28] width 7 height 7
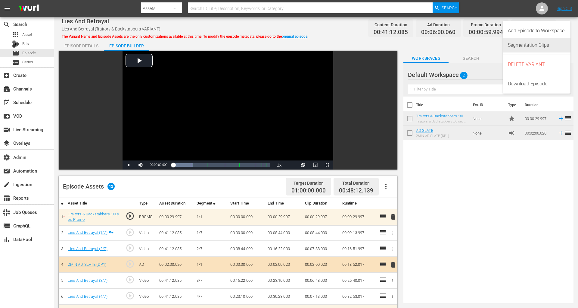
click at [520, 34] on div "Add Episode to Workspace" at bounding box center [537, 30] width 58 height 14
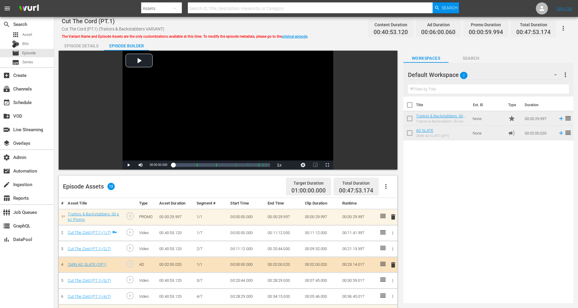
click at [565, 27] on icon "button" at bounding box center [563, 28] width 7 height 7
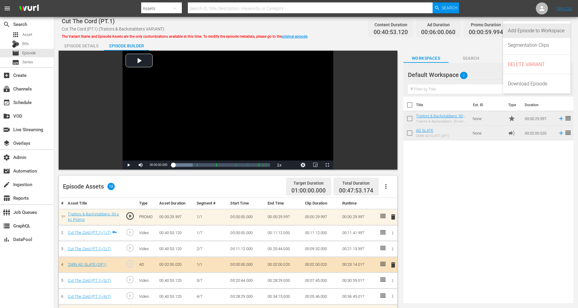
click at [554, 33] on div "Add Episode to Workspace" at bounding box center [537, 30] width 58 height 14
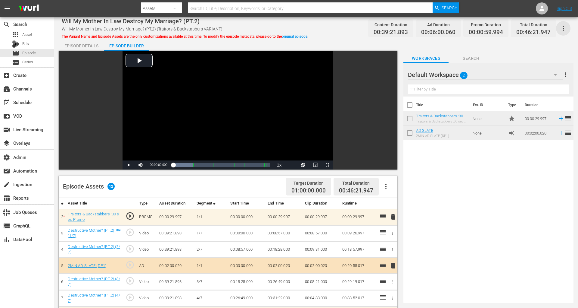
click at [562, 26] on icon "button" at bounding box center [563, 28] width 7 height 7
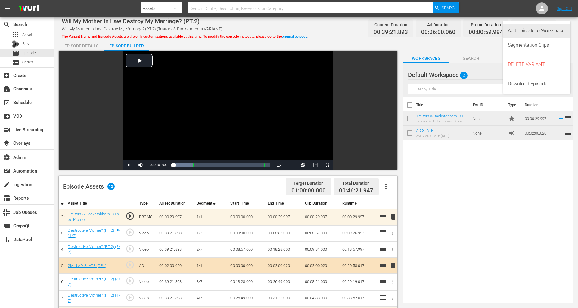
click at [540, 28] on div "Add Episode to Workspace" at bounding box center [537, 30] width 58 height 14
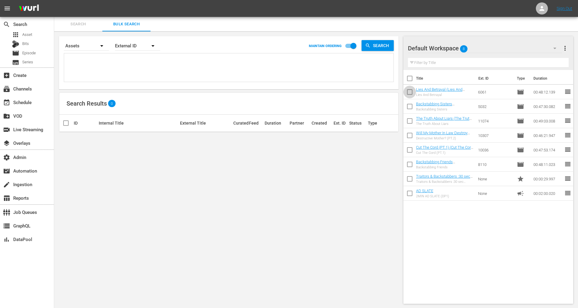
click at [410, 96] on input "checkbox" at bounding box center [410, 93] width 13 height 13
checkbox input "true"
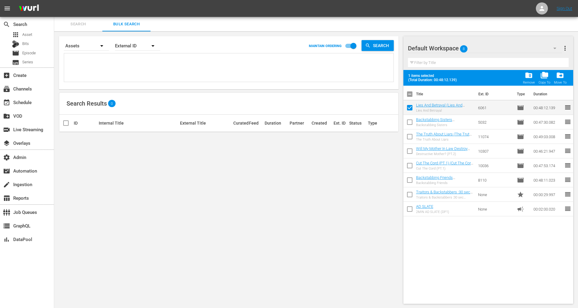
click at [409, 121] on input "checkbox" at bounding box center [410, 123] width 13 height 13
checkbox input "true"
click at [411, 134] on input "checkbox" at bounding box center [410, 137] width 13 height 13
checkbox input "true"
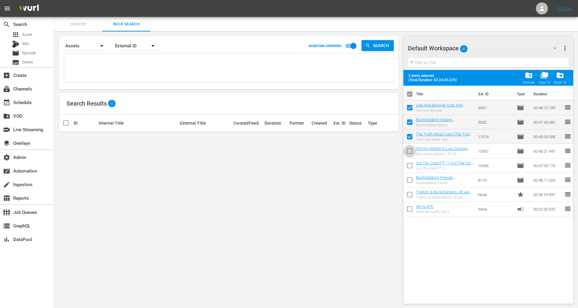
click at [410, 147] on input "checkbox" at bounding box center [410, 152] width 13 height 13
checkbox input "true"
click at [410, 158] on td at bounding box center [410, 165] width 13 height 14
click at [410, 167] on input "checkbox" at bounding box center [410, 166] width 13 height 13
checkbox input "true"
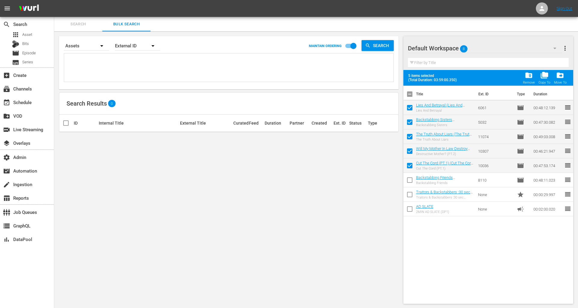
click at [410, 182] on input "checkbox" at bounding box center [410, 181] width 13 height 13
checkbox input "true"
click at [558, 81] on div "Move To" at bounding box center [560, 82] width 13 height 4
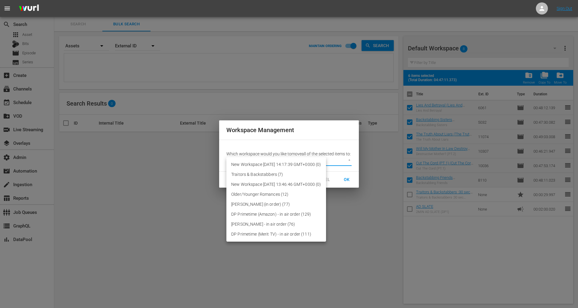
click at [333, 168] on body "menu Sign Out search Search apps Asset Bits movie Episode subtitles Series add_…" at bounding box center [289, 154] width 578 height 308
click at [326, 166] on li "New Workspace Tue Sep 16 2025 14:17:39 GMT+0000 (0)" at bounding box center [277, 164] width 100 height 10
click at [332, 165] on body "menu Sign Out search Search apps Asset Bits movie Episode subtitles Series add_…" at bounding box center [289, 154] width 578 height 308
click at [326, 174] on li "Traitors & Backstabbers (7)" at bounding box center [277, 174] width 100 height 10
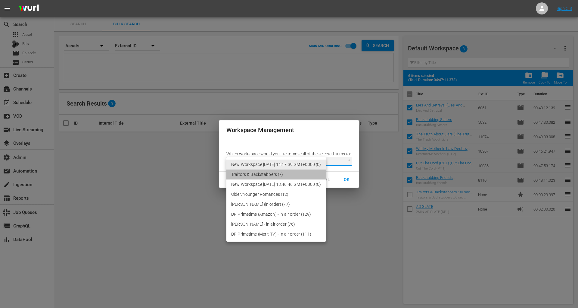
type input "3782"
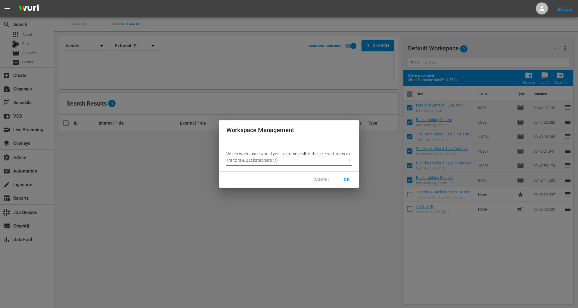
click at [350, 185] on button "OK" at bounding box center [346, 179] width 19 height 11
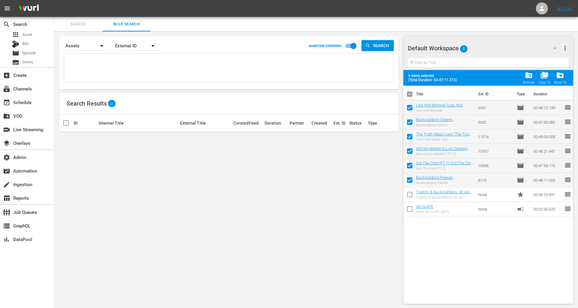
checkbox input "false"
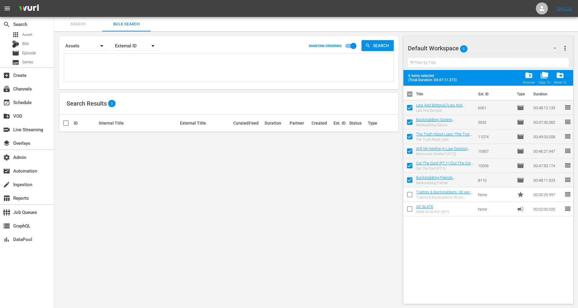
checkbox input "false"
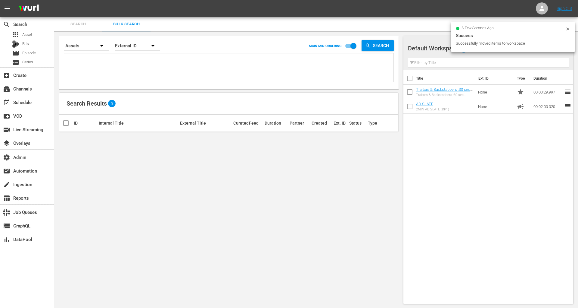
click at [437, 49] on div at bounding box center [429, 48] width 43 height 15
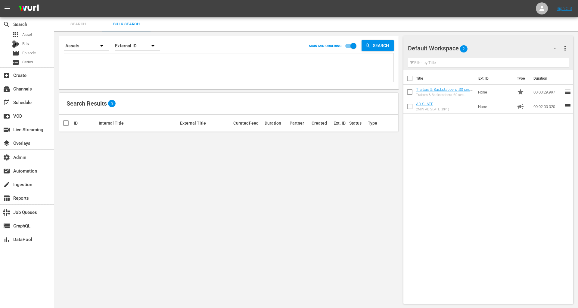
click at [467, 45] on span "2" at bounding box center [464, 48] width 8 height 13
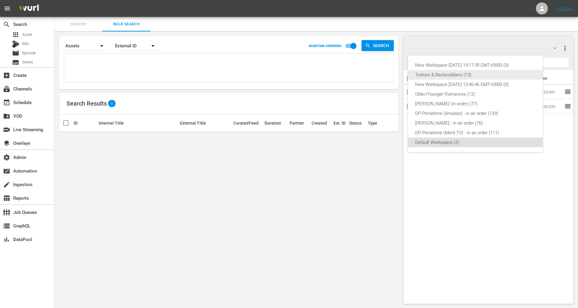
click at [463, 73] on div "Traitors & Backstabbers (13)" at bounding box center [475, 75] width 121 height 10
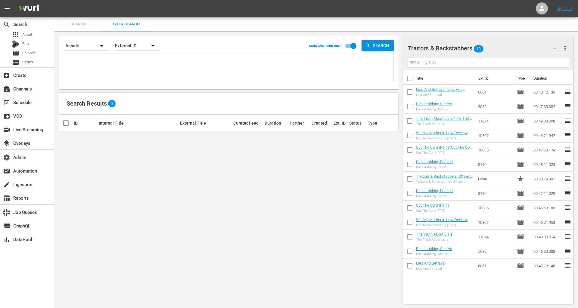
click at [411, 267] on input "checkbox" at bounding box center [410, 266] width 13 height 13
checkbox input "true"
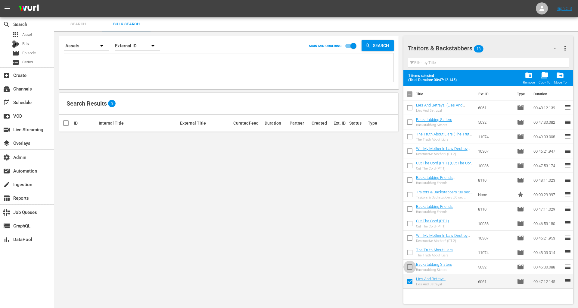
click at [413, 265] on input "checkbox" at bounding box center [410, 267] width 13 height 13
checkbox input "true"
click at [413, 254] on input "checkbox" at bounding box center [410, 253] width 13 height 13
checkbox input "true"
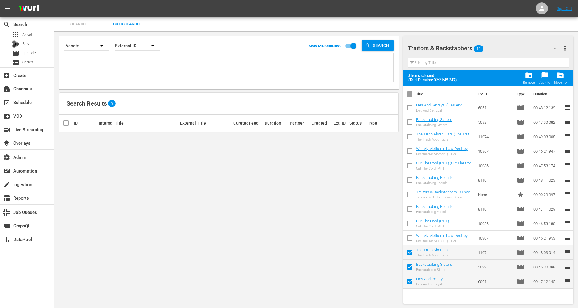
click at [412, 239] on input "checkbox" at bounding box center [410, 239] width 13 height 13
checkbox input "true"
click at [411, 218] on input "checkbox" at bounding box center [410, 224] width 13 height 13
checkbox input "true"
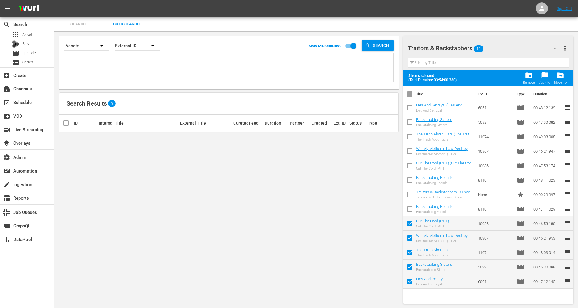
click at [411, 210] on input "checkbox" at bounding box center [410, 210] width 13 height 13
click at [567, 45] on span "more_vert" at bounding box center [565, 48] width 7 height 7
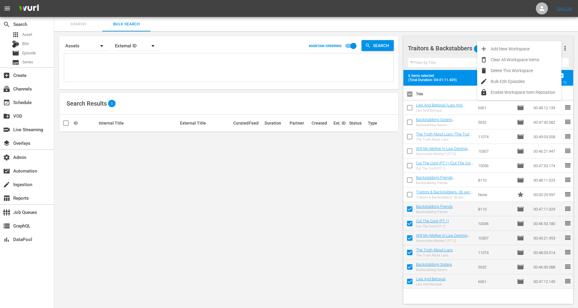
click at [502, 33] on div "Traitors & Backstabbers 13 Traitors & Backstabbers more_vert Filter by Title 6 …" at bounding box center [491, 169] width 175 height 277
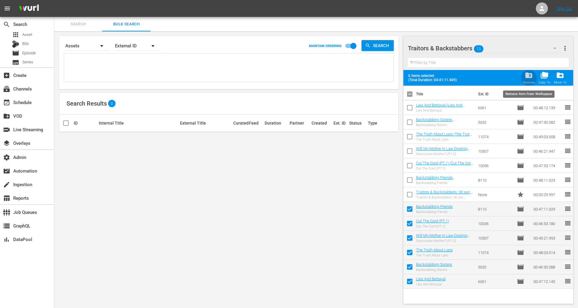
click at [530, 78] on span "folder_delete" at bounding box center [529, 75] width 8 height 8
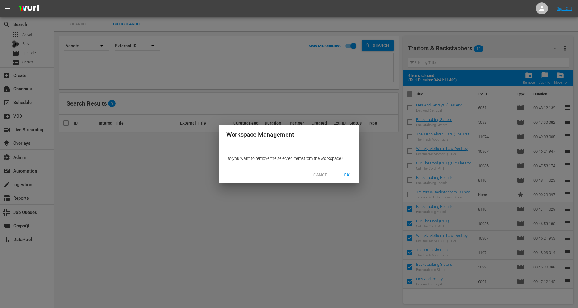
click at [357, 175] on div "CANCEL OK" at bounding box center [289, 175] width 140 height 16
click at [351, 174] on span "OK" at bounding box center [347, 175] width 10 height 8
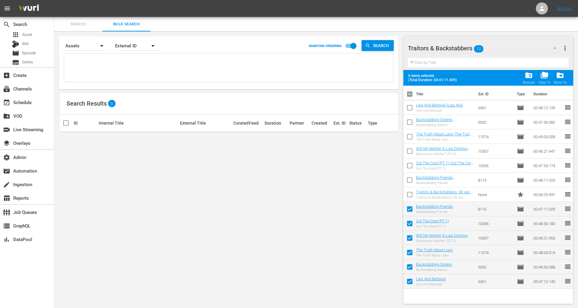
checkbox input "false"
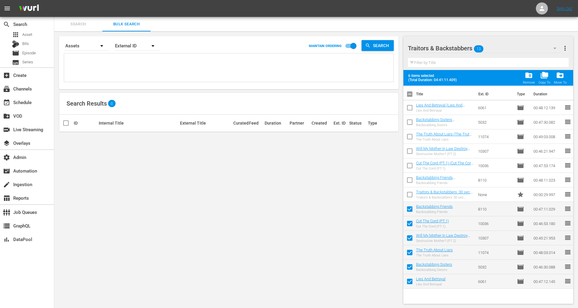
checkbox input "false"
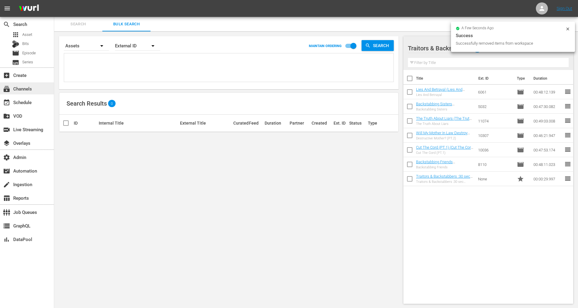
click at [29, 85] on div "subscriptions Channels" at bounding box center [17, 87] width 34 height 5
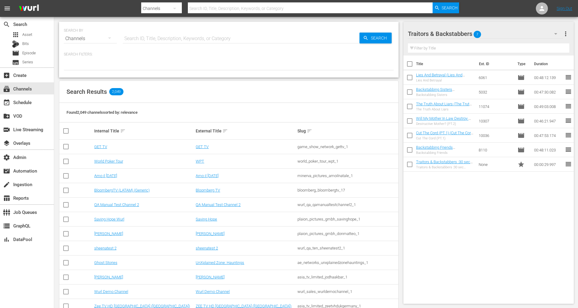
click at [156, 42] on input "text" at bounding box center [241, 38] width 237 height 14
type input "phil"
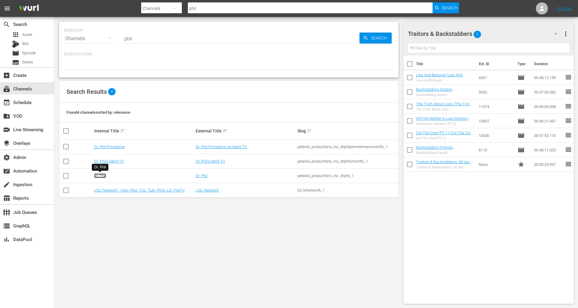
click at [104, 176] on link "Dr. Phil" at bounding box center [100, 175] width 12 height 5
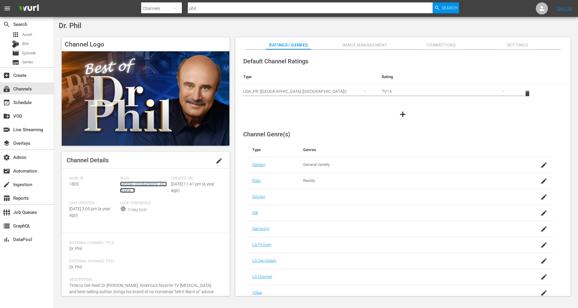
click at [127, 188] on link "peteski_productions_inc_drphil_1" at bounding box center [143, 186] width 47 height 11
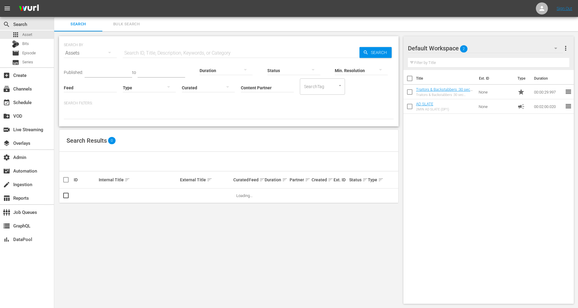
click at [304, 85] on input "SearchTag" at bounding box center [314, 86] width 23 height 11
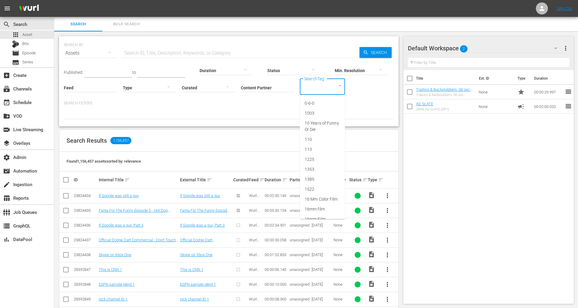
click at [280, 114] on div at bounding box center [229, 114] width 330 height 10
